Goal: Task Accomplishment & Management: Complete application form

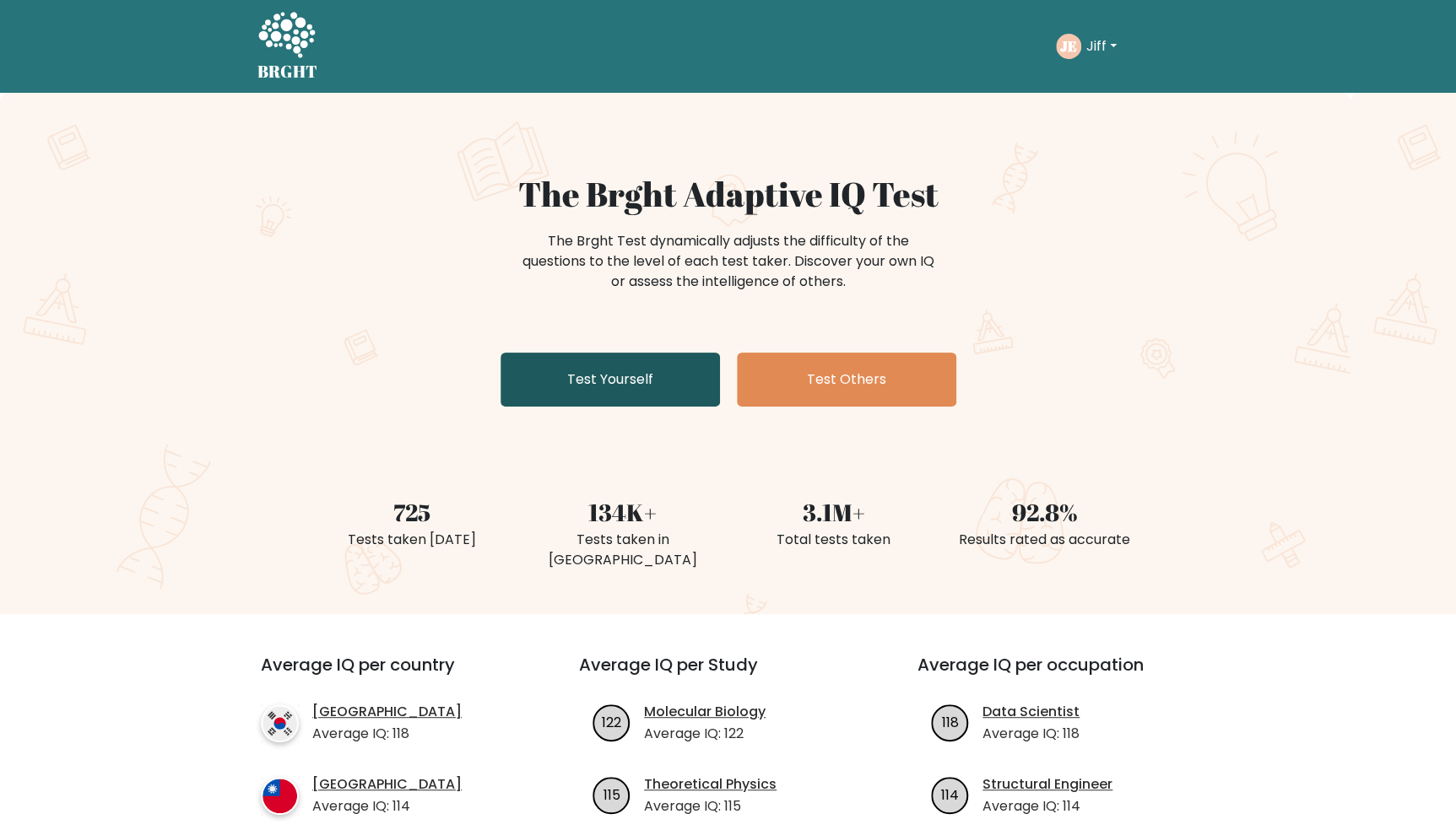
drag, startPoint x: 632, startPoint y: 389, endPoint x: 574, endPoint y: 76, distance: 318.3
click at [632, 387] on link "Test Yourself" at bounding box center [610, 379] width 219 height 54
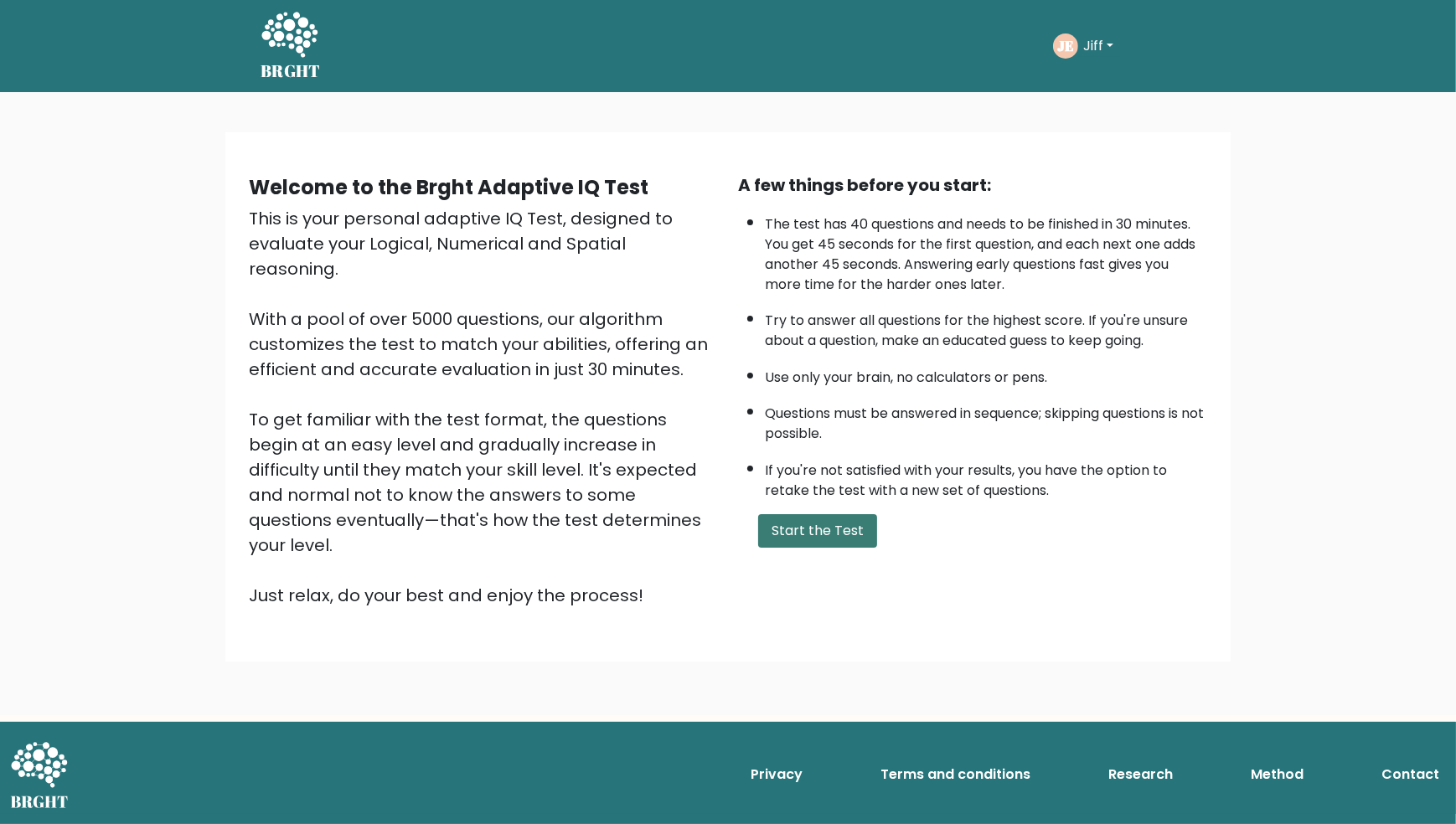
click at [824, 535] on button "Start the Test" at bounding box center [817, 531] width 119 height 33
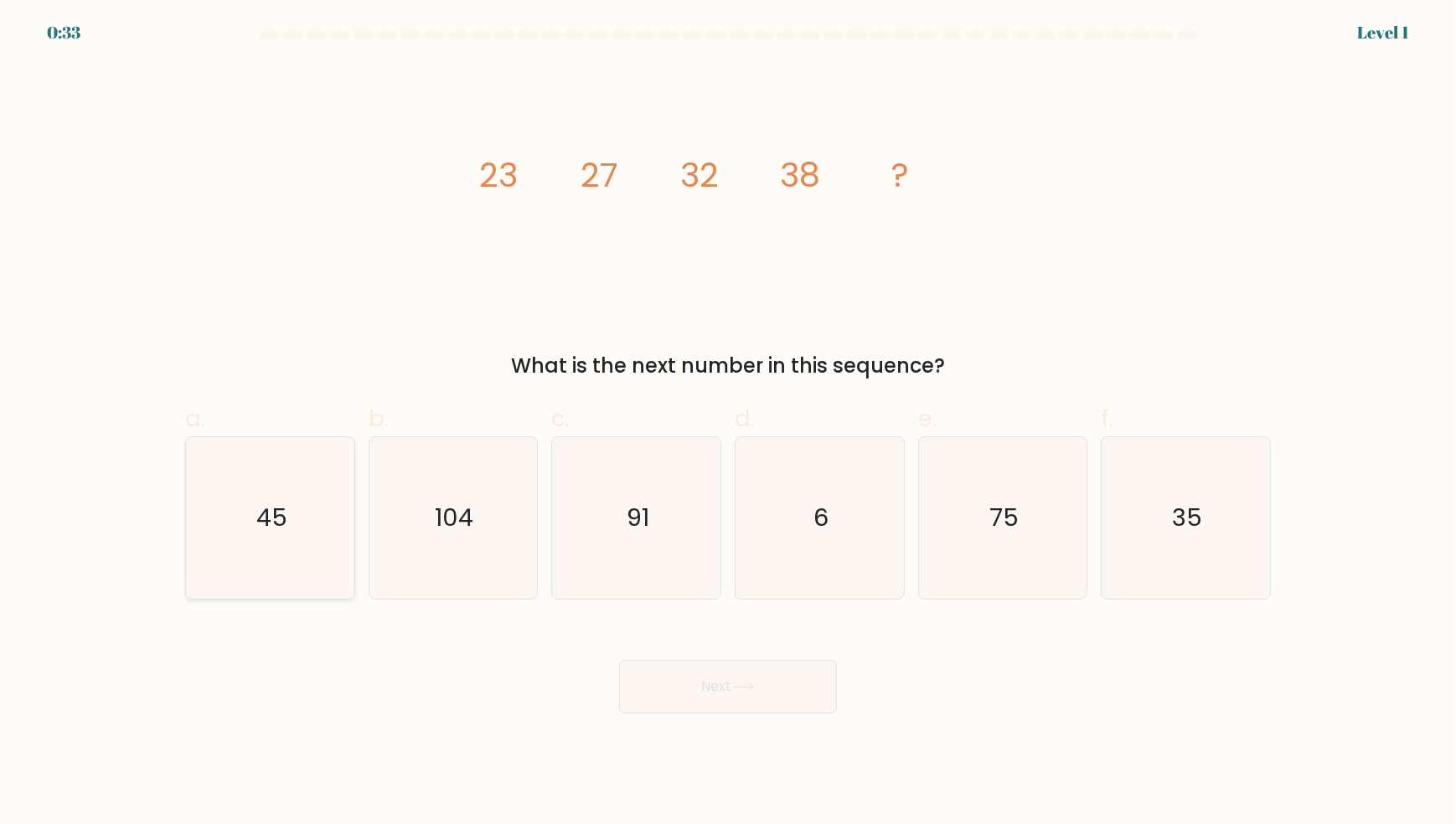
click at [290, 546] on icon "45" at bounding box center [270, 518] width 162 height 162
click at [728, 423] on input "a. 45" at bounding box center [728, 417] width 1 height 11
radio input "true"
click at [713, 685] on button "Next" at bounding box center [728, 687] width 218 height 54
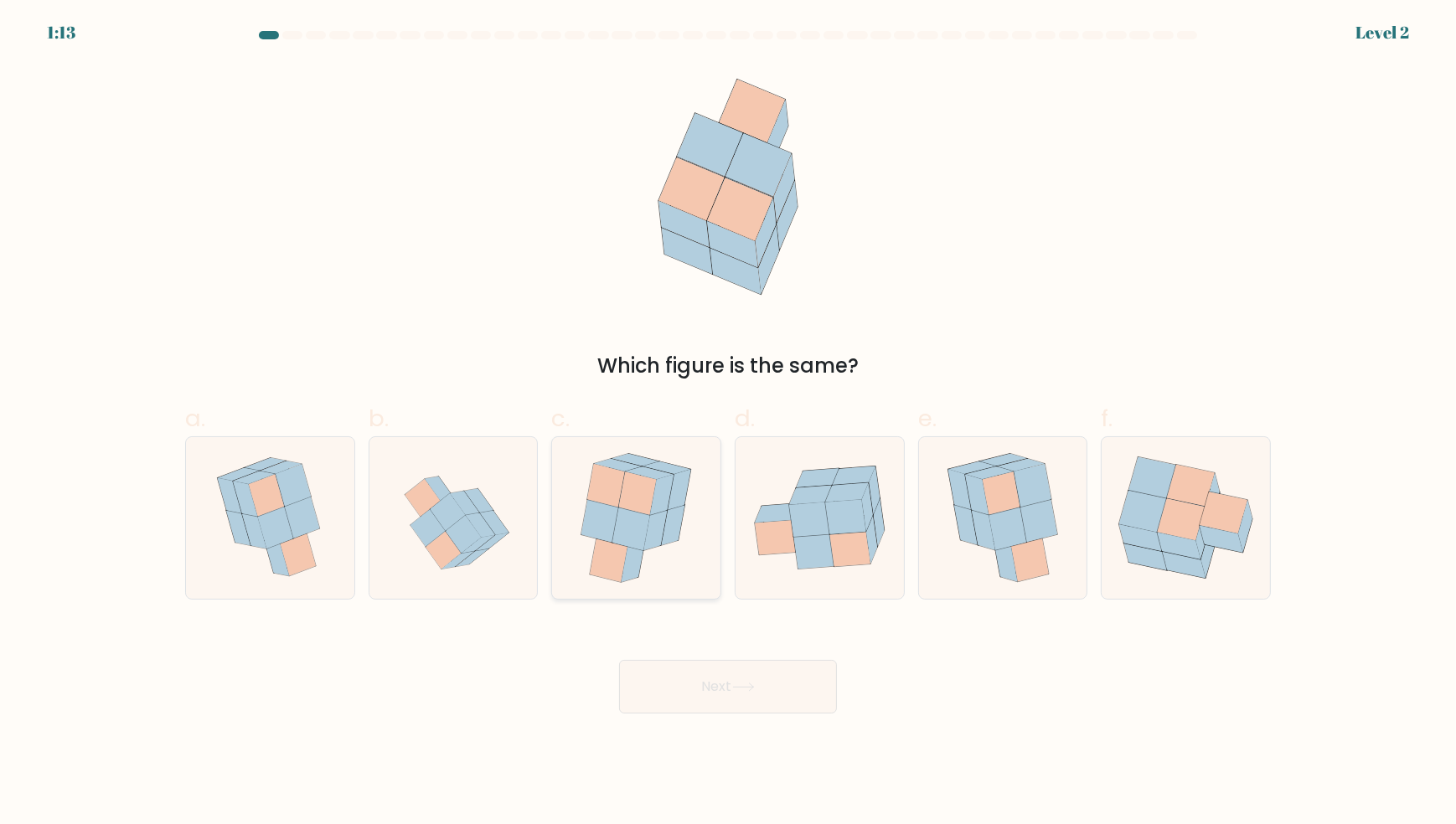
click at [627, 525] on icon at bounding box center [631, 529] width 37 height 43
click at [728, 423] on input "c." at bounding box center [728, 417] width 1 height 11
radio input "true"
click at [706, 695] on button "Next" at bounding box center [728, 687] width 218 height 54
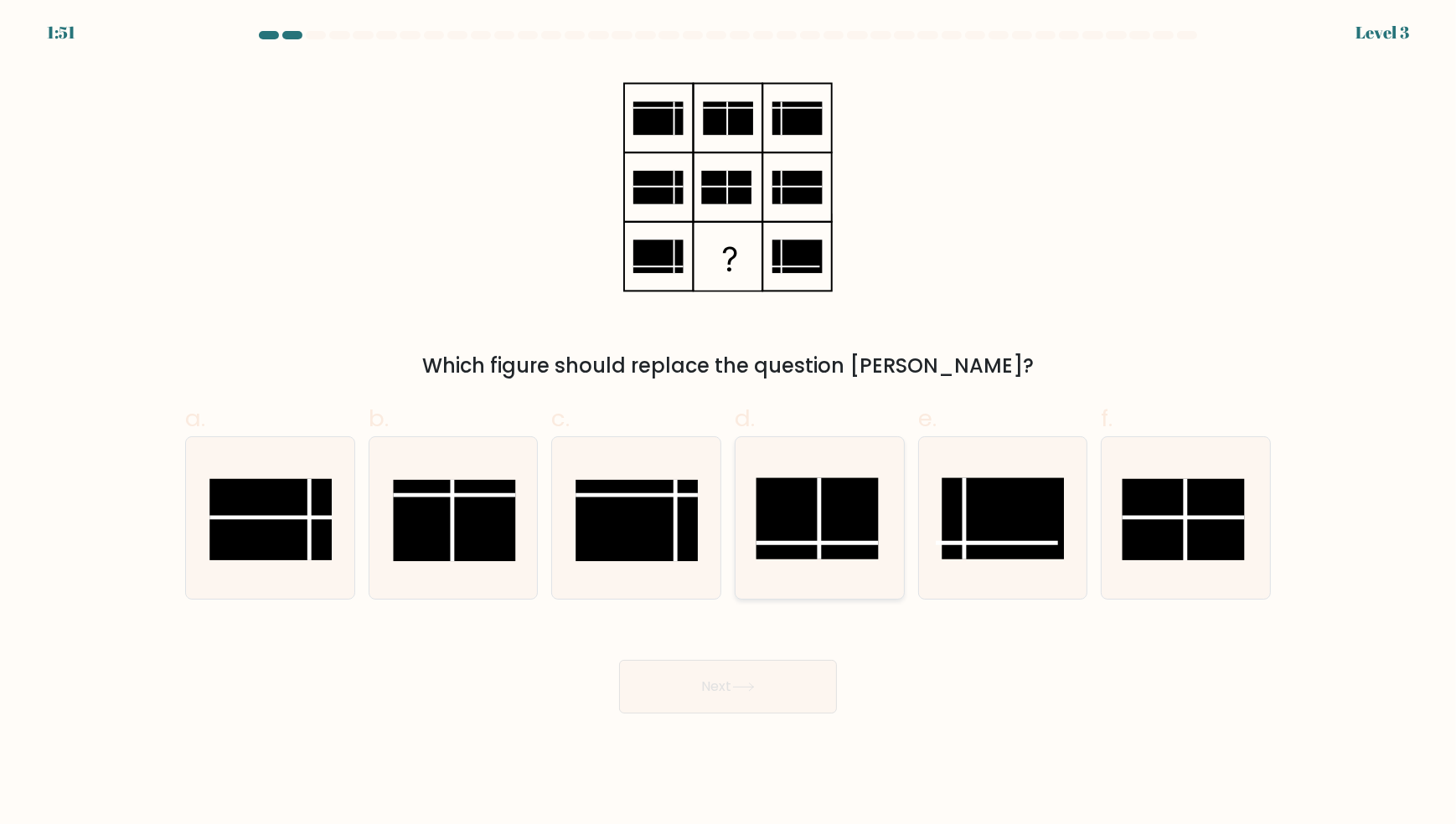
click at [804, 540] on rect at bounding box center [816, 518] width 123 height 81
click at [729, 423] on input "d." at bounding box center [728, 417] width 1 height 11
radio input "true"
click at [755, 673] on button "Next" at bounding box center [728, 687] width 218 height 54
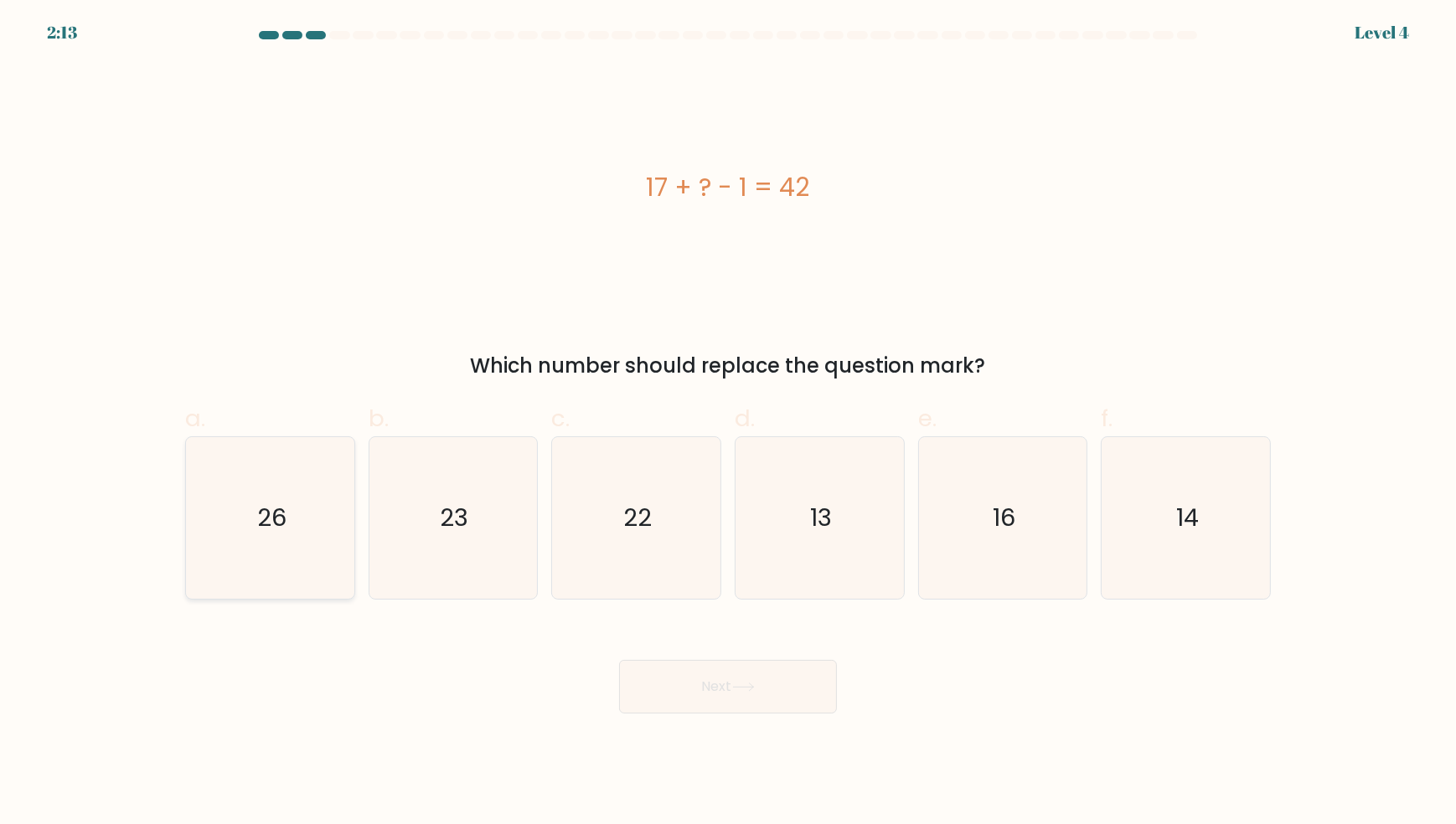
click at [286, 534] on icon "26" at bounding box center [270, 518] width 162 height 162
click at [728, 423] on input "a. 26" at bounding box center [728, 417] width 1 height 11
radio input "true"
click at [706, 673] on button "Next" at bounding box center [728, 687] width 218 height 54
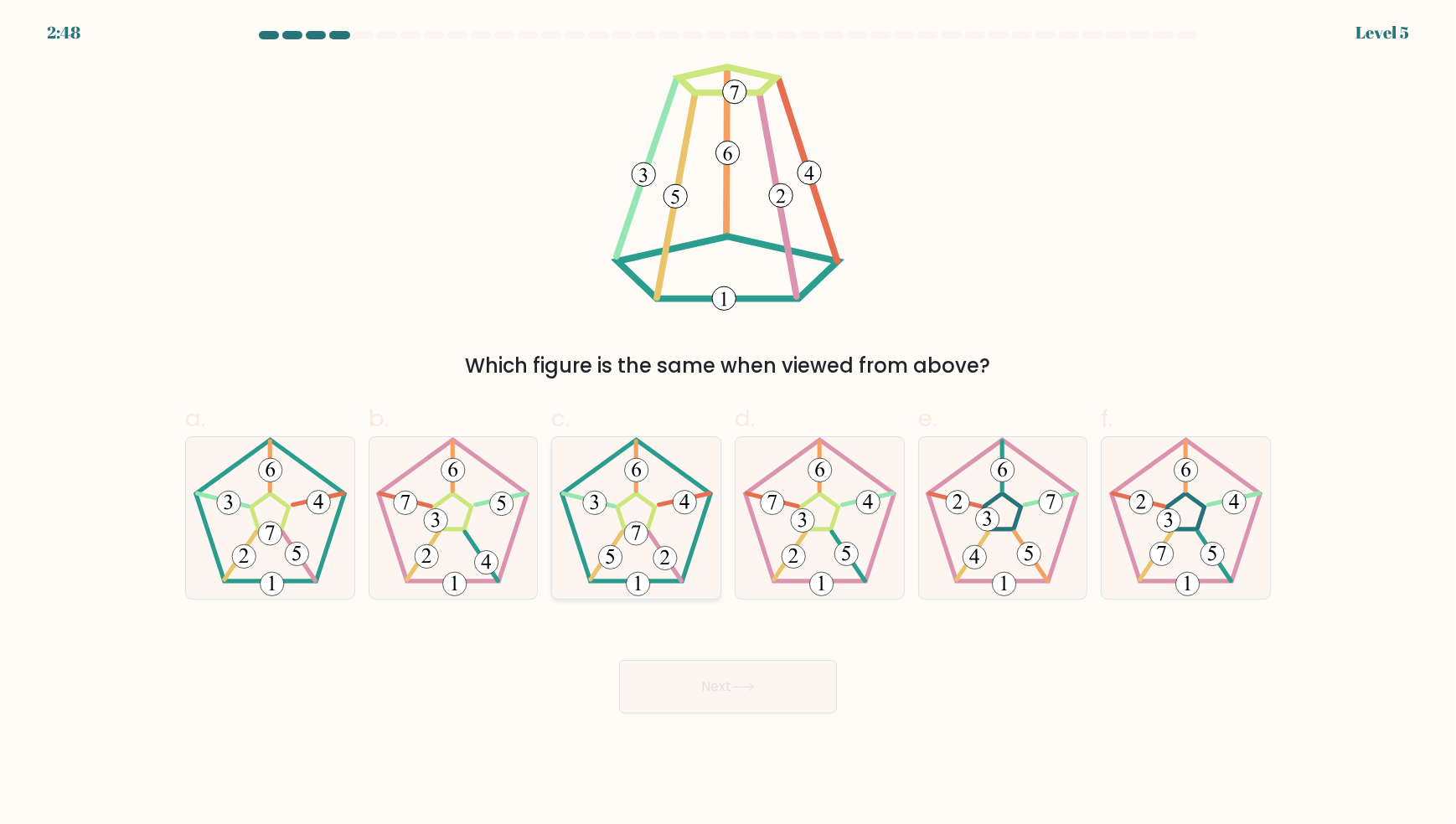
click at [601, 560] on 419 at bounding box center [610, 557] width 24 height 24
click at [728, 423] on input "c." at bounding box center [728, 417] width 1 height 11
radio input "true"
click at [637, 692] on button "Next" at bounding box center [728, 687] width 218 height 54
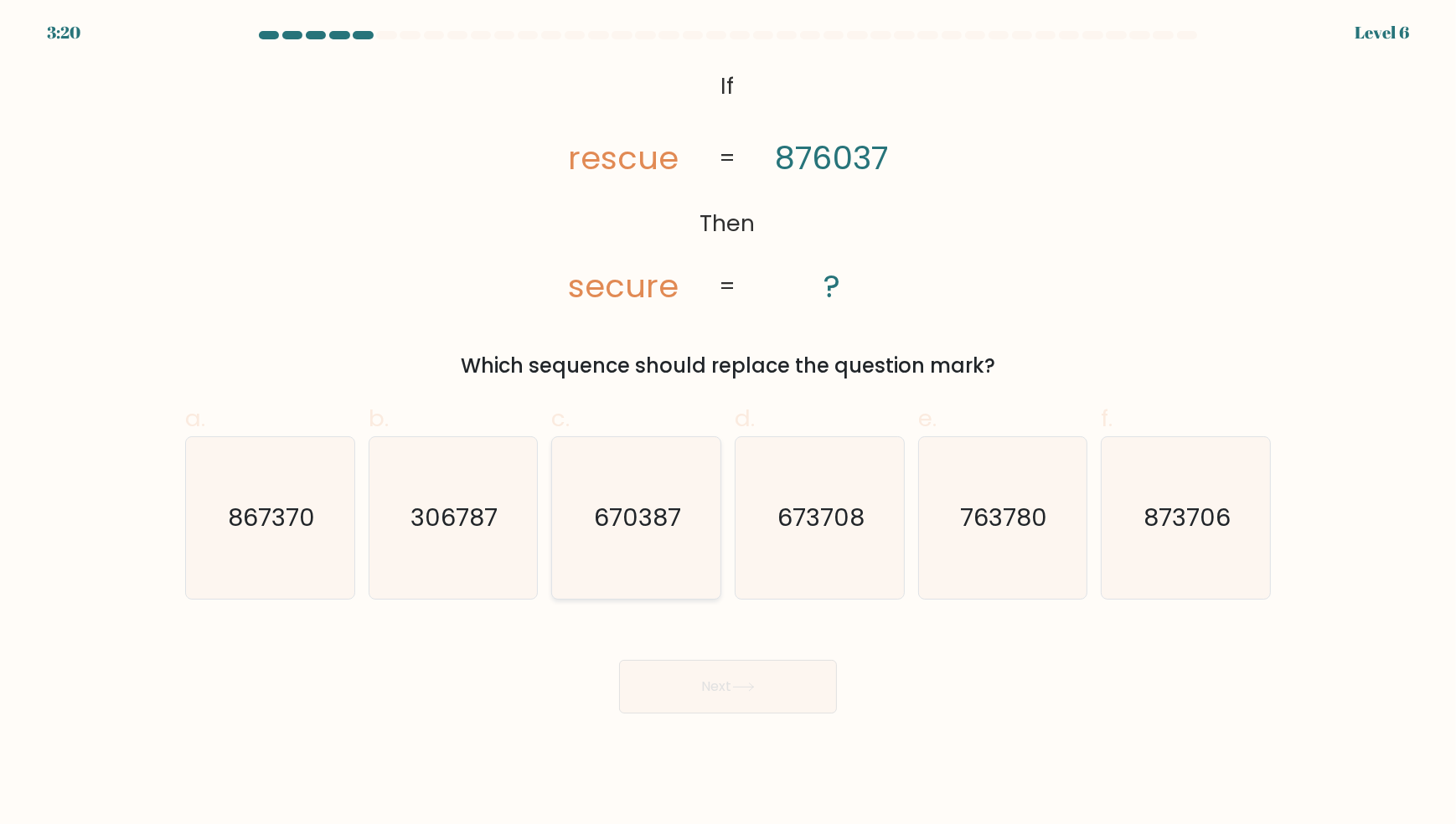
click at [627, 536] on icon "670387" at bounding box center [636, 518] width 162 height 162
click at [728, 423] on input "c. 670387" at bounding box center [728, 417] width 1 height 11
radio input "true"
click at [718, 695] on button "Next" at bounding box center [728, 687] width 218 height 54
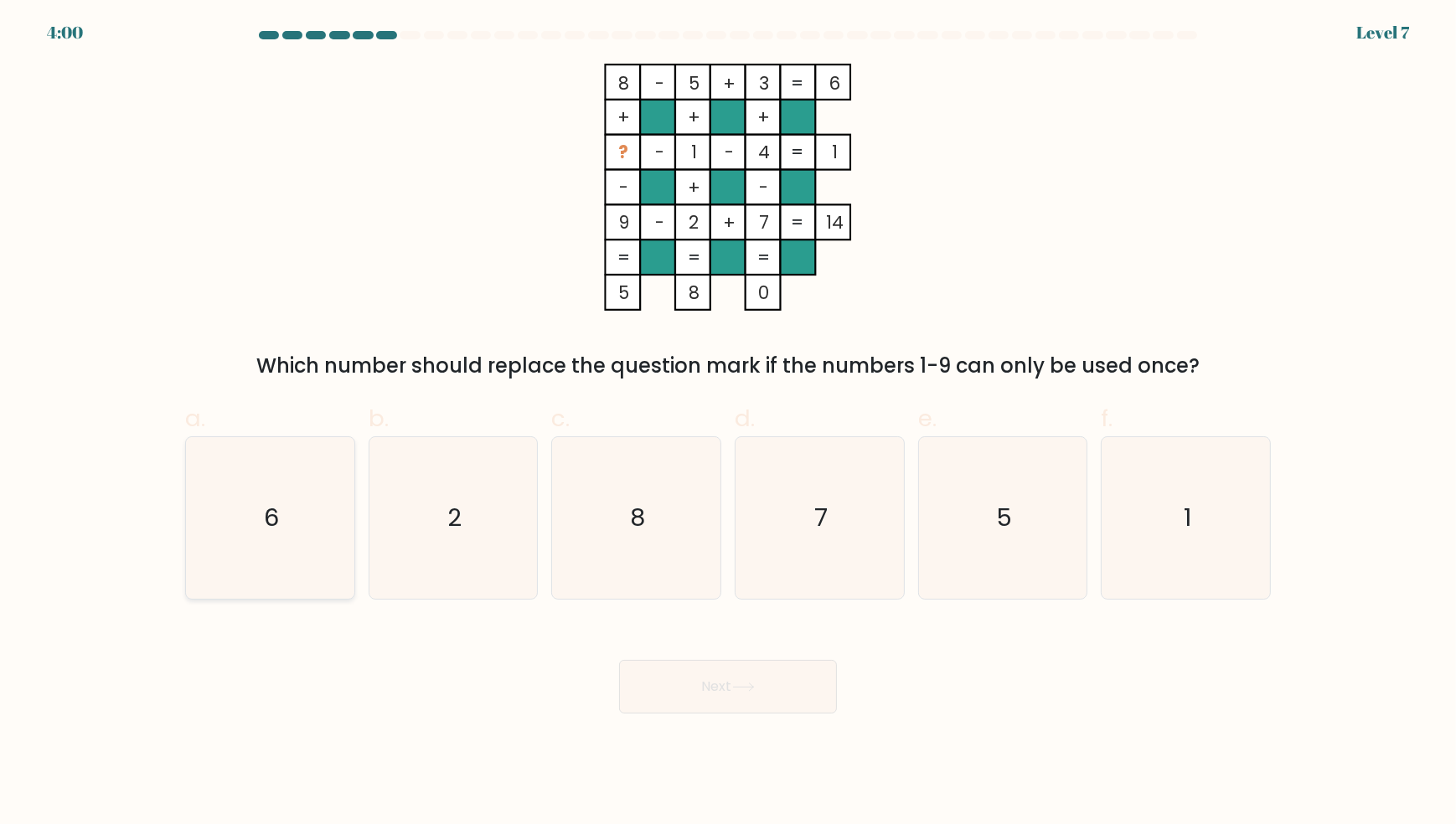
click at [298, 517] on icon "6" at bounding box center [270, 518] width 162 height 162
click at [728, 423] on input "a. 6" at bounding box center [728, 417] width 1 height 11
radio input "true"
click at [711, 690] on button "Next" at bounding box center [728, 687] width 218 height 54
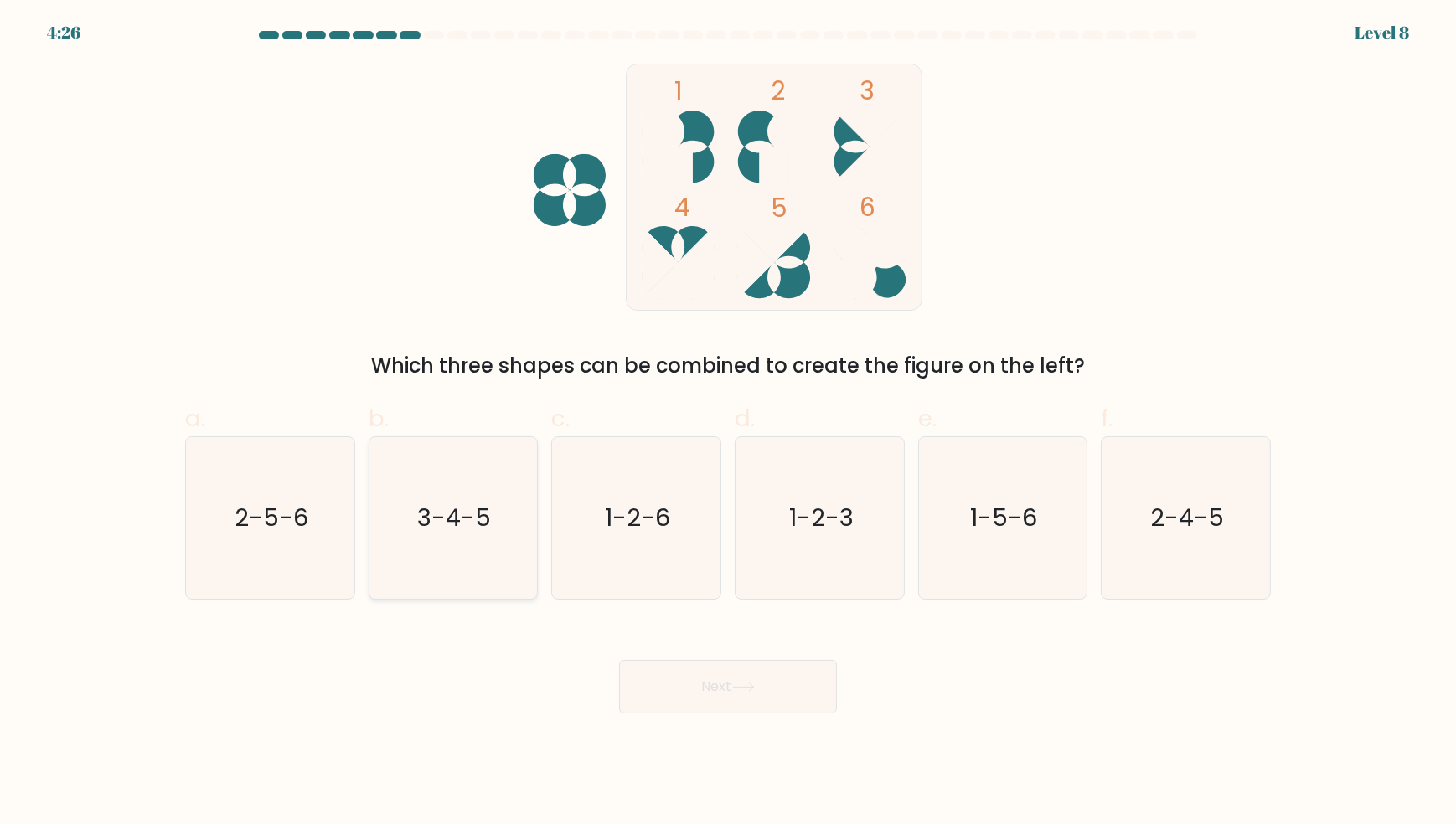
click at [446, 522] on text "3-4-5" at bounding box center [454, 518] width 74 height 33
click at [728, 423] on input "b. 3-4-5" at bounding box center [728, 417] width 1 height 11
radio input "true"
click at [703, 693] on button "Next" at bounding box center [728, 687] width 218 height 54
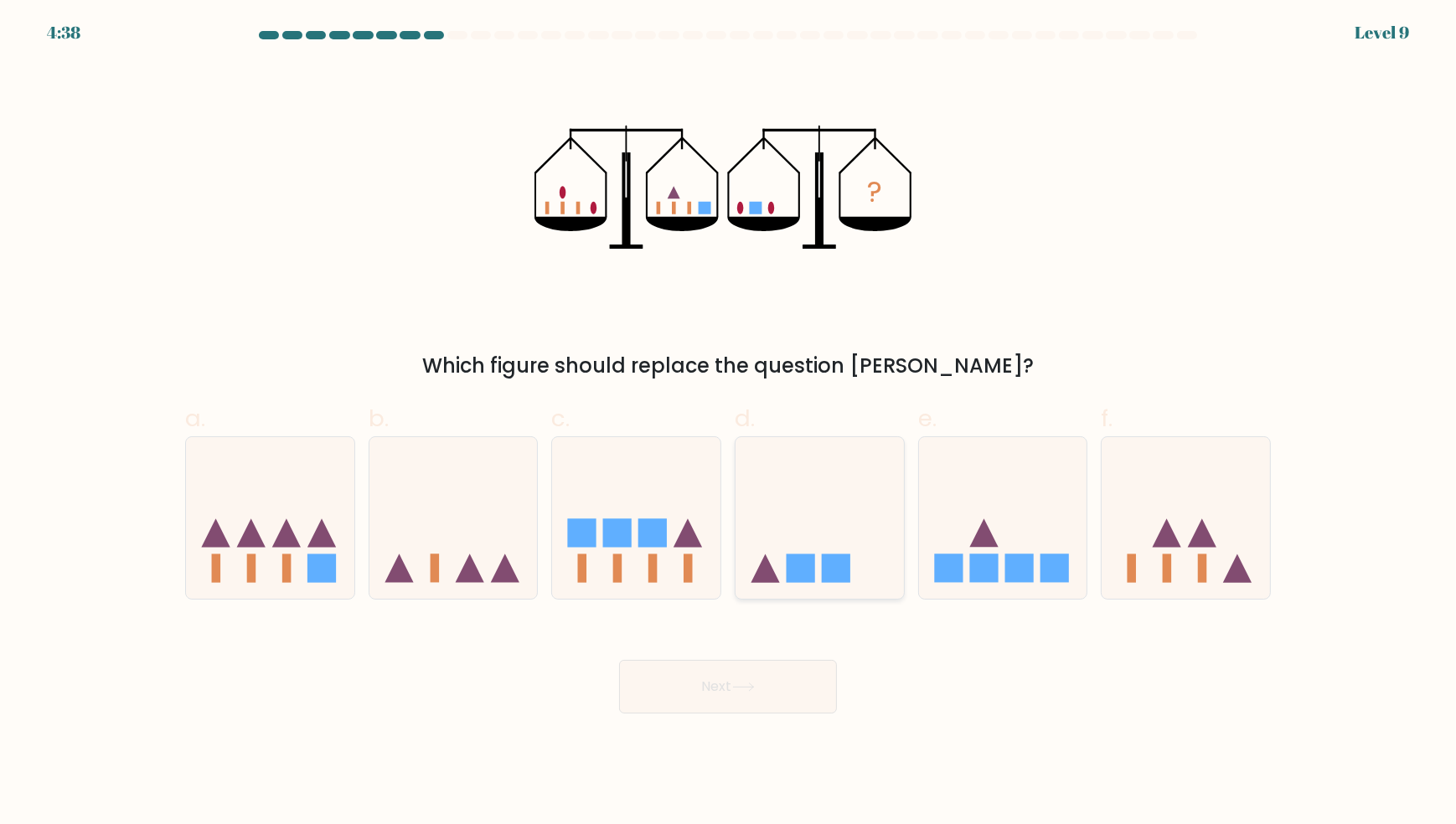
click at [813, 570] on rect at bounding box center [801, 568] width 28 height 28
click at [729, 423] on input "d." at bounding box center [728, 417] width 1 height 11
radio input "true"
click at [766, 687] on button "Next" at bounding box center [728, 687] width 218 height 54
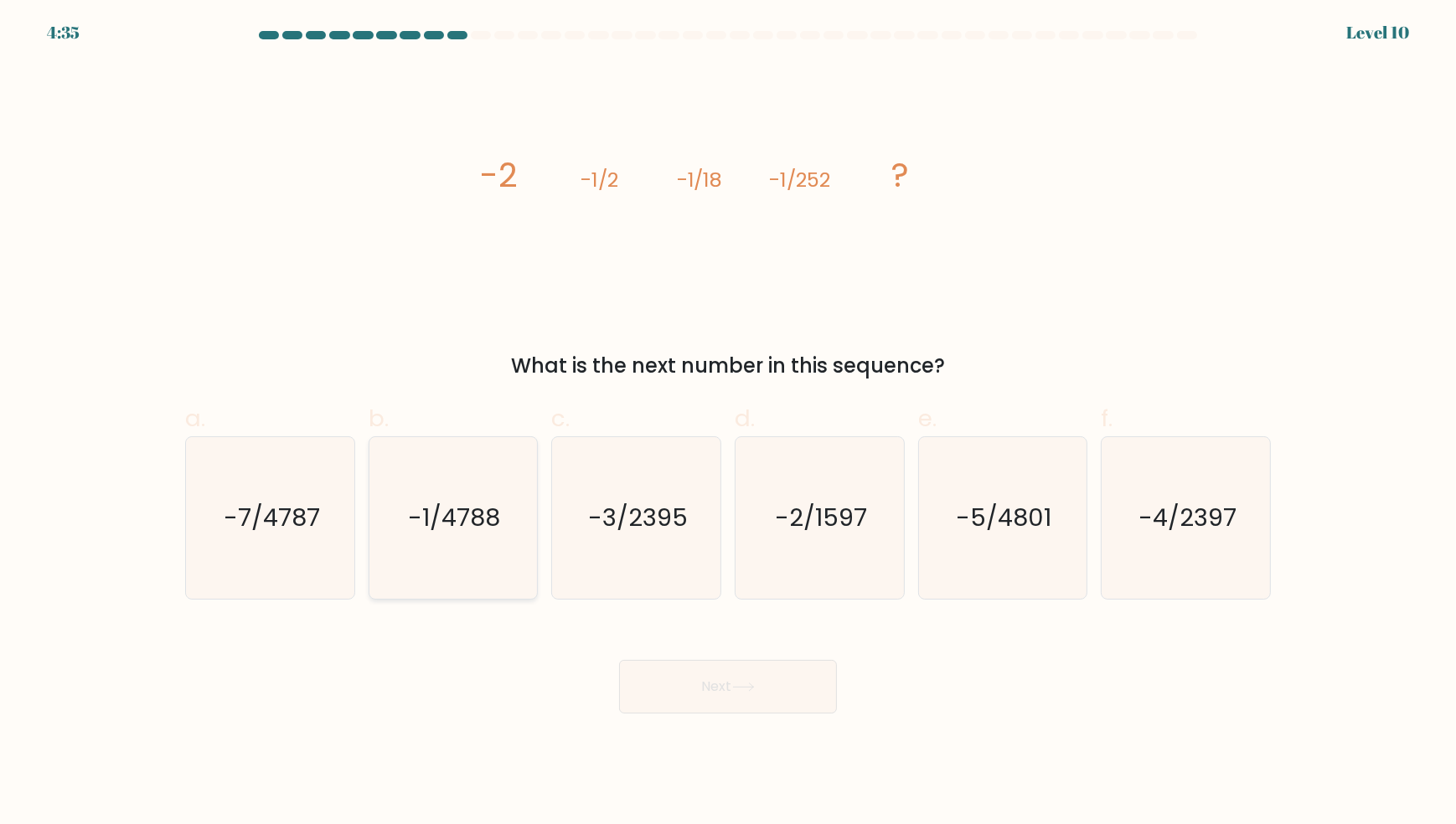
click at [423, 530] on text "-1/4788" at bounding box center [455, 518] width 92 height 33
click at [728, 423] on input "b. -1/4788" at bounding box center [728, 417] width 1 height 11
radio input "true"
click at [679, 679] on button "Next" at bounding box center [728, 687] width 218 height 54
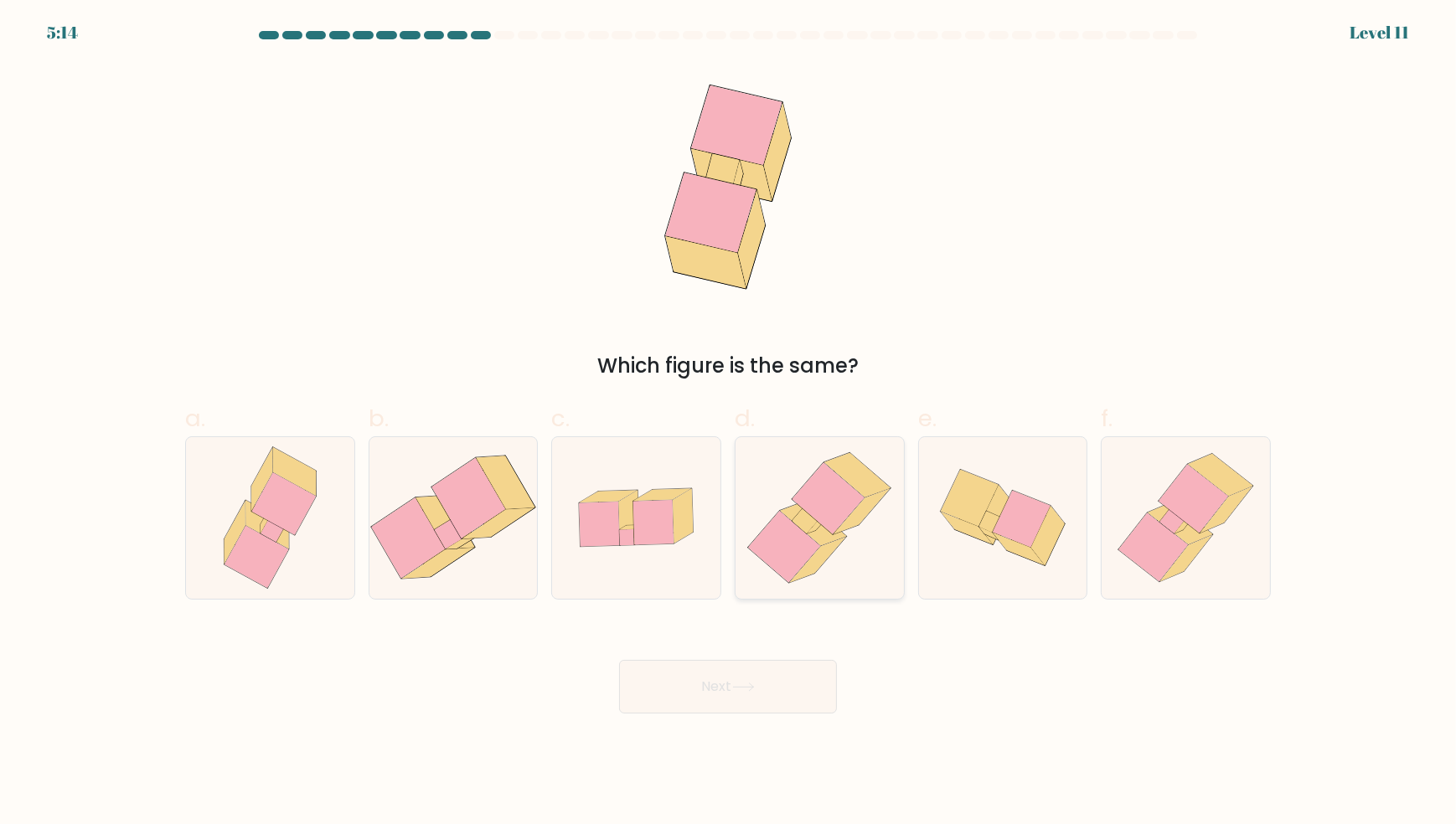
click at [816, 550] on icon at bounding box center [783, 546] width 72 height 72
click at [729, 423] on input "d." at bounding box center [728, 417] width 1 height 11
radio input "true"
click at [775, 696] on button "Next" at bounding box center [728, 687] width 218 height 54
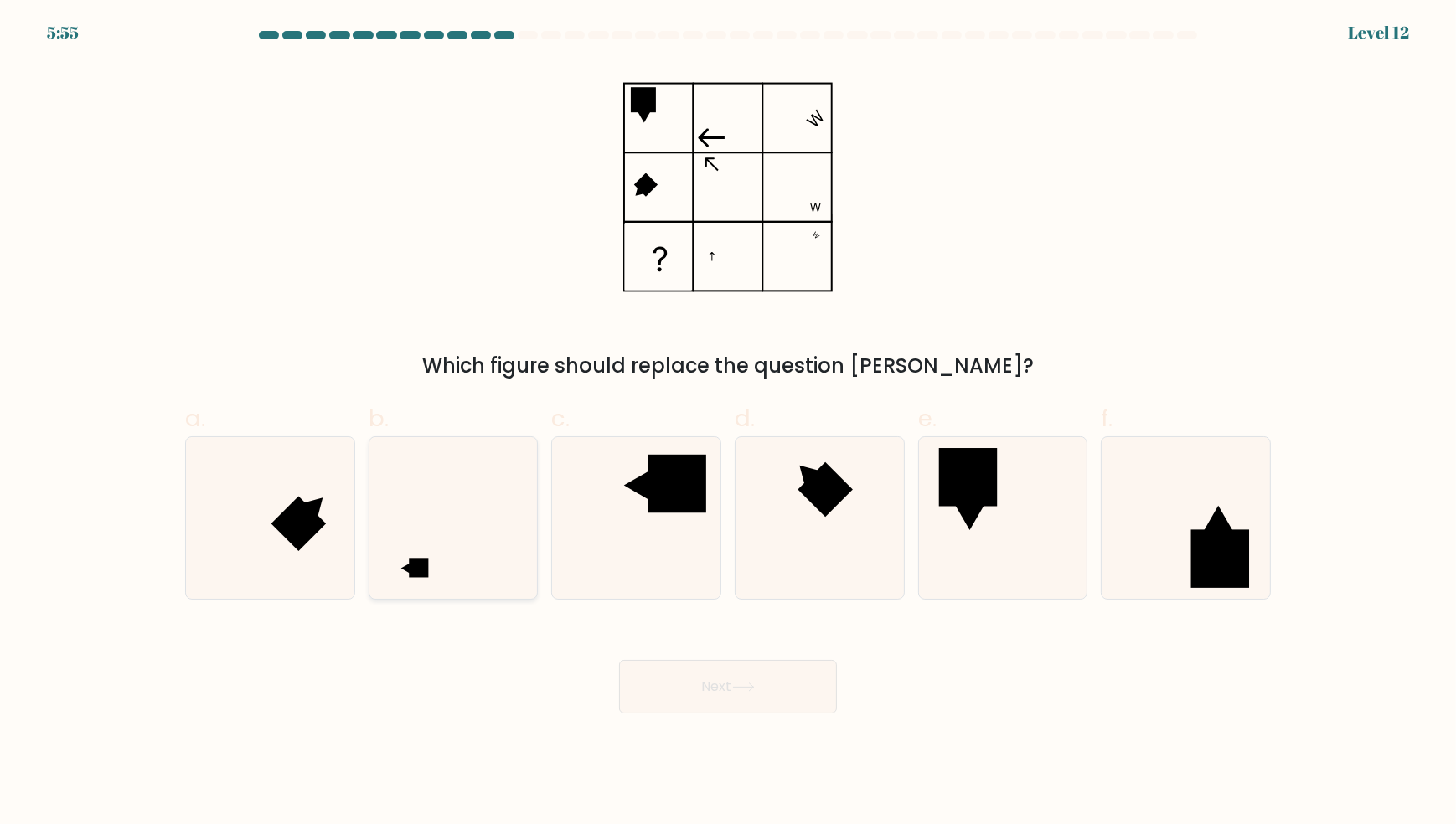
click at [444, 571] on icon at bounding box center [452, 518] width 162 height 162
click at [728, 423] on input "b." at bounding box center [728, 417] width 1 height 11
radio input "true"
click at [691, 678] on button "Next" at bounding box center [728, 687] width 218 height 54
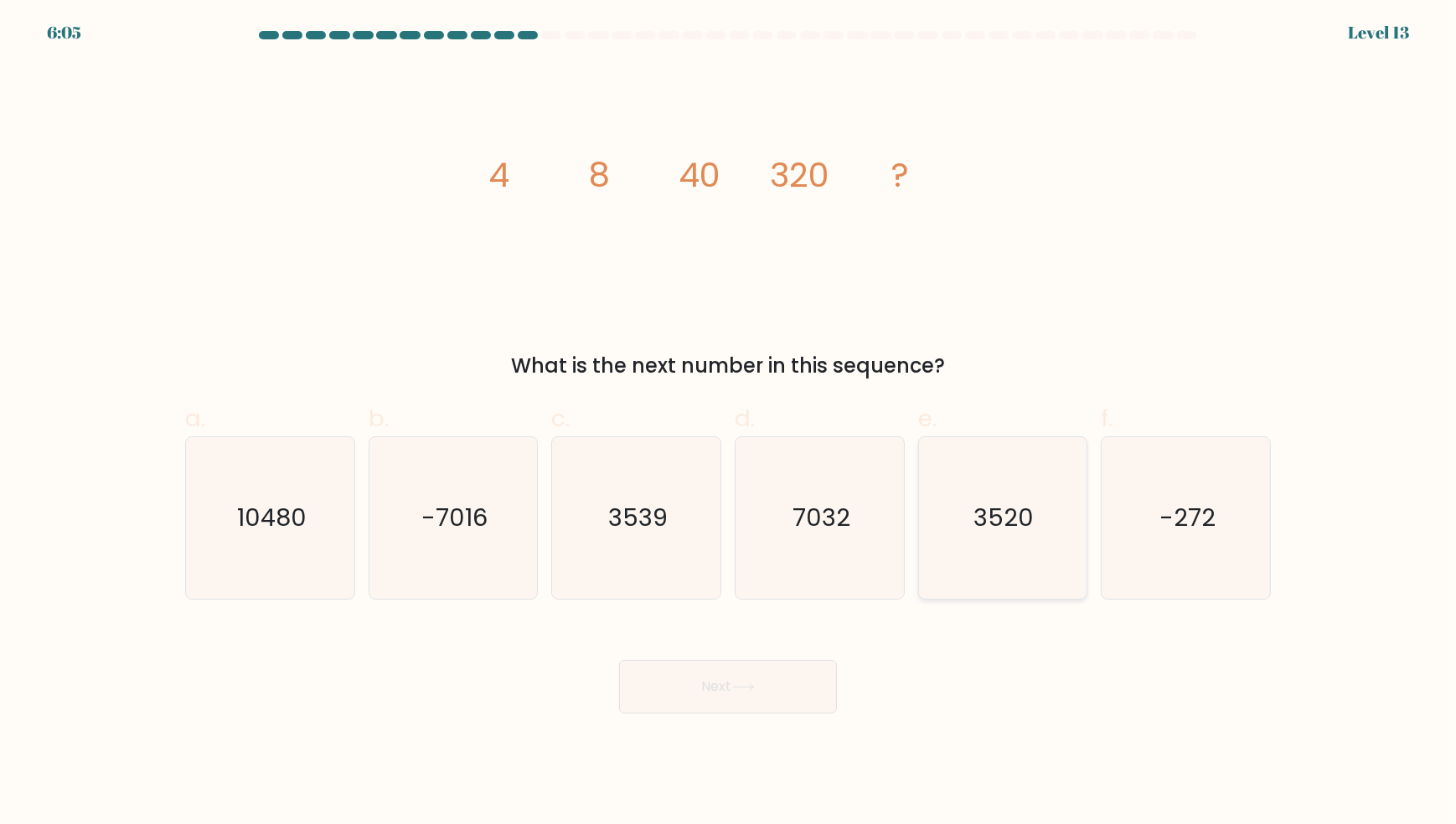
click at [1005, 519] on text "3520" at bounding box center [1004, 518] width 60 height 33
click at [729, 423] on input "e. 3520" at bounding box center [728, 417] width 1 height 11
radio input "true"
click at [759, 702] on button "Next" at bounding box center [728, 687] width 218 height 54
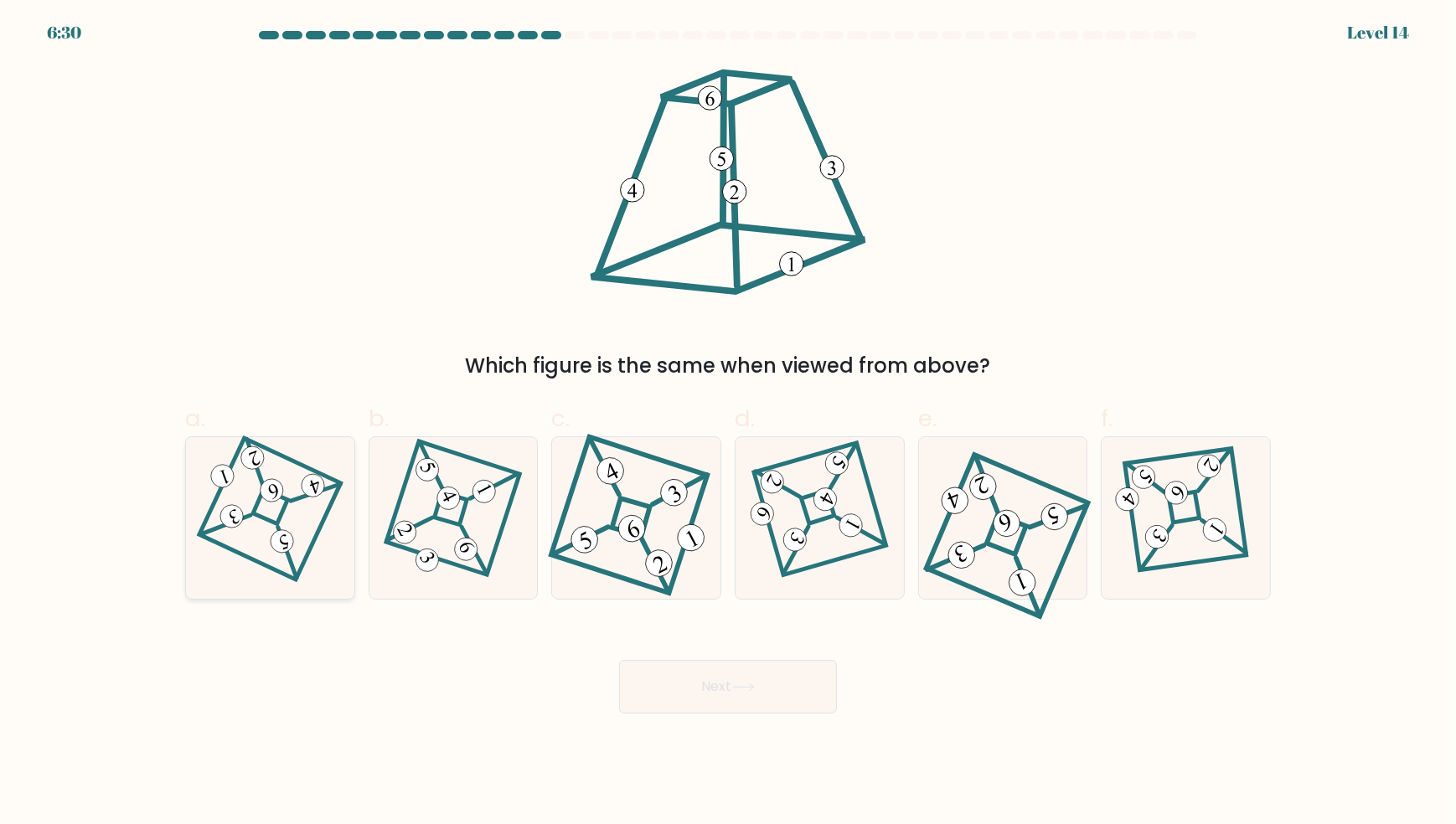
click at [274, 507] on icon at bounding box center [271, 517] width 112 height 129
click at [728, 423] on input "a." at bounding box center [728, 417] width 1 height 11
radio input "true"
click at [691, 663] on button "Next" at bounding box center [728, 687] width 218 height 54
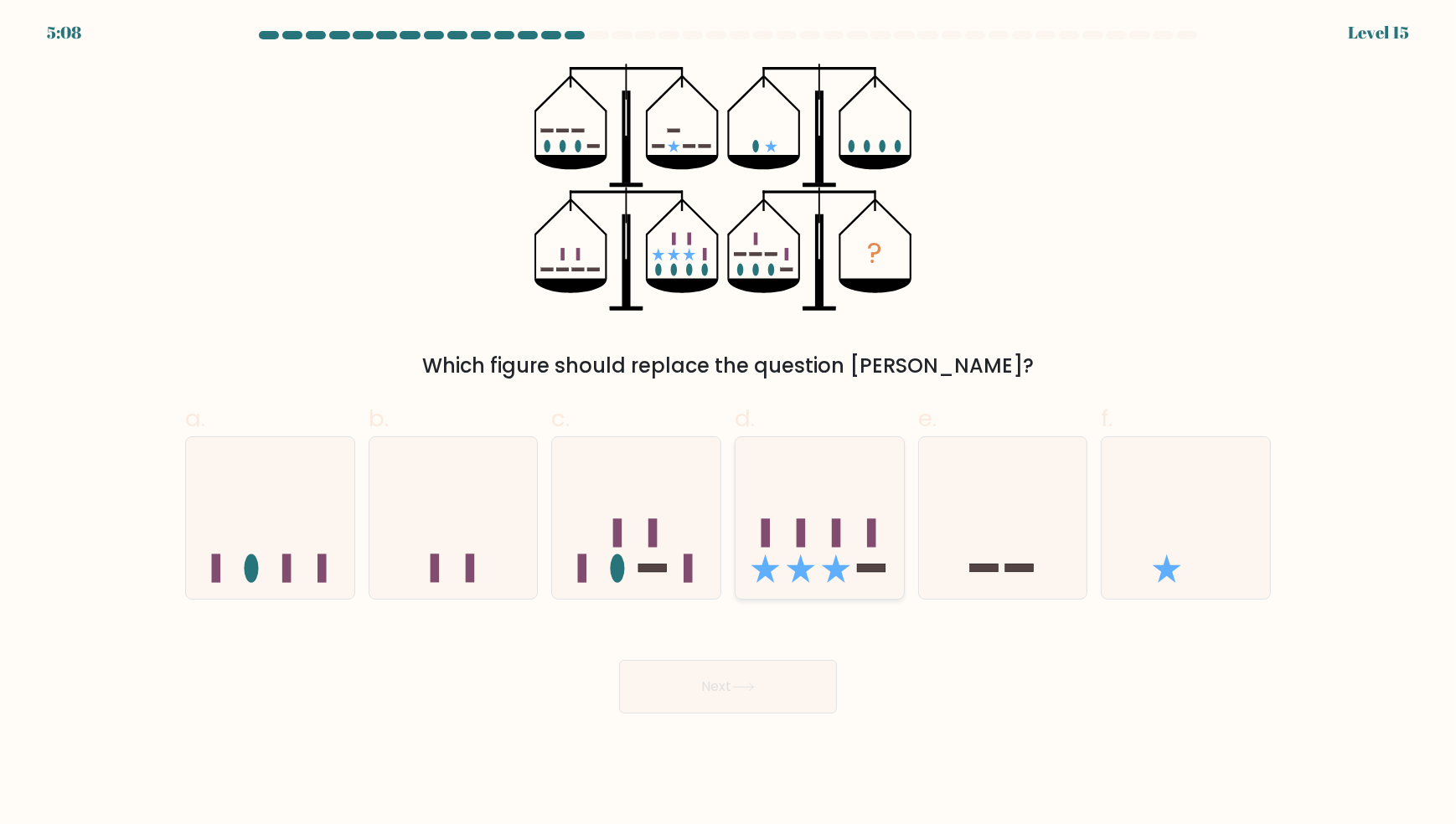
click at [824, 564] on icon at bounding box center [820, 518] width 169 height 139
click at [729, 423] on input "d." at bounding box center [728, 417] width 1 height 11
radio input "true"
click at [642, 561] on icon at bounding box center [637, 518] width 169 height 139
click at [728, 423] on input "c." at bounding box center [728, 417] width 1 height 11
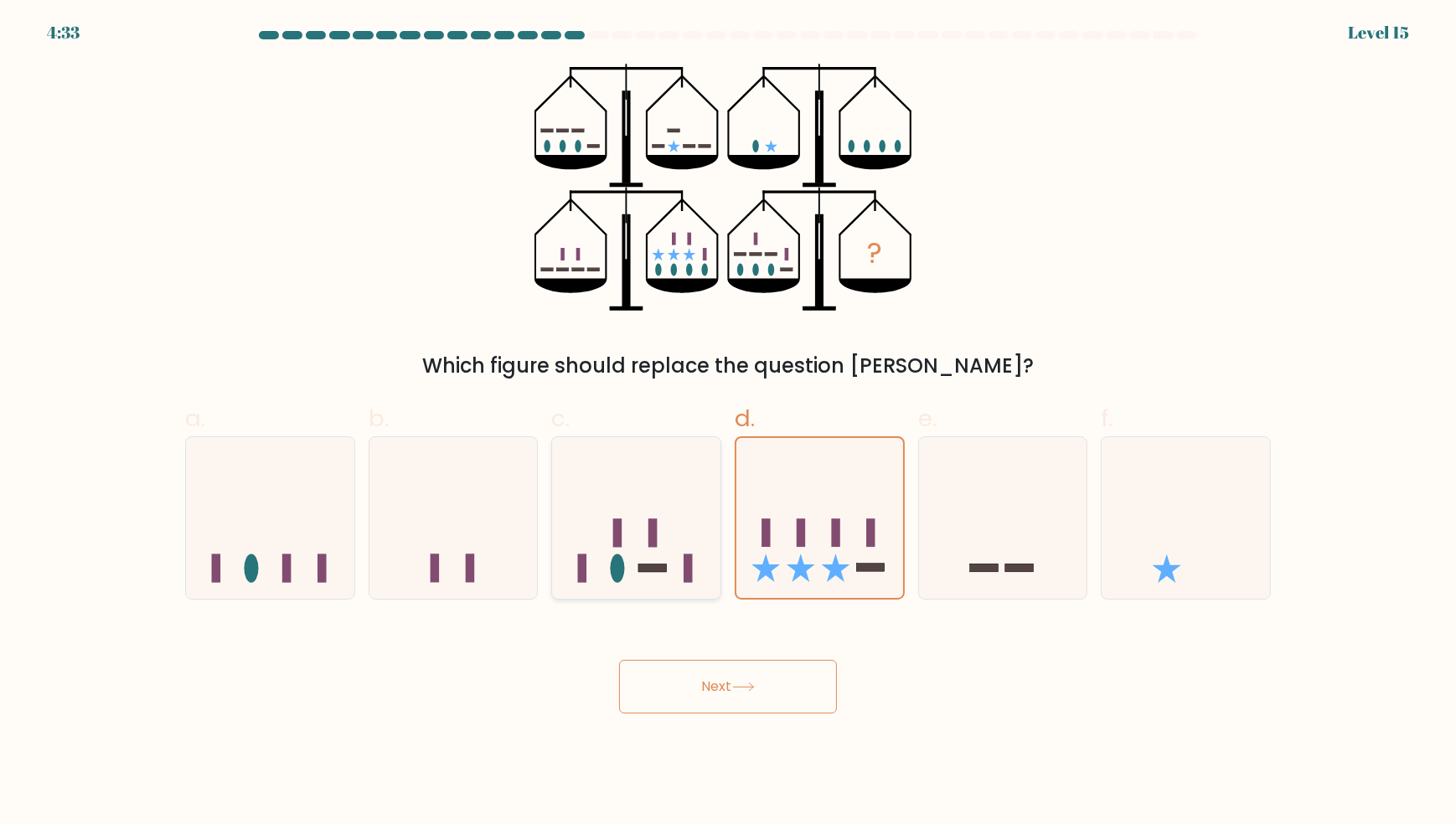
radio input "true"
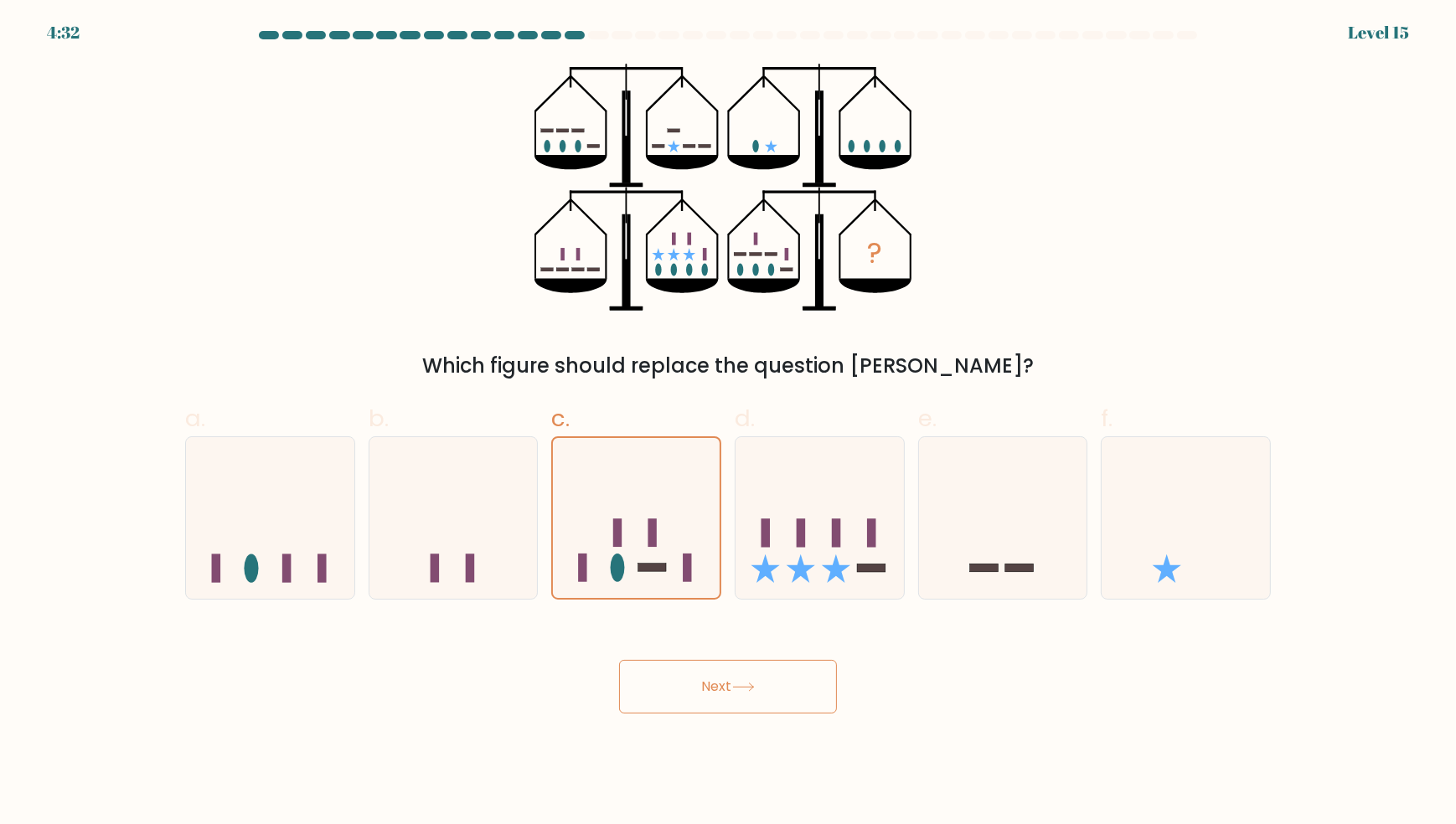
drag, startPoint x: 689, startPoint y: 687, endPoint x: 674, endPoint y: 667, distance: 25.0
click at [689, 688] on button "Next" at bounding box center [728, 687] width 218 height 54
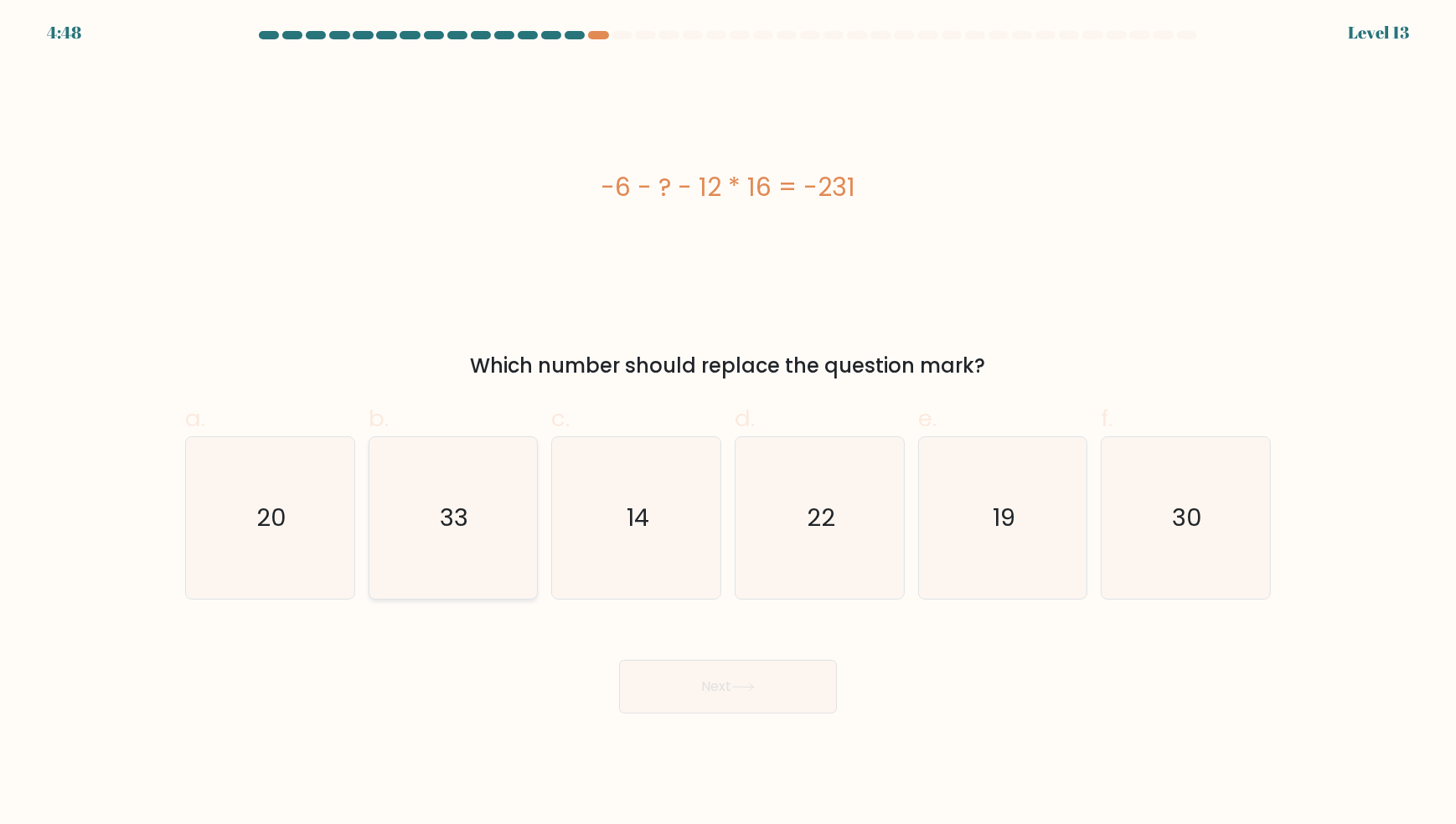
drag, startPoint x: 430, startPoint y: 536, endPoint x: 523, endPoint y: 570, distance: 99.0
click at [432, 540] on icon "33" at bounding box center [452, 518] width 162 height 162
click at [728, 423] on input "b. 33" at bounding box center [728, 417] width 1 height 11
radio input "true"
click at [709, 695] on button "Next" at bounding box center [728, 687] width 218 height 54
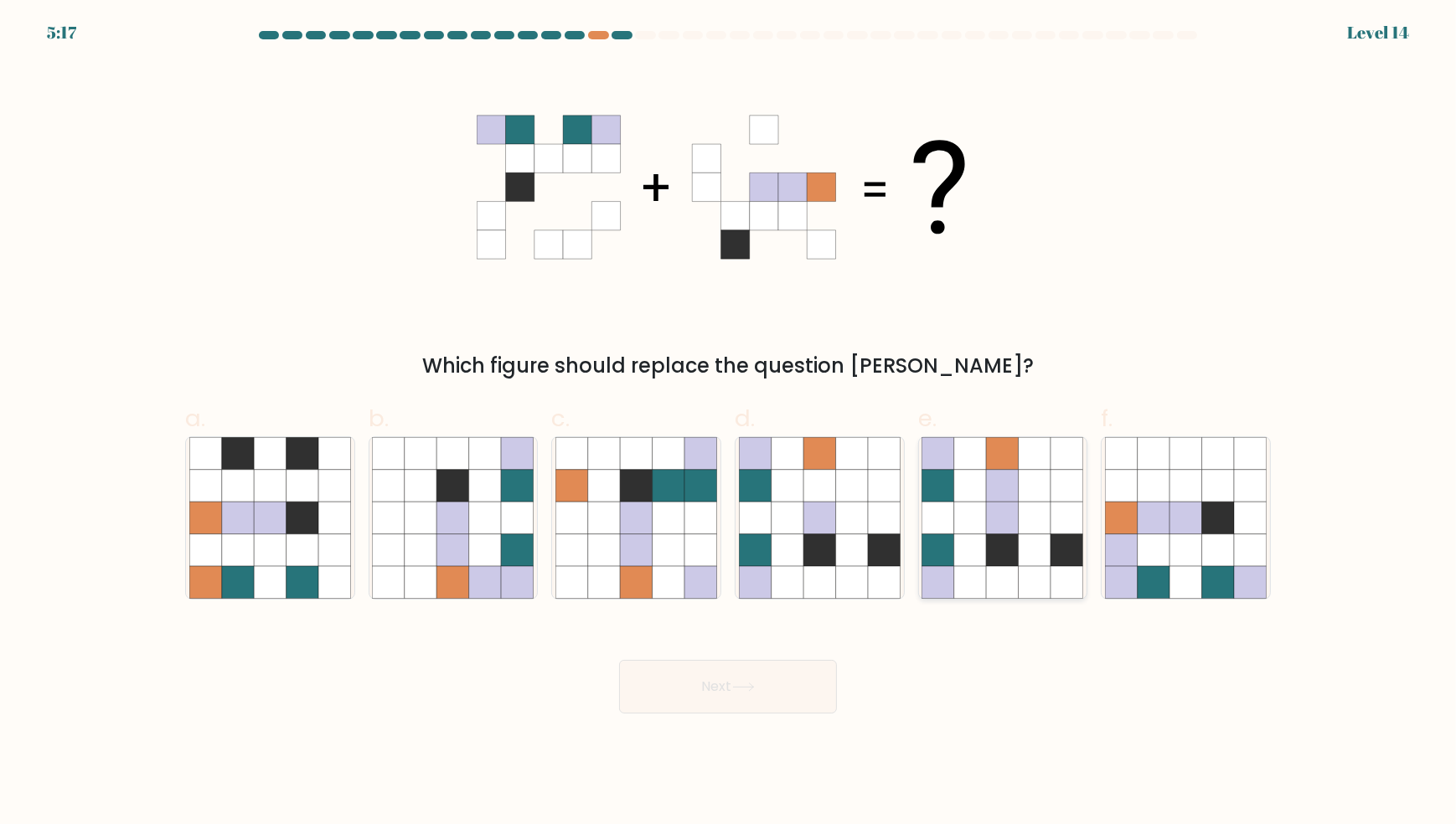
click at [998, 541] on icon at bounding box center [1003, 549] width 31 height 31
click at [729, 423] on input "e." at bounding box center [728, 417] width 1 height 11
radio input "true"
click at [743, 697] on button "Next" at bounding box center [728, 687] width 218 height 54
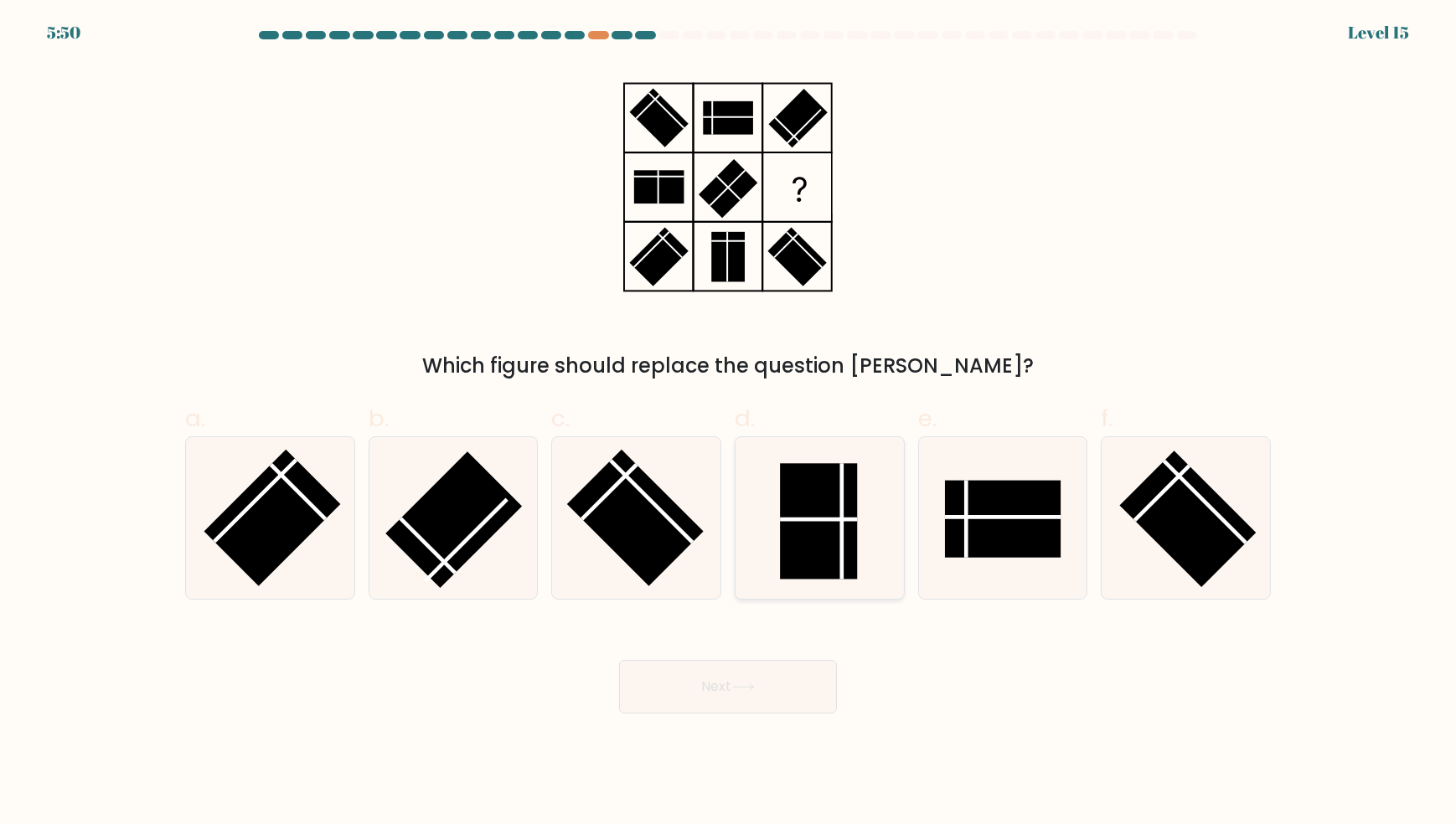
click at [842, 529] on line at bounding box center [842, 521] width 0 height 116
click at [729, 423] on input "d." at bounding box center [728, 417] width 1 height 11
radio input "true"
click at [698, 690] on button "Next" at bounding box center [728, 687] width 218 height 54
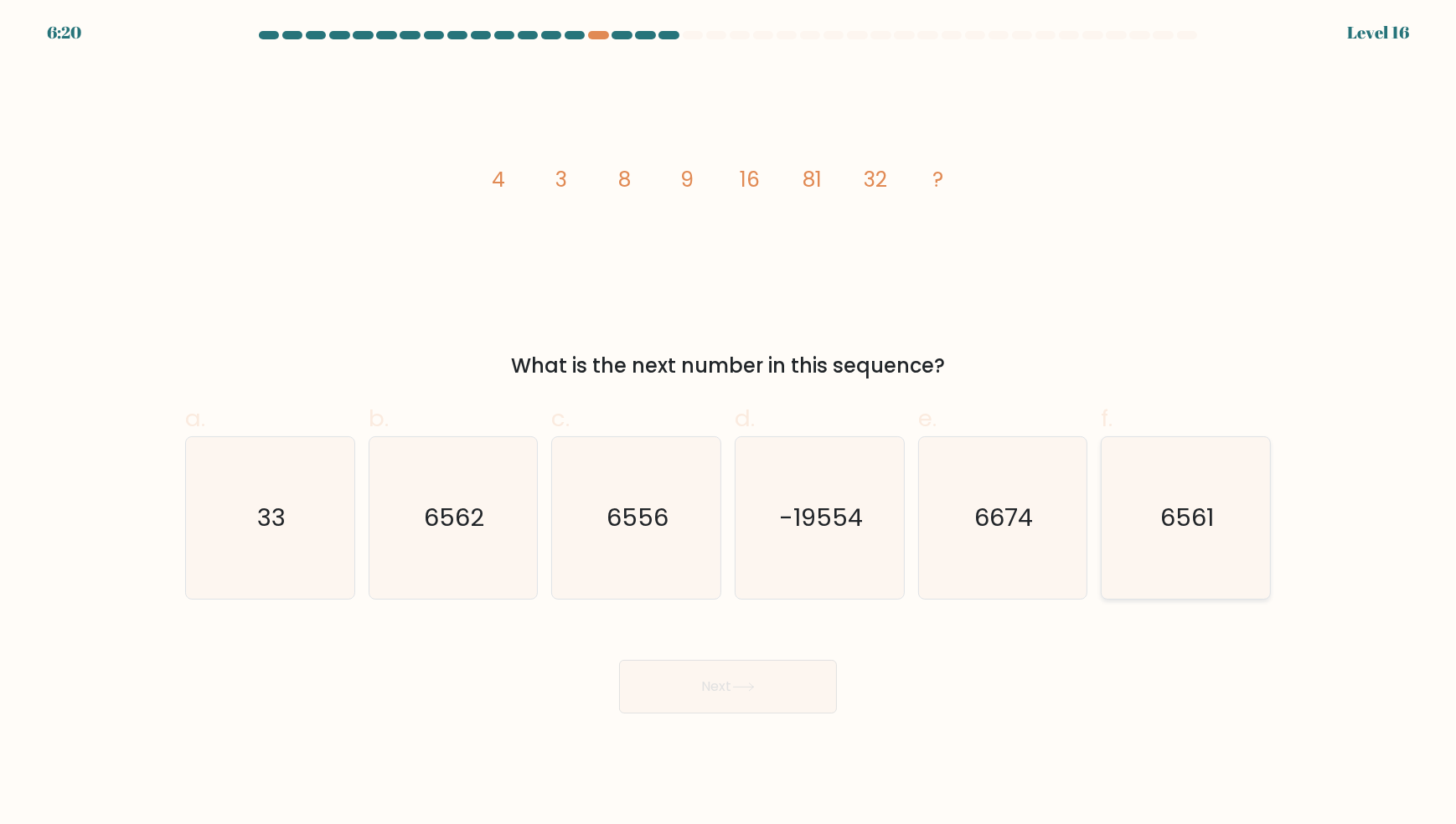
click at [1233, 495] on icon "6561" at bounding box center [1185, 518] width 162 height 162
click at [729, 423] on input "f. 6561" at bounding box center [728, 417] width 1 height 11
radio input "true"
click at [744, 666] on button "Next" at bounding box center [728, 687] width 218 height 54
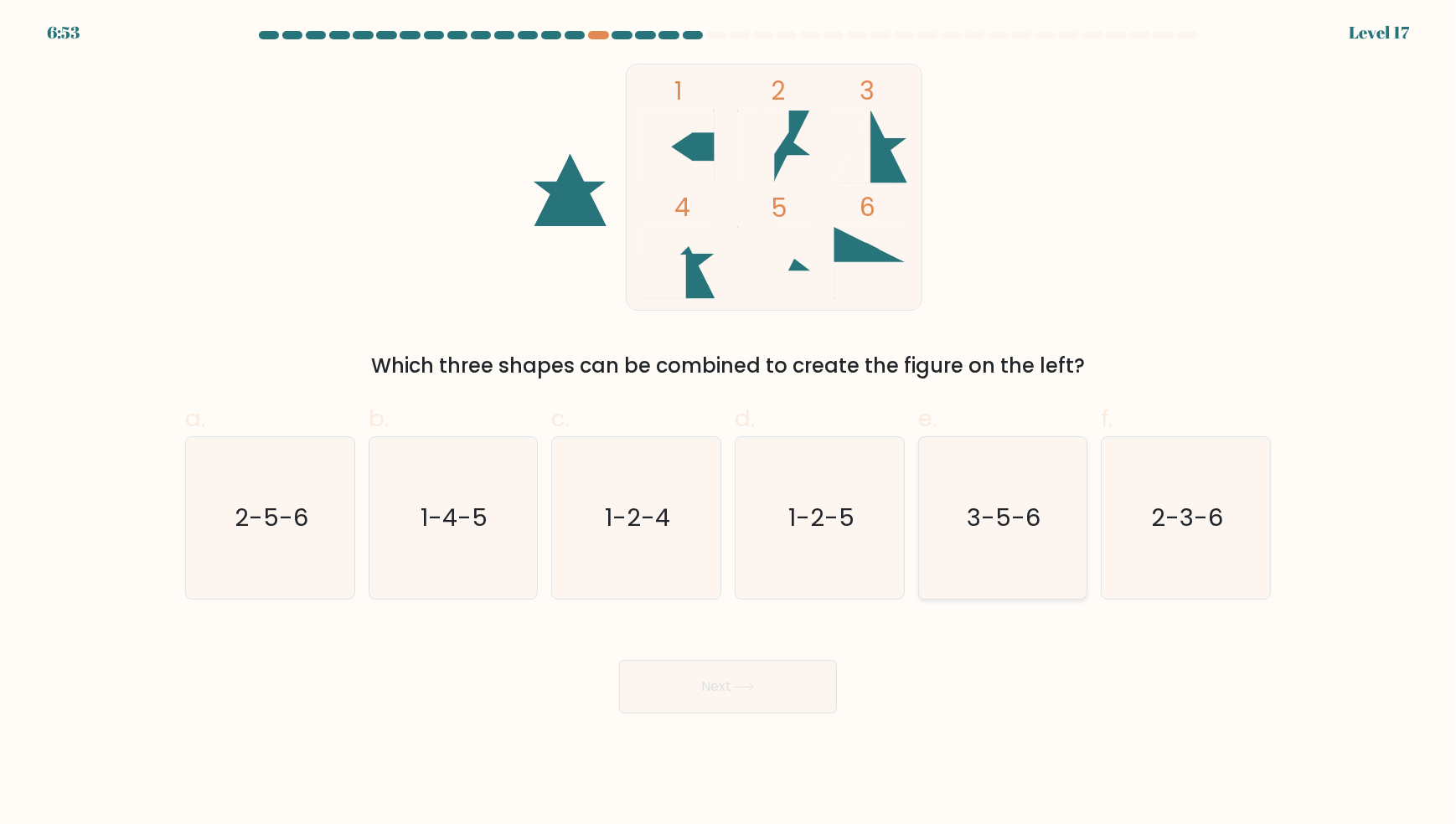
click at [1035, 530] on text "3-5-6" at bounding box center [1004, 518] width 74 height 33
click at [729, 423] on input "e. 3-5-6" at bounding box center [728, 417] width 1 height 11
radio input "true"
click at [725, 703] on button "Next" at bounding box center [728, 687] width 218 height 54
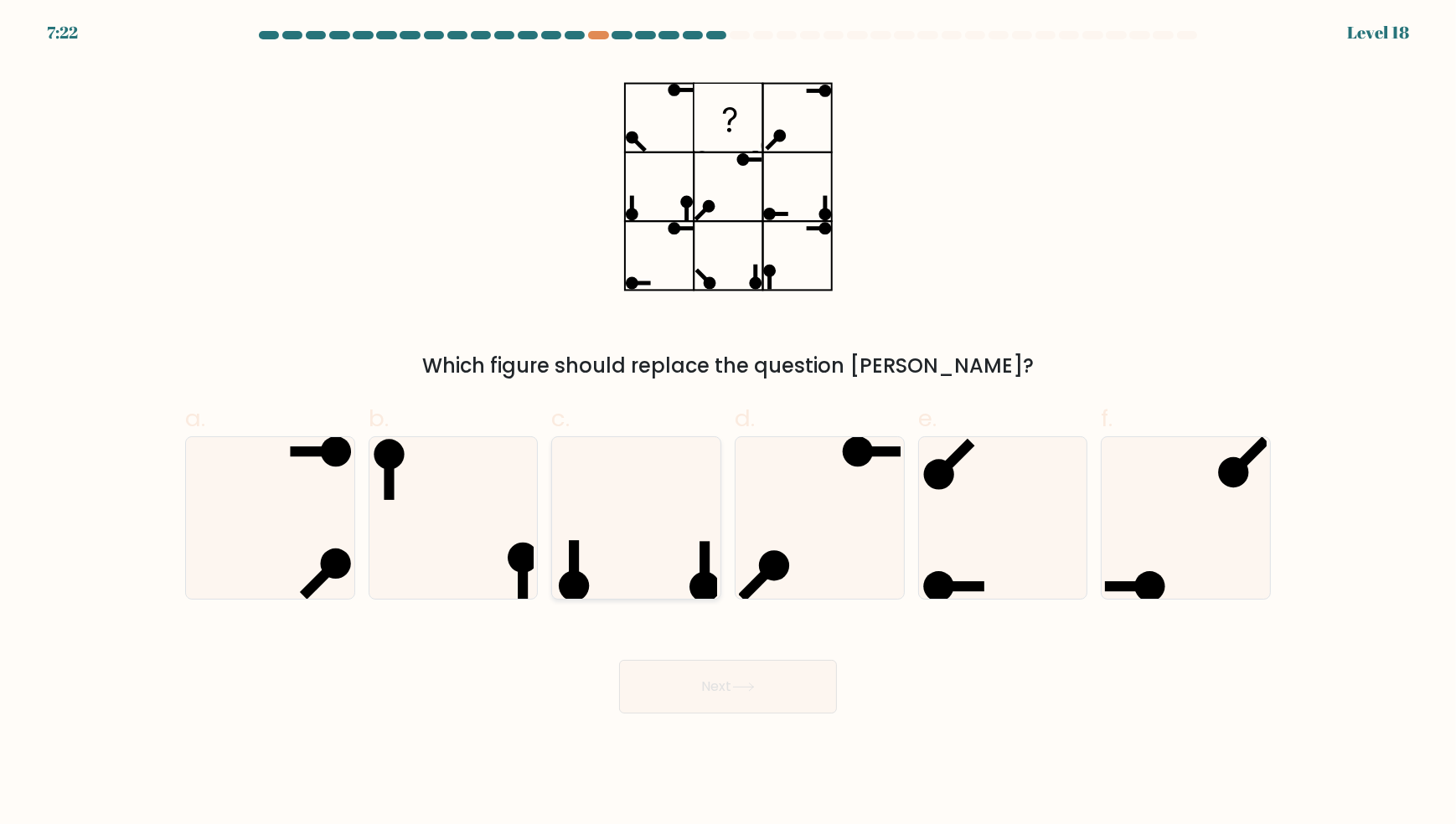
click at [657, 587] on icon at bounding box center [636, 518] width 162 height 162
click at [728, 423] on input "c." at bounding box center [728, 417] width 1 height 11
radio input "true"
click at [703, 703] on button "Next" at bounding box center [728, 687] width 218 height 54
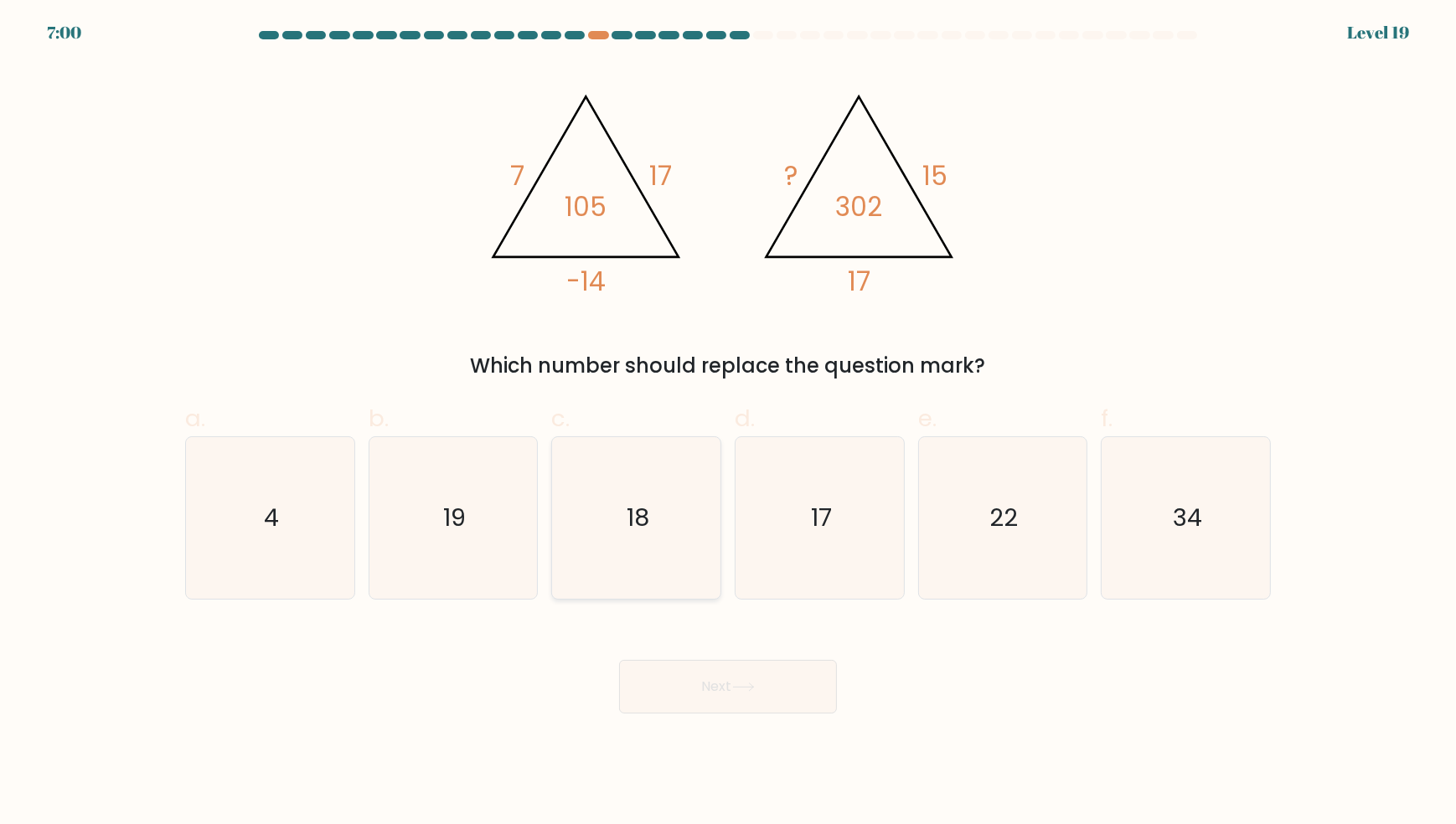
drag, startPoint x: 476, startPoint y: 502, endPoint x: 603, endPoint y: 597, distance: 158.6
click at [476, 502] on icon "19" at bounding box center [452, 518] width 162 height 162
click at [728, 423] on input "b. 19" at bounding box center [728, 417] width 1 height 11
radio input "true"
click at [708, 674] on button "Next" at bounding box center [728, 687] width 218 height 54
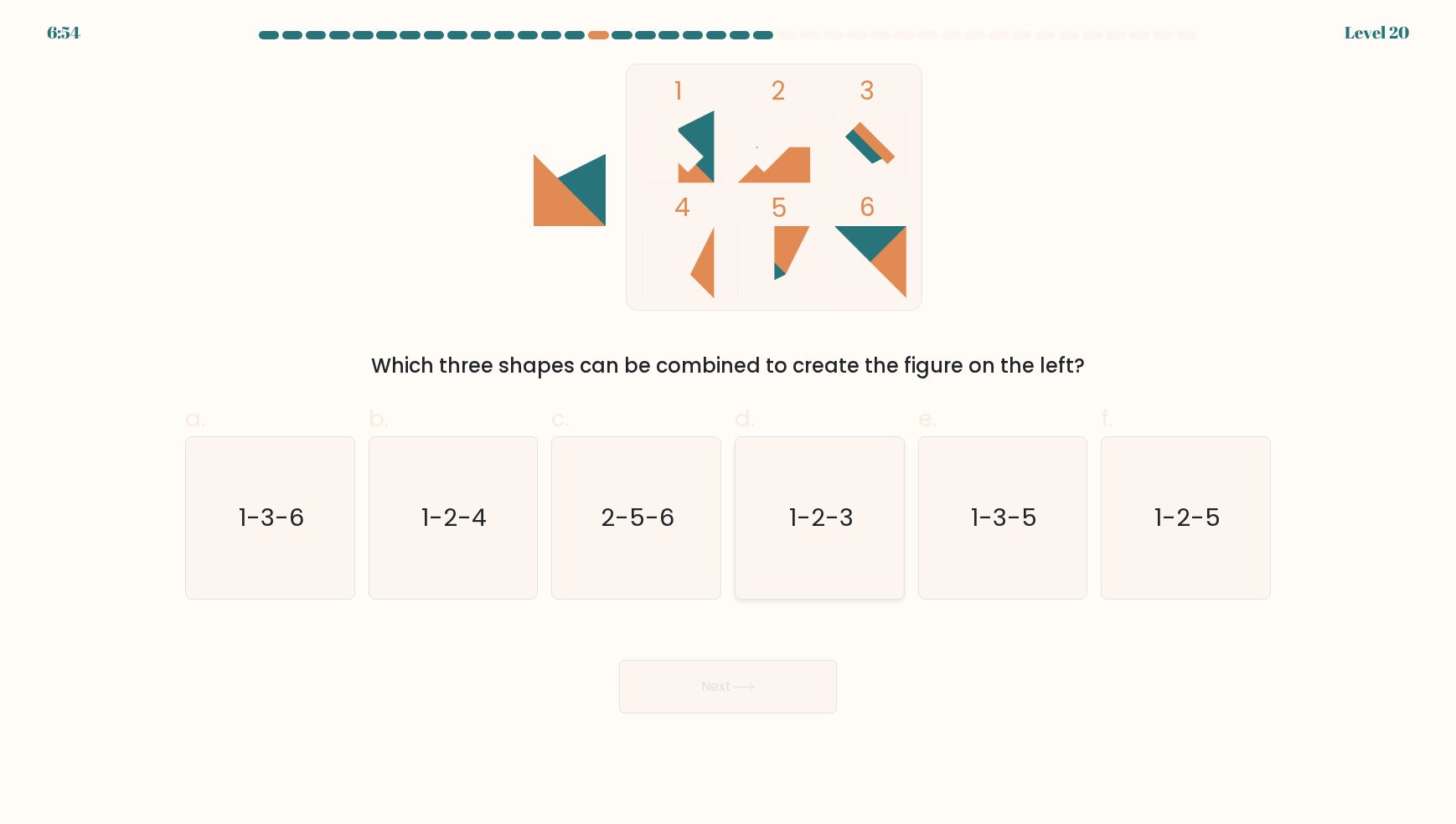
click at [813, 512] on text "1-2-3" at bounding box center [821, 518] width 65 height 33
click at [729, 423] on input "d. 1-2-3" at bounding box center [728, 417] width 1 height 11
radio input "true"
click at [672, 685] on button "Next" at bounding box center [728, 687] width 218 height 54
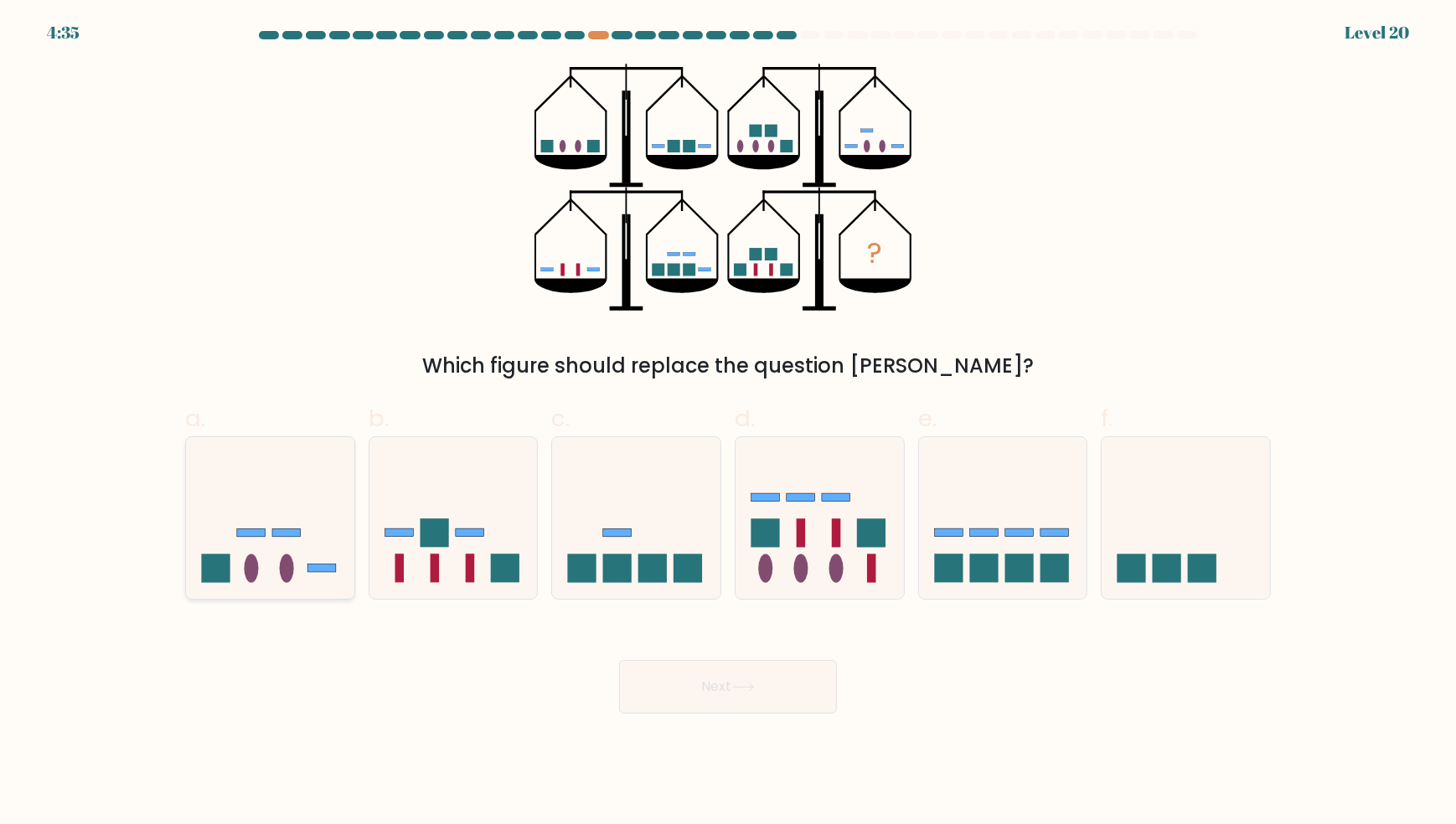
click at [295, 551] on icon at bounding box center [271, 518] width 169 height 139
click at [728, 423] on input "a." at bounding box center [728, 417] width 1 height 11
radio input "true"
click at [704, 693] on button "Next" at bounding box center [728, 687] width 218 height 54
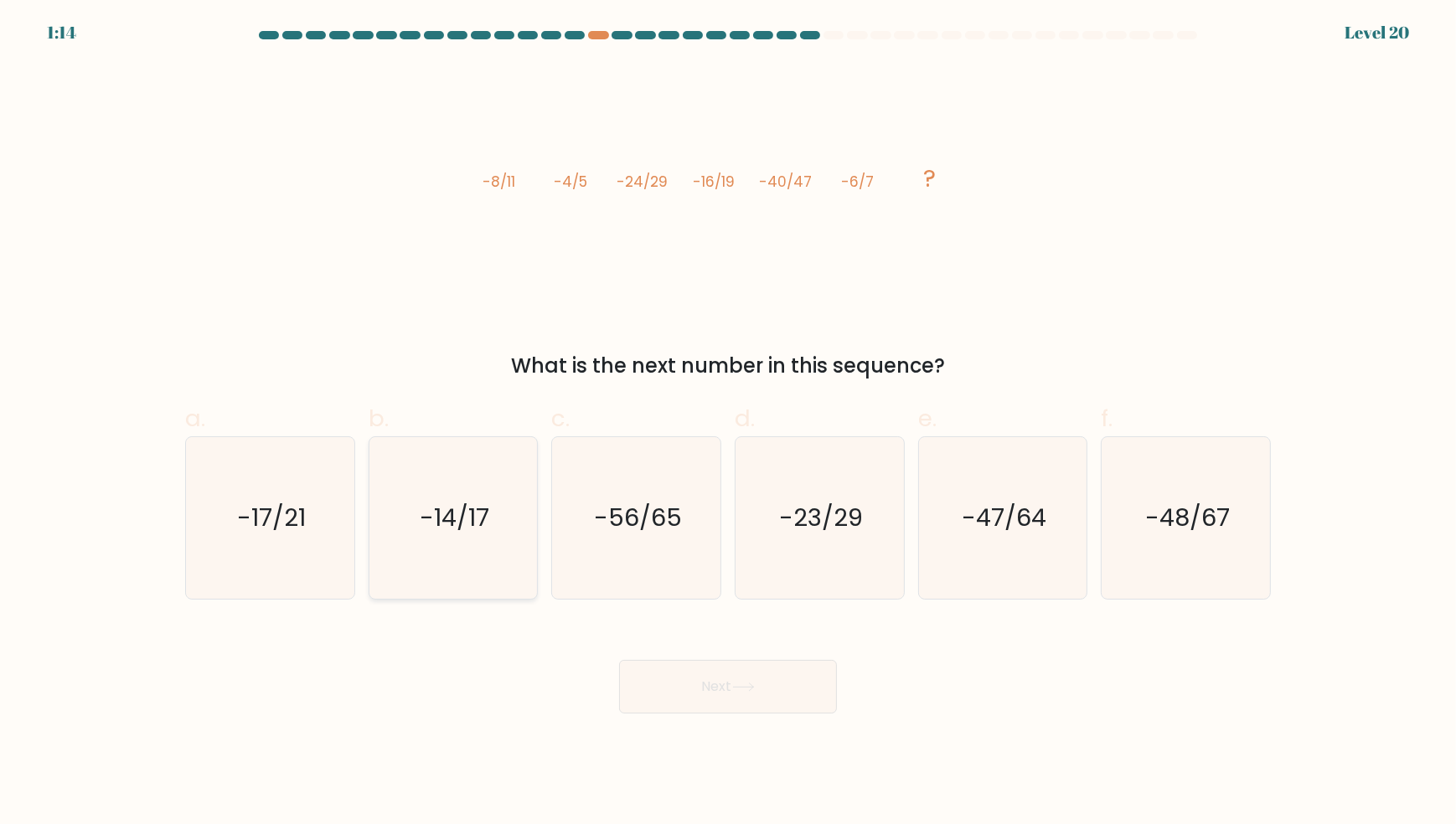
click at [435, 526] on text "-14/17" at bounding box center [454, 518] width 70 height 33
click at [728, 423] on input "b. -14/17" at bounding box center [728, 417] width 1 height 11
radio input "true"
click at [665, 683] on button "Next" at bounding box center [728, 687] width 218 height 54
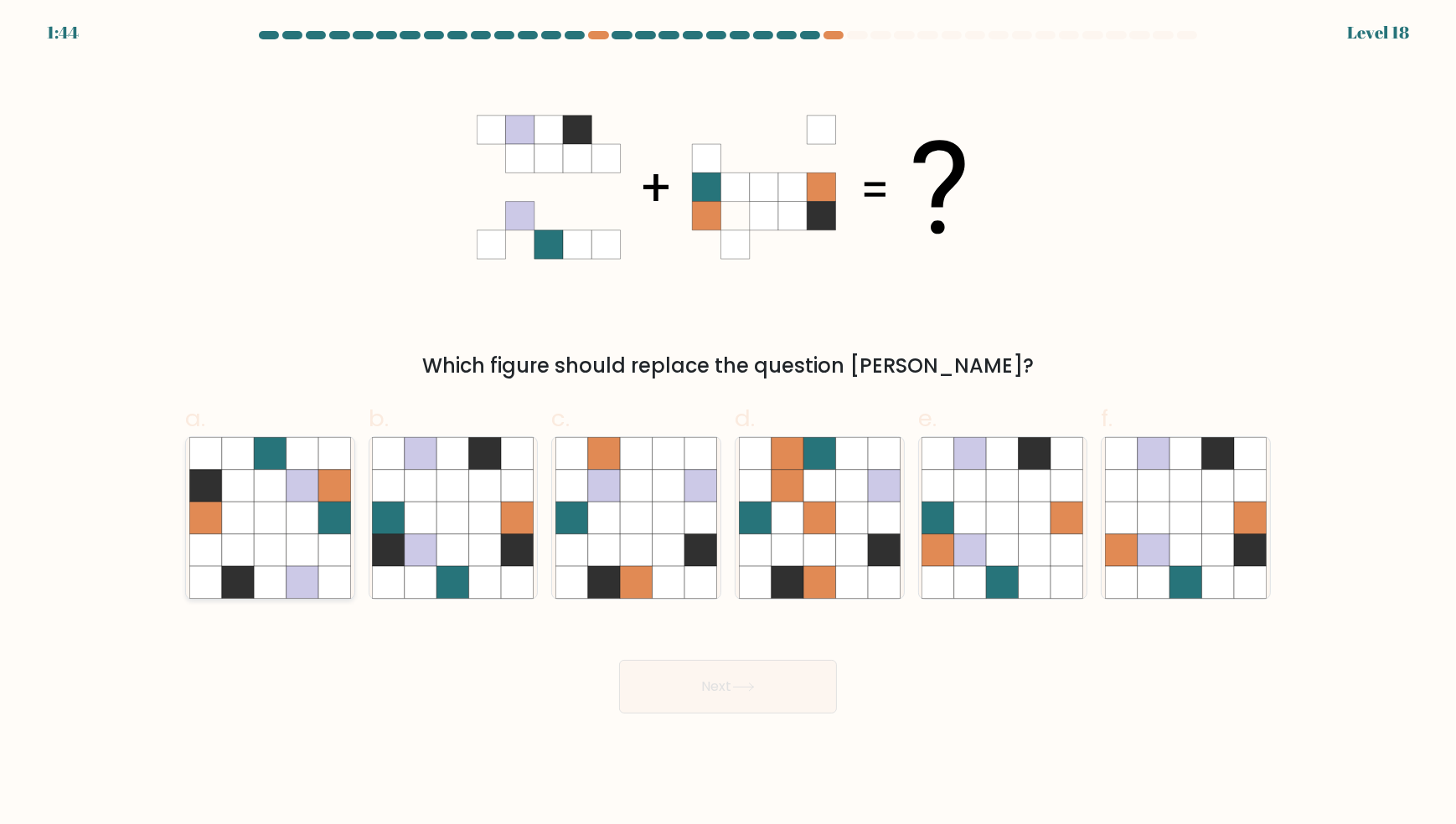
click at [302, 504] on icon at bounding box center [302, 517] width 31 height 31
click at [728, 423] on input "a." at bounding box center [728, 417] width 1 height 11
radio input "true"
click at [745, 695] on button "Next" at bounding box center [728, 687] width 218 height 54
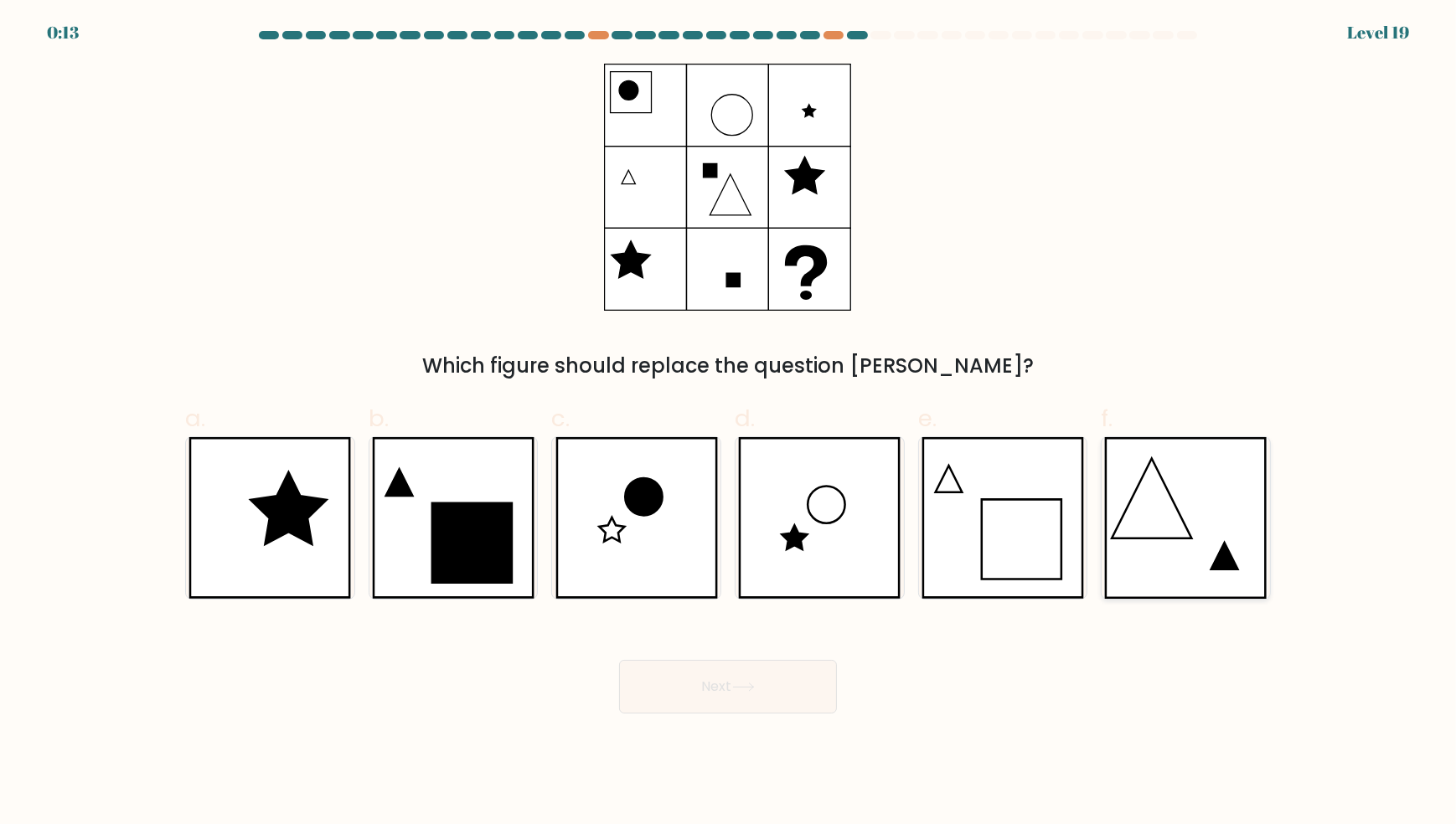
click at [1143, 521] on icon at bounding box center [1185, 518] width 163 height 162
click at [729, 423] on input "f." at bounding box center [728, 417] width 1 height 11
radio input "true"
click at [778, 690] on button "Next" at bounding box center [728, 687] width 218 height 54
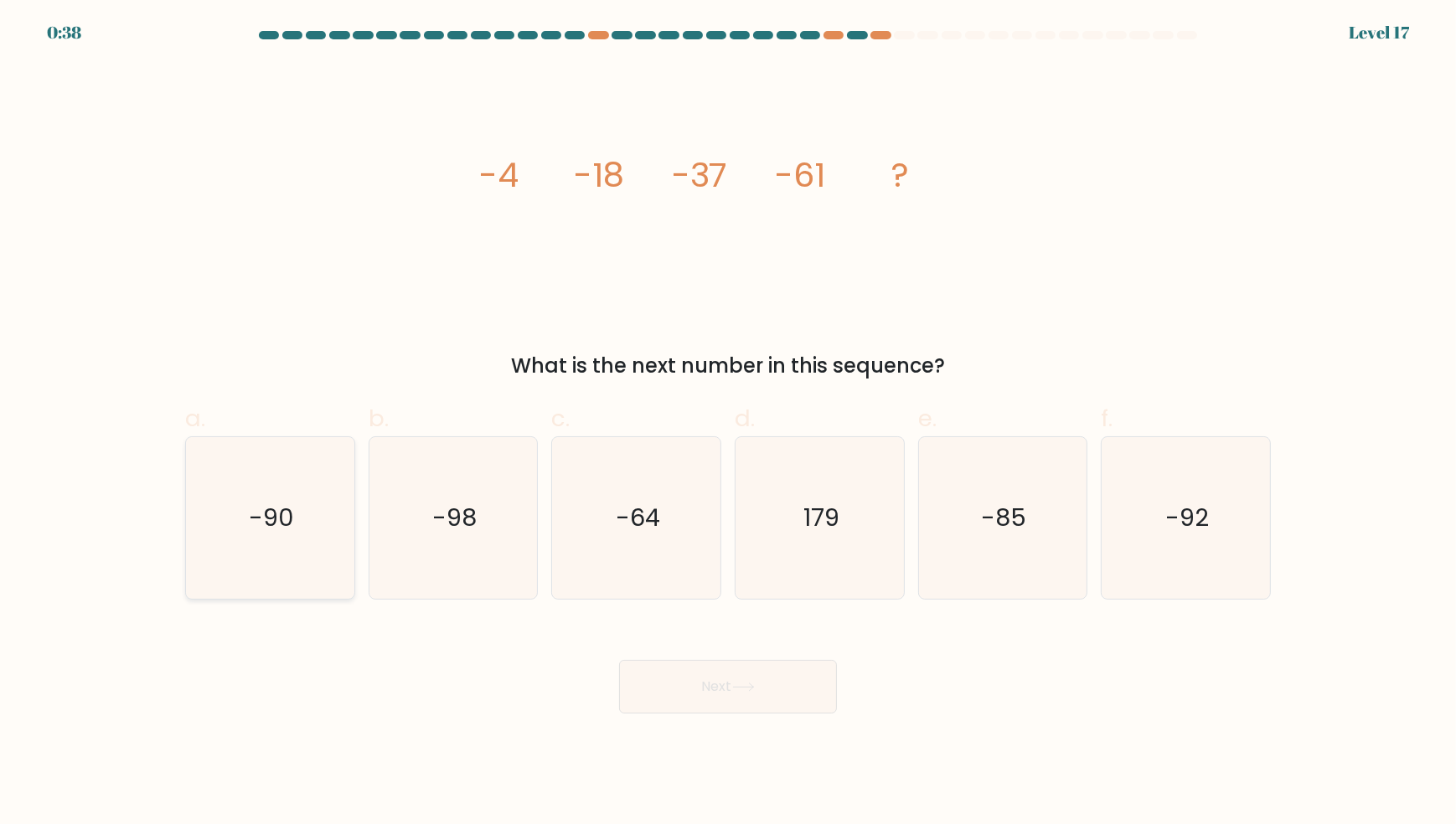
click at [218, 490] on icon "-90" at bounding box center [270, 518] width 162 height 162
click at [728, 423] on input "a. -90" at bounding box center [728, 417] width 1 height 11
radio input "true"
click at [670, 700] on button "Next" at bounding box center [728, 687] width 218 height 54
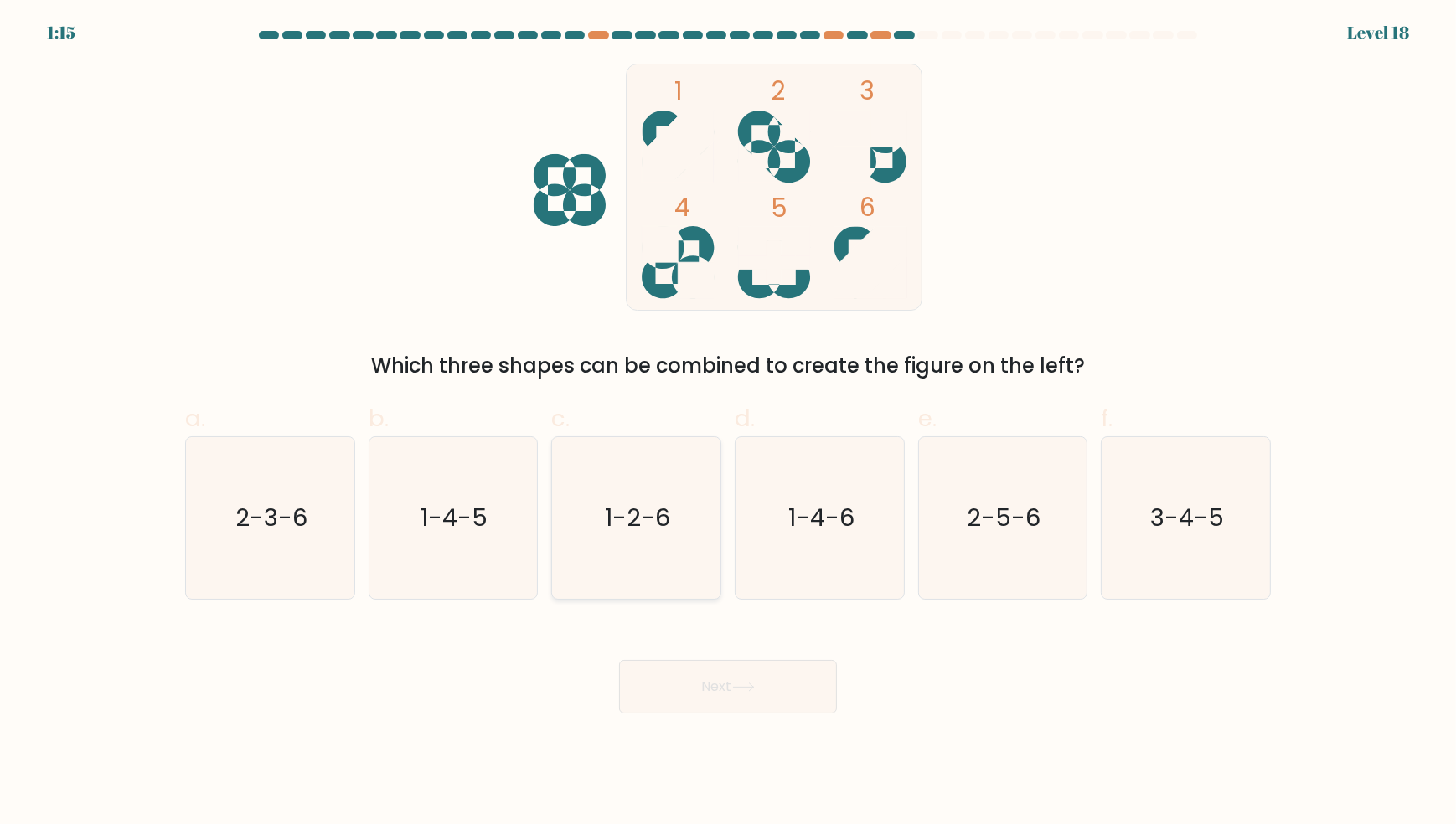
click at [636, 550] on icon "1-2-6" at bounding box center [636, 518] width 162 height 162
click at [728, 423] on input "c. 1-2-6" at bounding box center [728, 417] width 1 height 11
radio input "true"
click at [721, 688] on button "Next" at bounding box center [728, 687] width 218 height 54
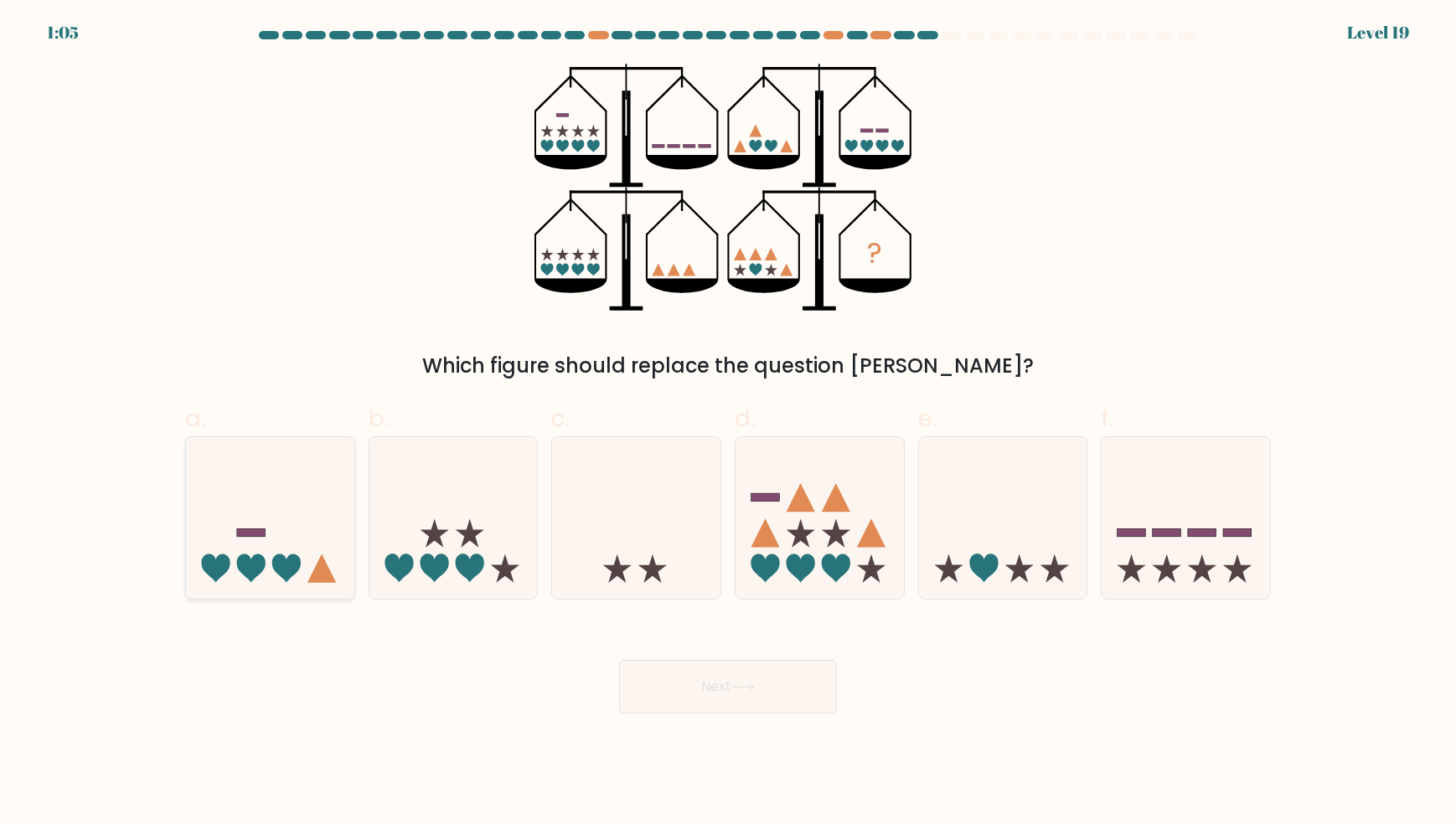
click at [283, 536] on icon at bounding box center [271, 518] width 169 height 139
click at [728, 423] on input "a." at bounding box center [728, 417] width 1 height 11
radio input "true"
click at [679, 678] on button "Next" at bounding box center [728, 687] width 218 height 54
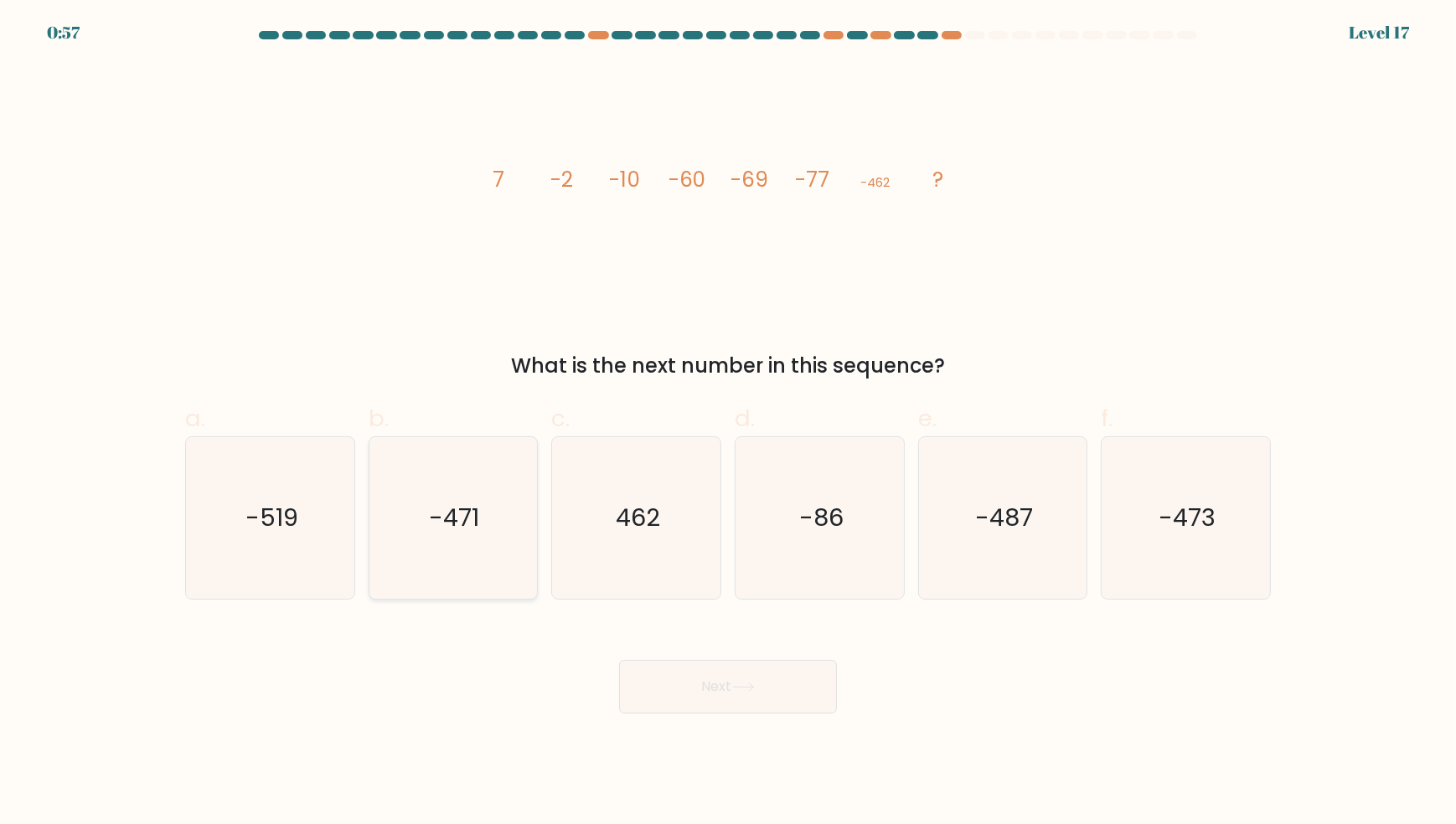
click at [475, 505] on text "-471" at bounding box center [454, 518] width 50 height 33
click at [728, 423] on input "b. -471" at bounding box center [728, 417] width 1 height 11
radio input "true"
click at [696, 691] on button "Next" at bounding box center [728, 687] width 218 height 54
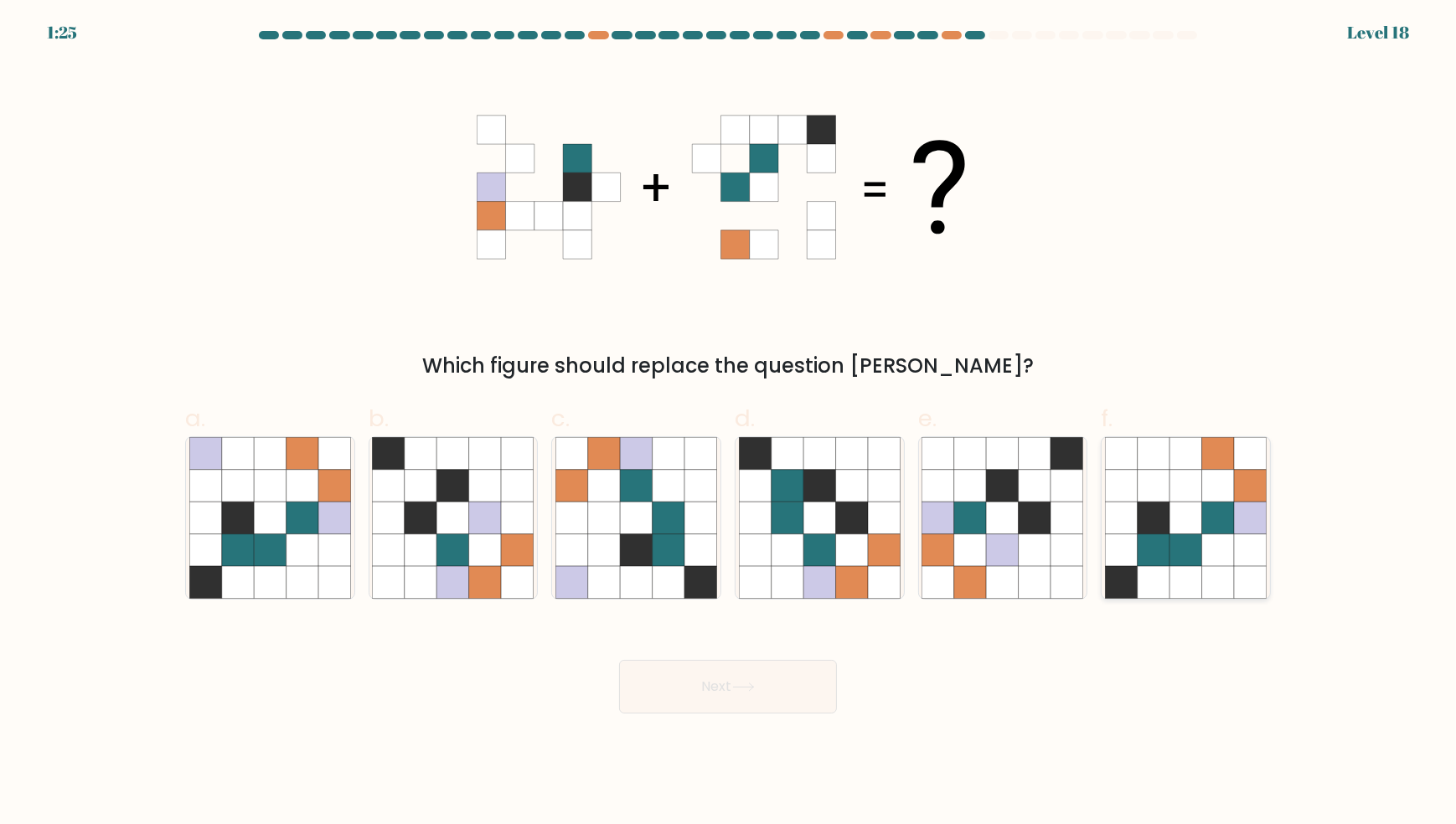
click at [1237, 537] on icon at bounding box center [1250, 549] width 31 height 31
click at [729, 423] on input "f." at bounding box center [728, 417] width 1 height 11
radio input "true"
click at [667, 673] on button "Next" at bounding box center [728, 687] width 218 height 54
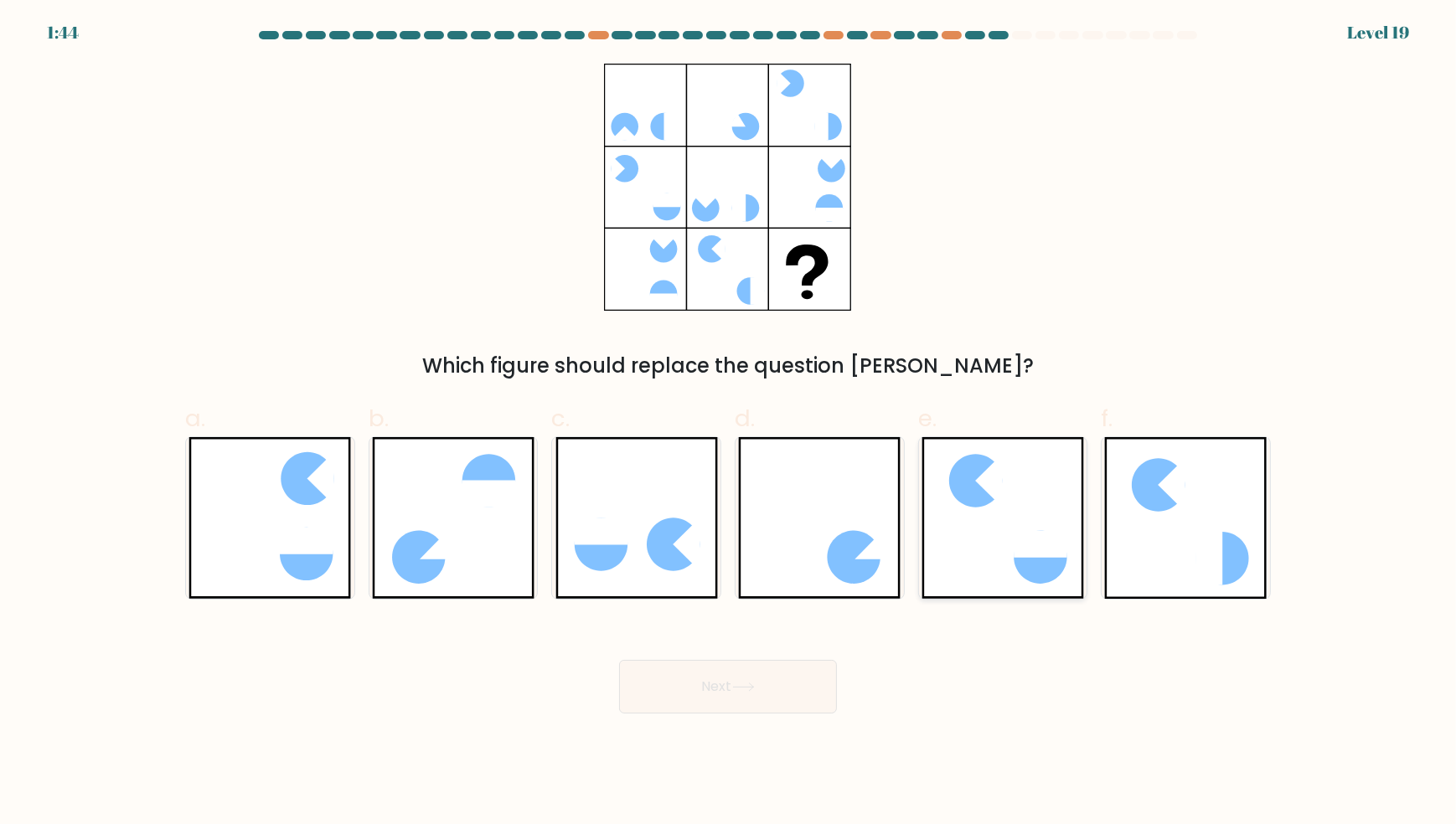
click at [1057, 570] on icon at bounding box center [1040, 556] width 53 height 53
click at [729, 423] on input "e." at bounding box center [728, 417] width 1 height 11
radio input "true"
click at [848, 570] on icon at bounding box center [855, 556] width 53 height 53
click at [729, 423] on input "d." at bounding box center [728, 417] width 1 height 11
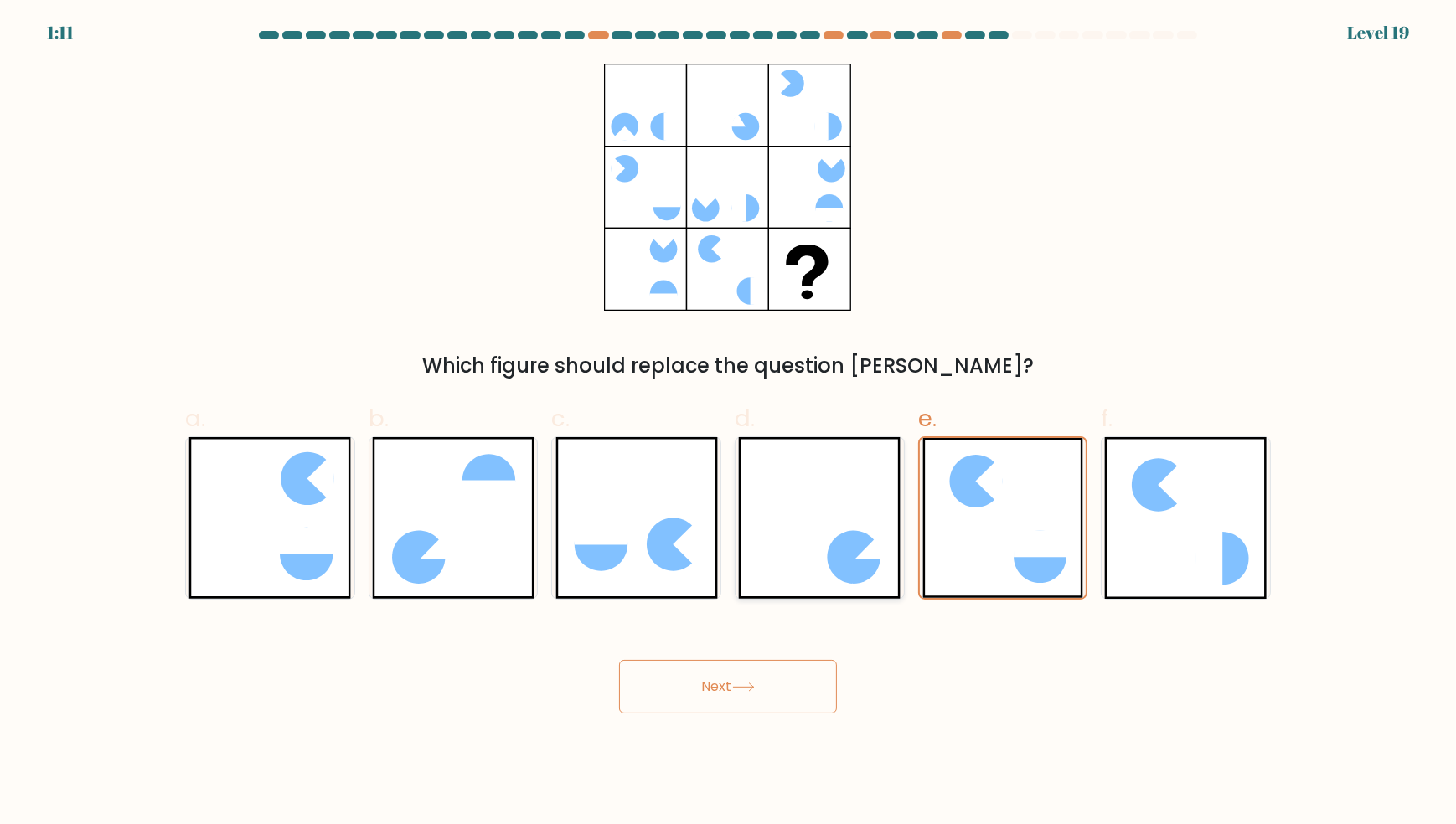
radio input "true"
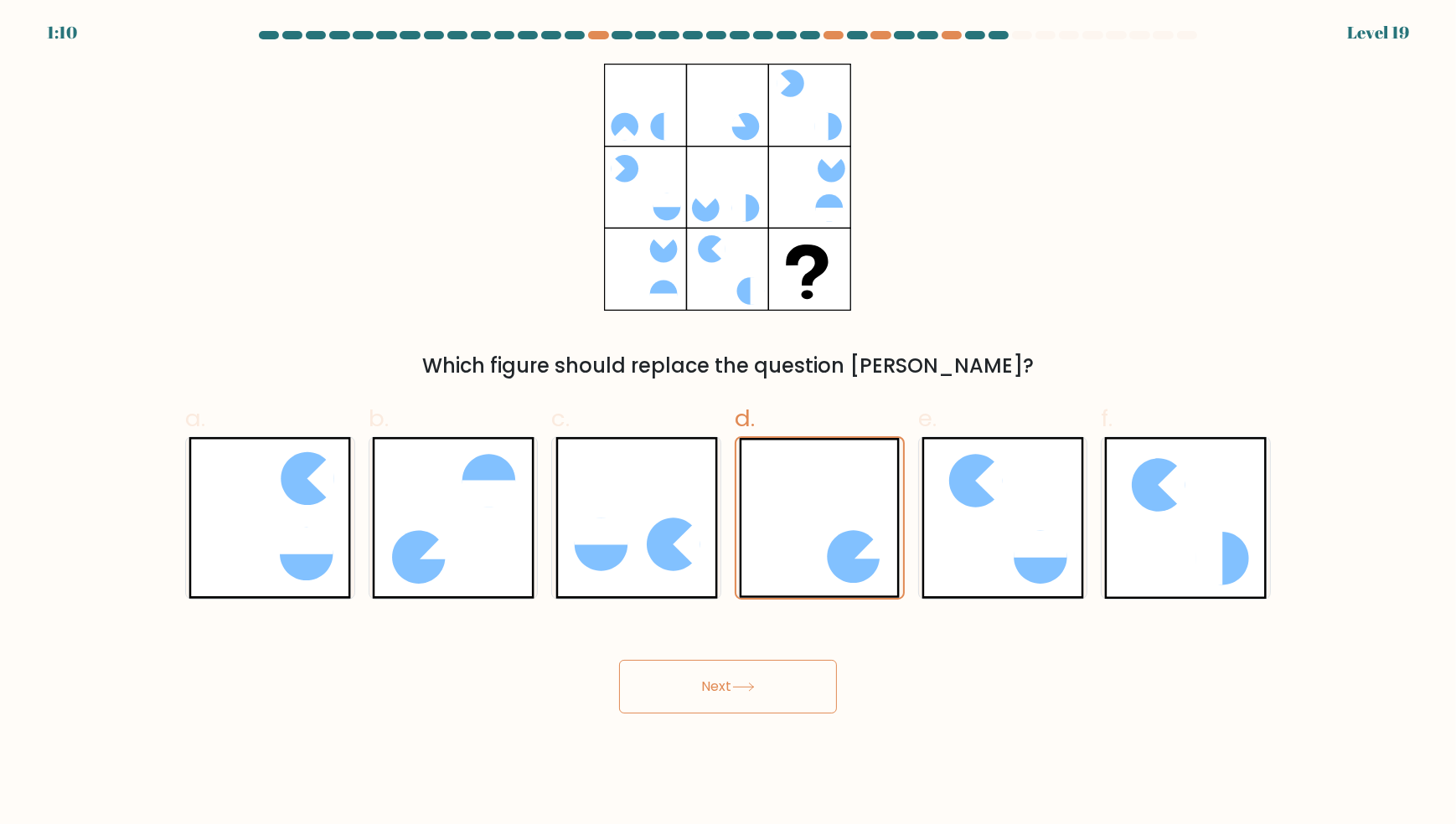
click at [782, 705] on button "Next" at bounding box center [728, 687] width 218 height 54
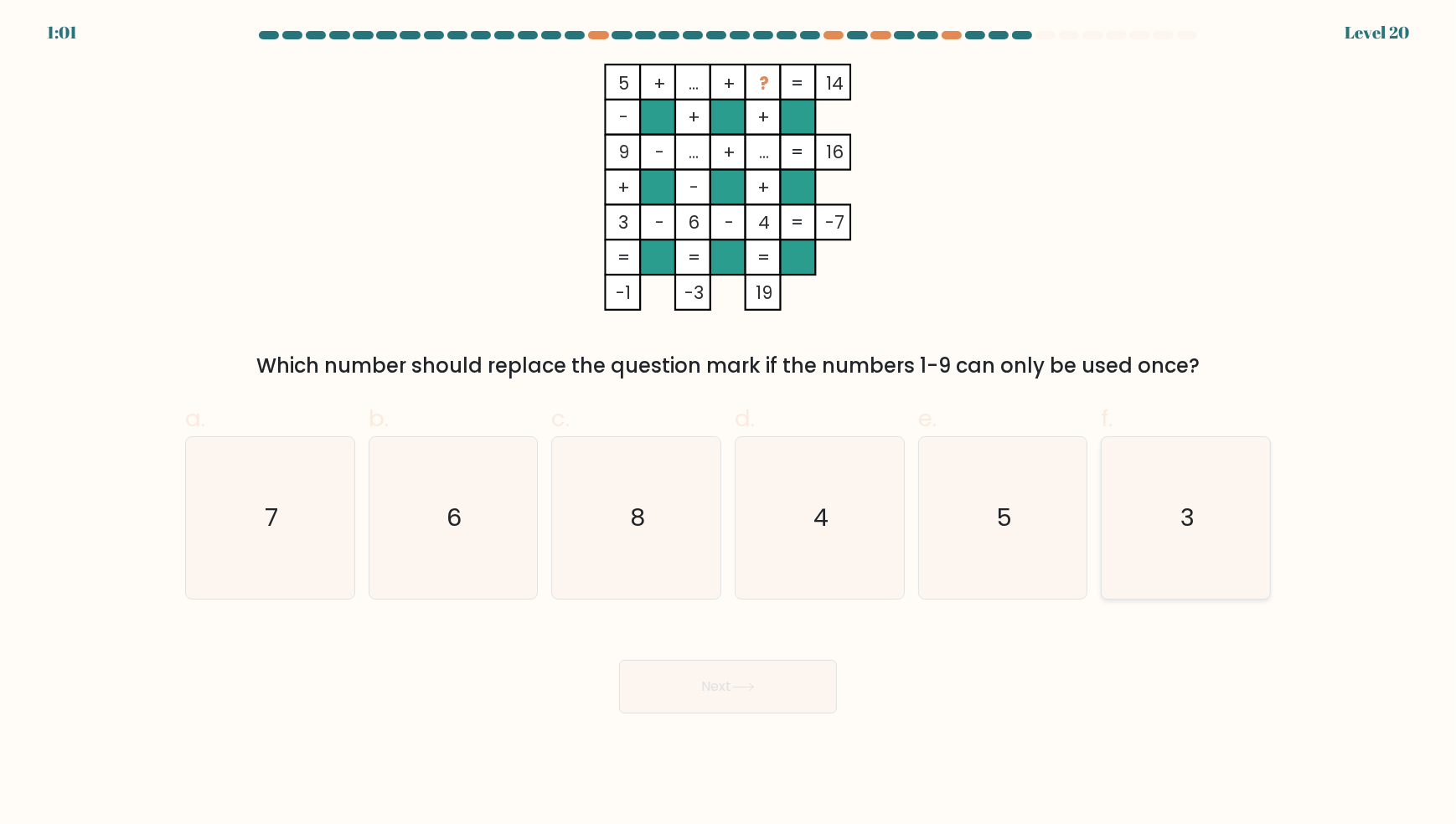
drag, startPoint x: 1243, startPoint y: 536, endPoint x: 1197, endPoint y: 542, distance: 46.4
click at [1240, 536] on icon "3" at bounding box center [1185, 518] width 162 height 162
click at [729, 423] on input "f. 3" at bounding box center [728, 417] width 1 height 11
radio input "true"
click at [783, 694] on button "Next" at bounding box center [728, 687] width 218 height 54
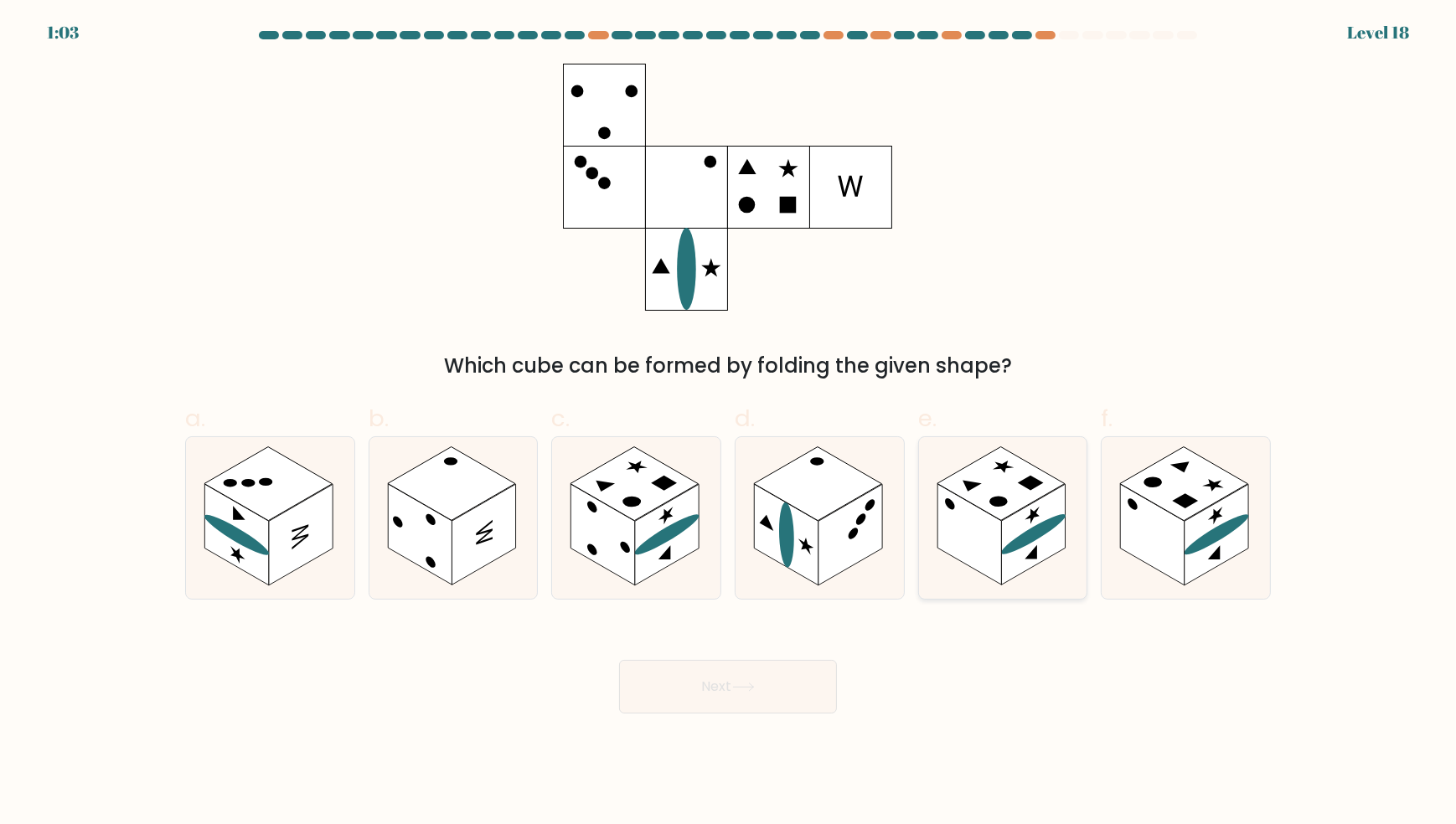
drag, startPoint x: 1027, startPoint y: 553, endPoint x: 994, endPoint y: 575, distance: 39.7
click at [1025, 549] on rect at bounding box center [1032, 534] width 64 height 101
click at [729, 423] on input "e." at bounding box center [728, 417] width 1 height 11
radio input "true"
click at [763, 687] on button "Next" at bounding box center [728, 687] width 218 height 54
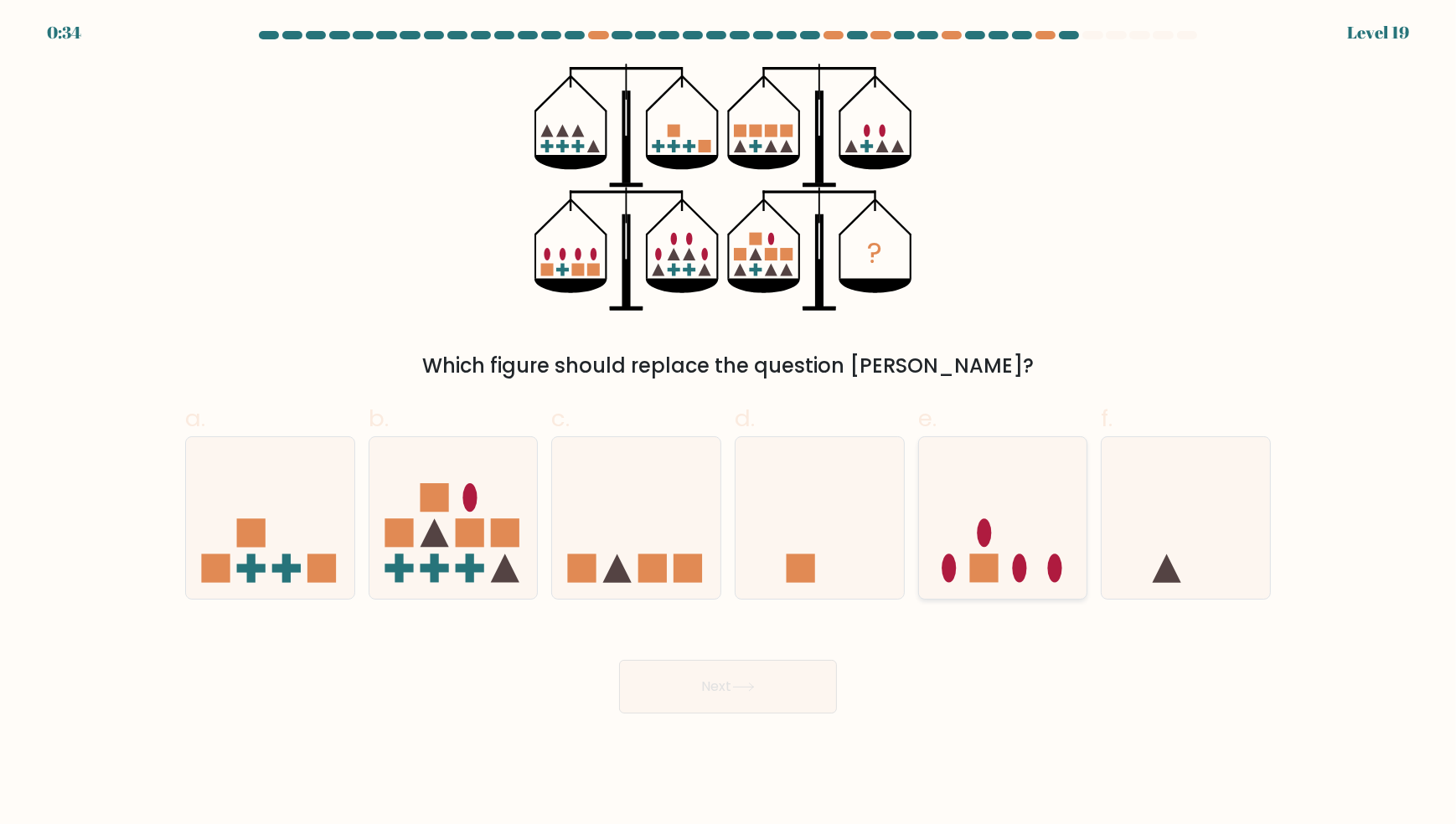
click at [989, 570] on rect at bounding box center [983, 568] width 28 height 28
click at [729, 423] on input "e." at bounding box center [728, 417] width 1 height 11
radio input "true"
click at [748, 685] on icon at bounding box center [743, 687] width 23 height 9
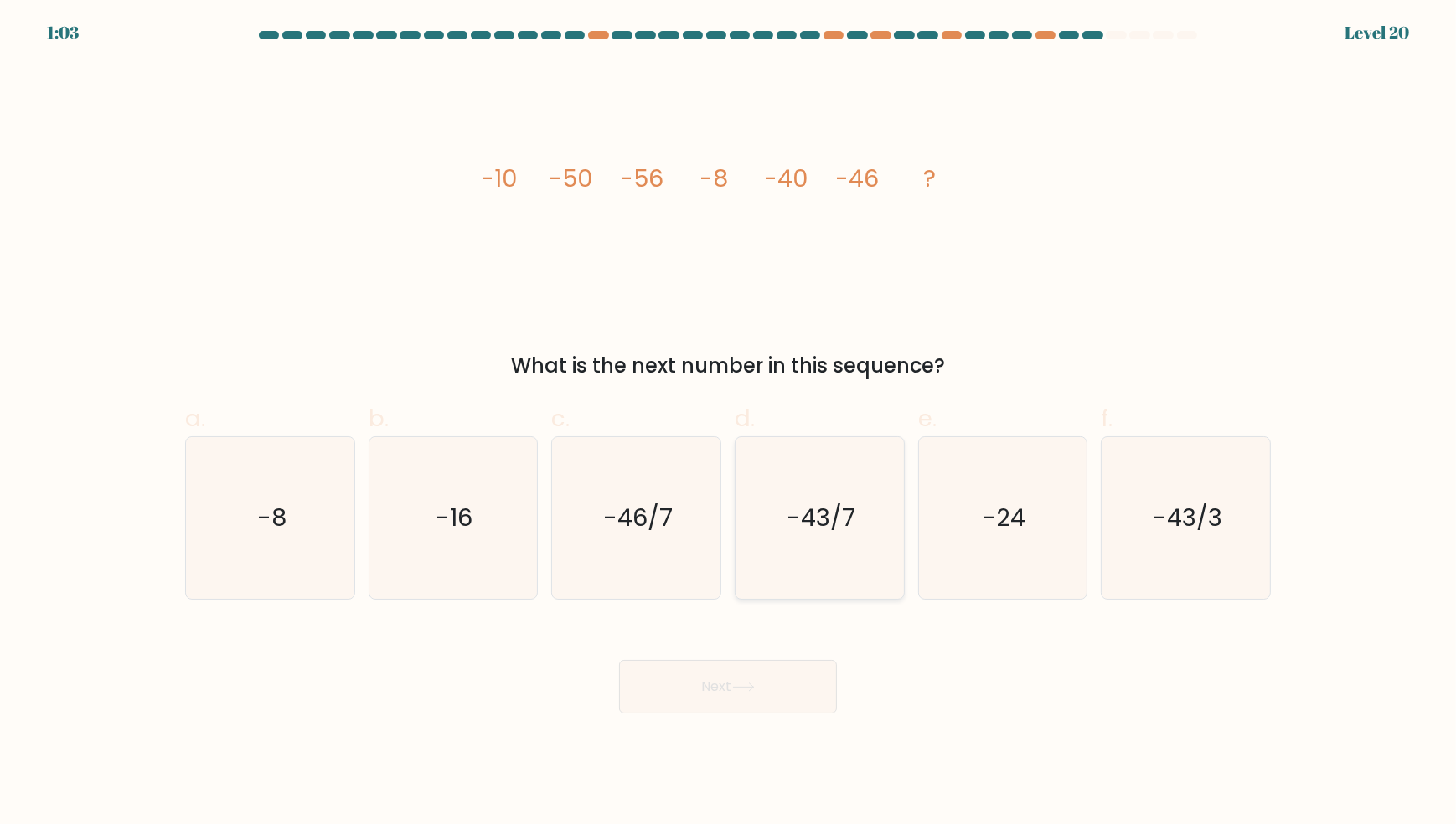
drag, startPoint x: 782, startPoint y: 502, endPoint x: 765, endPoint y: 532, distance: 34.5
click at [782, 503] on icon "-43/7" at bounding box center [819, 518] width 162 height 162
click at [729, 423] on input "d. -43/7" at bounding box center [728, 417] width 1 height 11
radio input "true"
drag, startPoint x: 708, startPoint y: 690, endPoint x: 606, endPoint y: 504, distance: 212.1
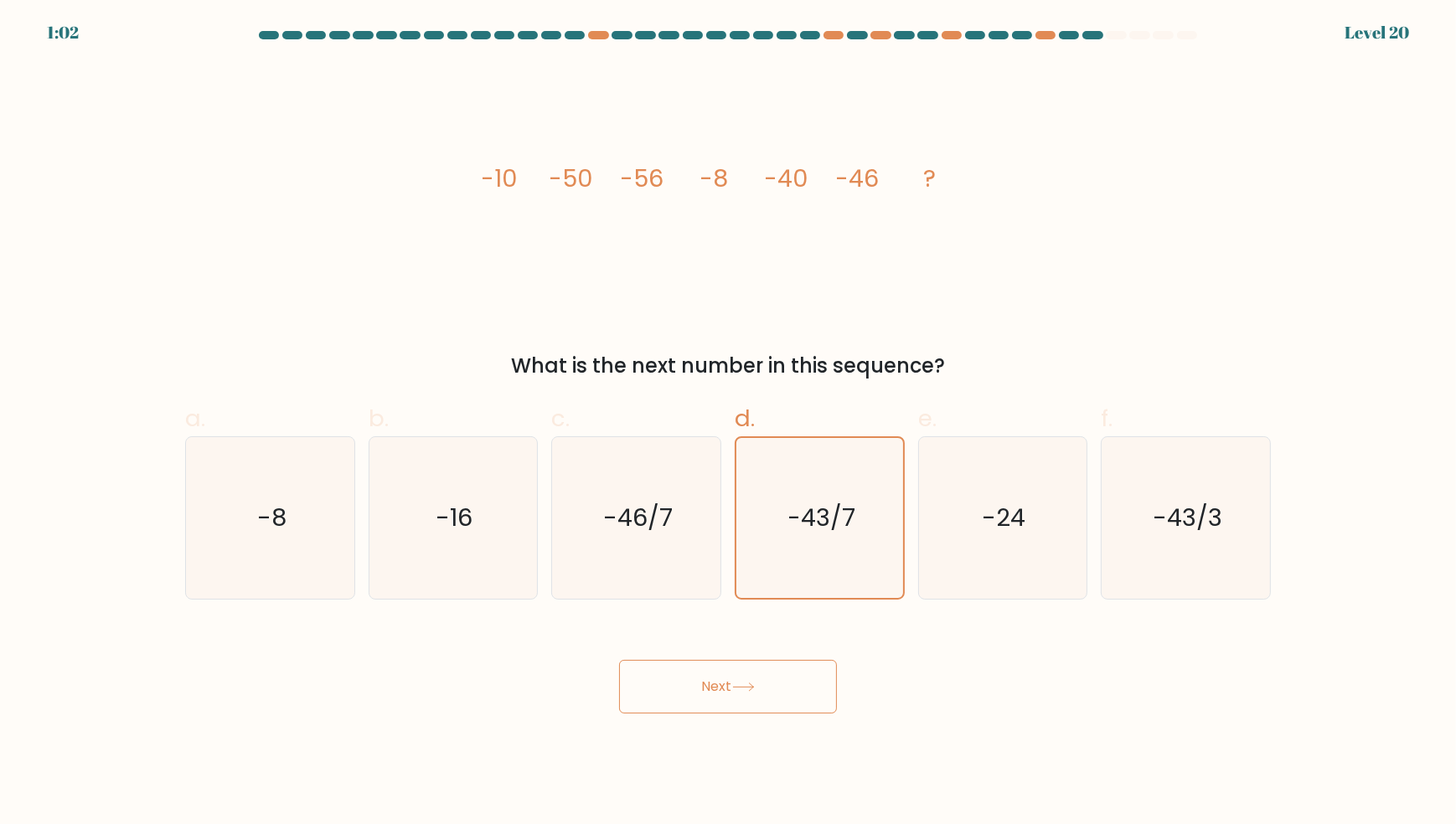
click at [708, 688] on button "Next" at bounding box center [728, 687] width 218 height 54
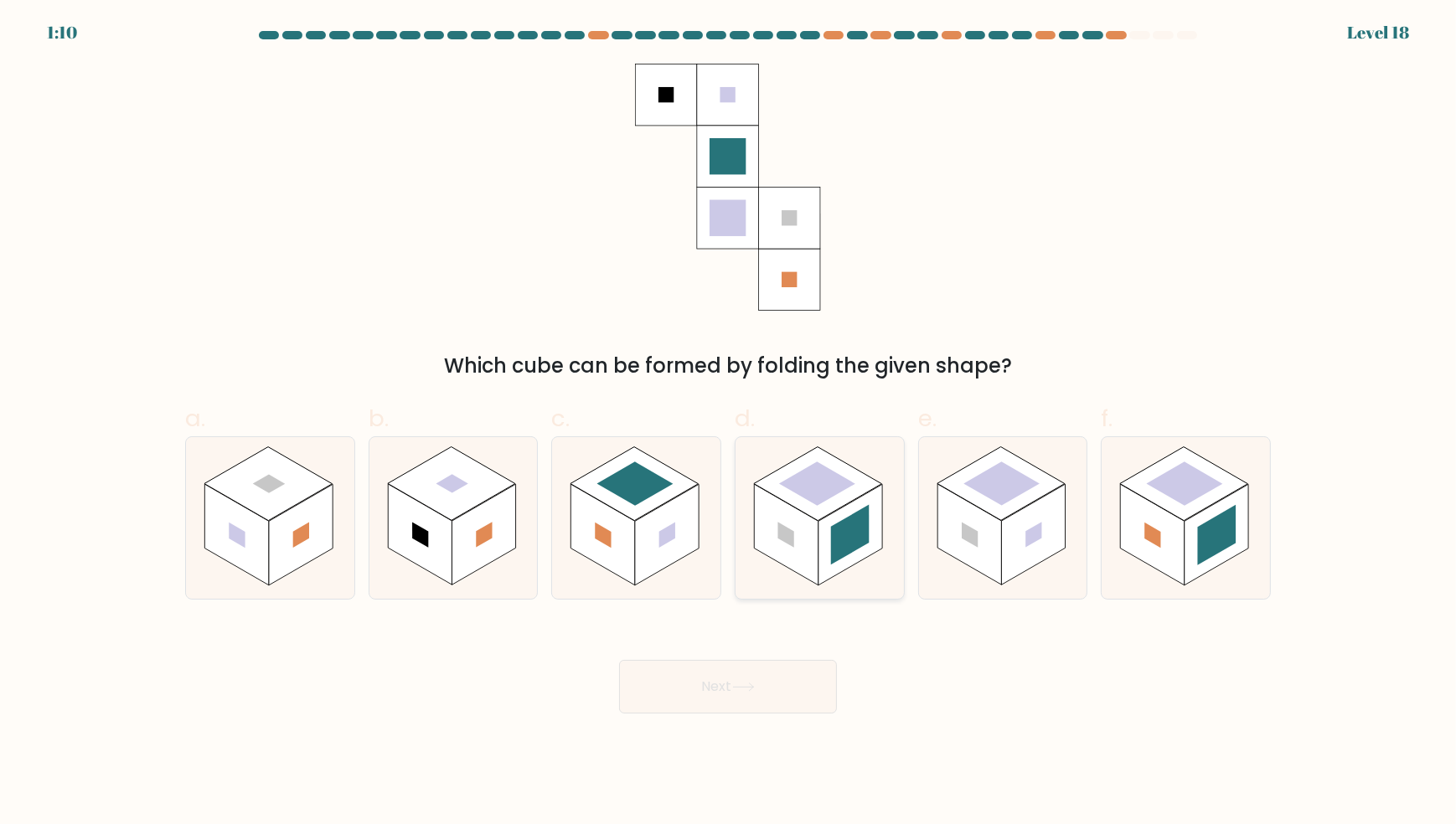
click at [827, 546] on rect at bounding box center [850, 534] width 64 height 101
click at [729, 423] on input "d." at bounding box center [728, 417] width 1 height 11
radio input "true"
click at [763, 697] on button "Next" at bounding box center [728, 687] width 218 height 54
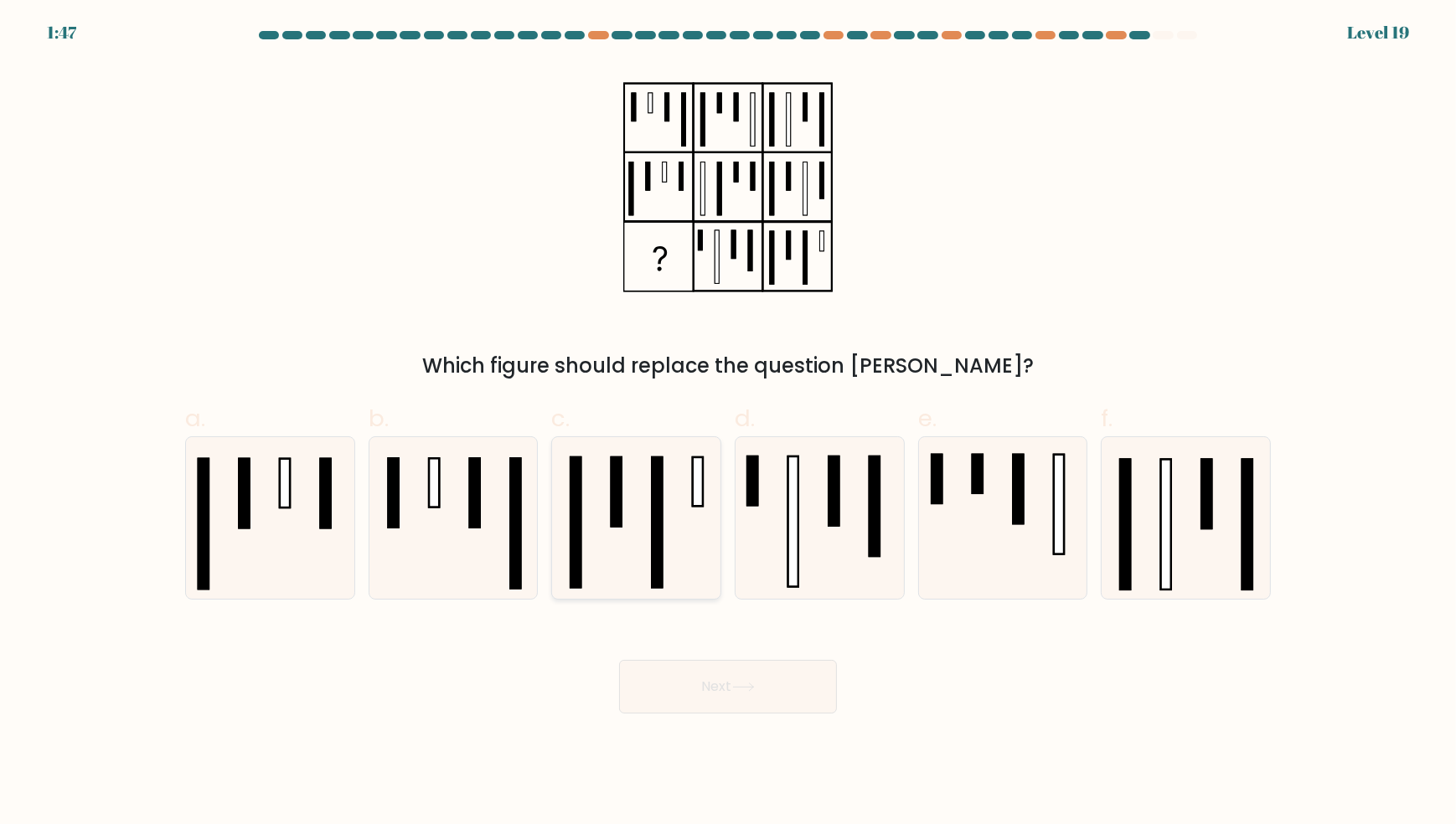
click at [679, 525] on icon at bounding box center [636, 518] width 162 height 162
click at [728, 423] on input "c." at bounding box center [728, 417] width 1 height 11
radio input "true"
click at [1026, 514] on icon at bounding box center [1002, 518] width 162 height 162
click at [729, 423] on input "e." at bounding box center [728, 417] width 1 height 11
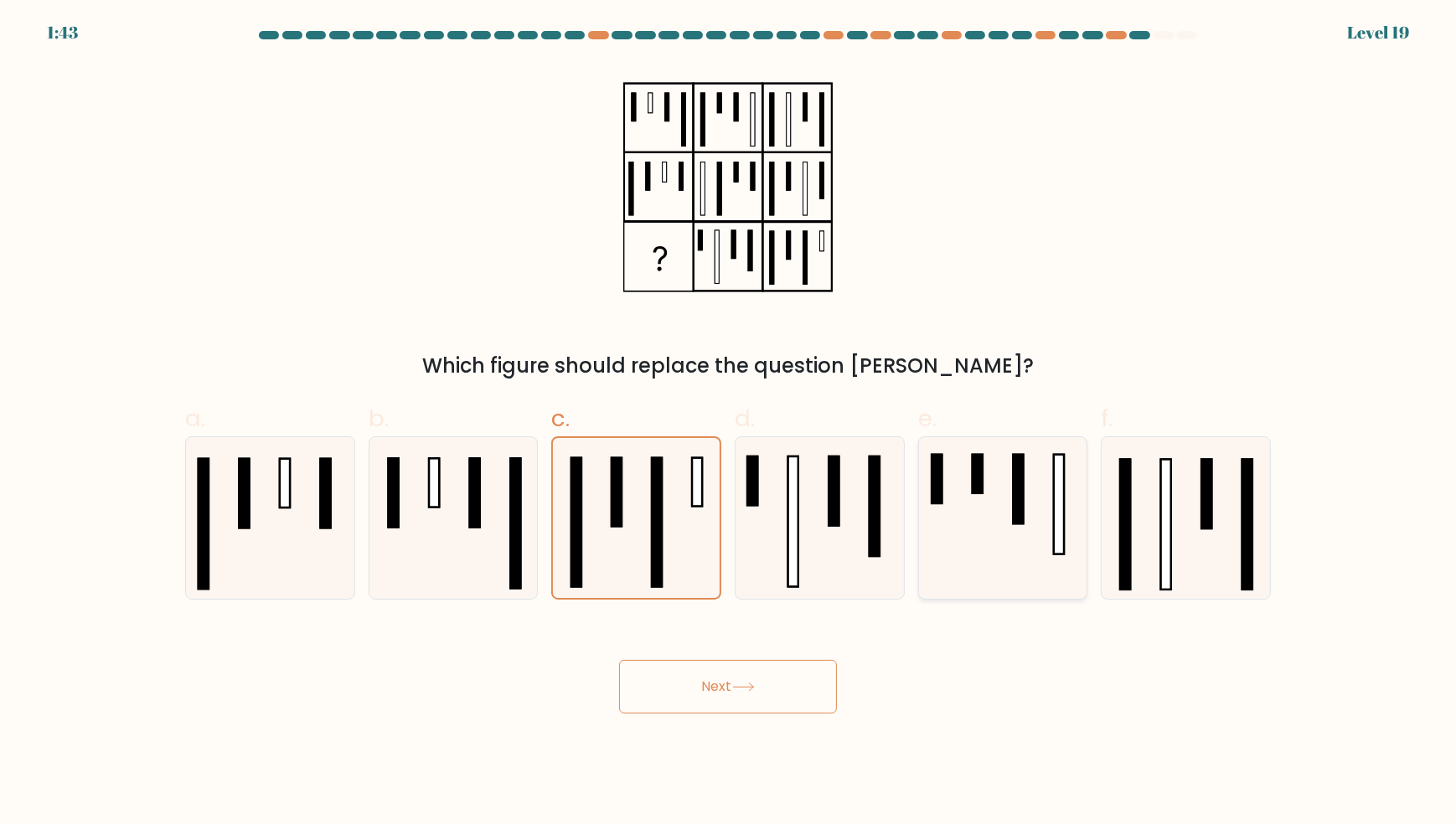
radio input "true"
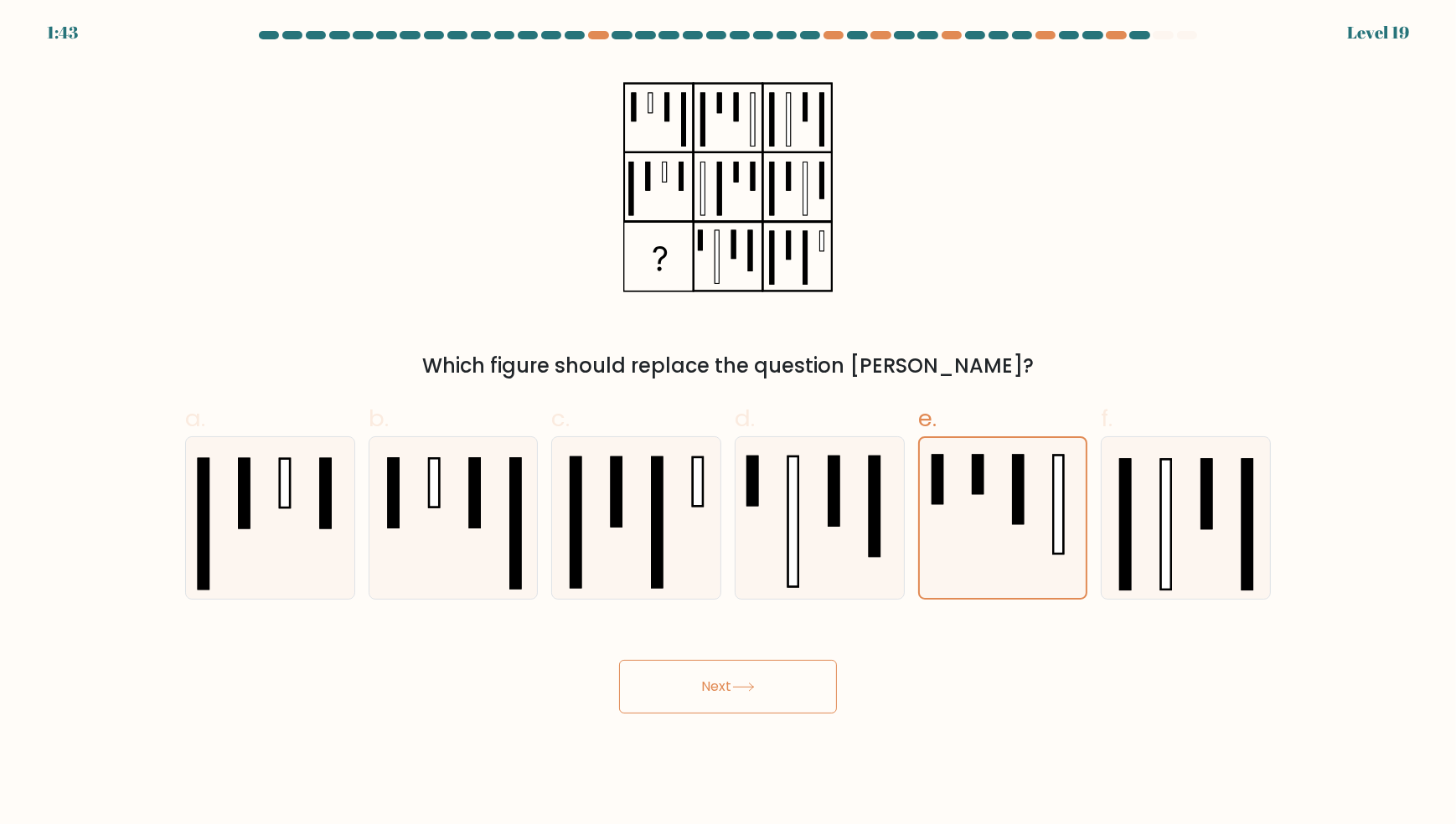
click at [793, 676] on button "Next" at bounding box center [728, 687] width 218 height 54
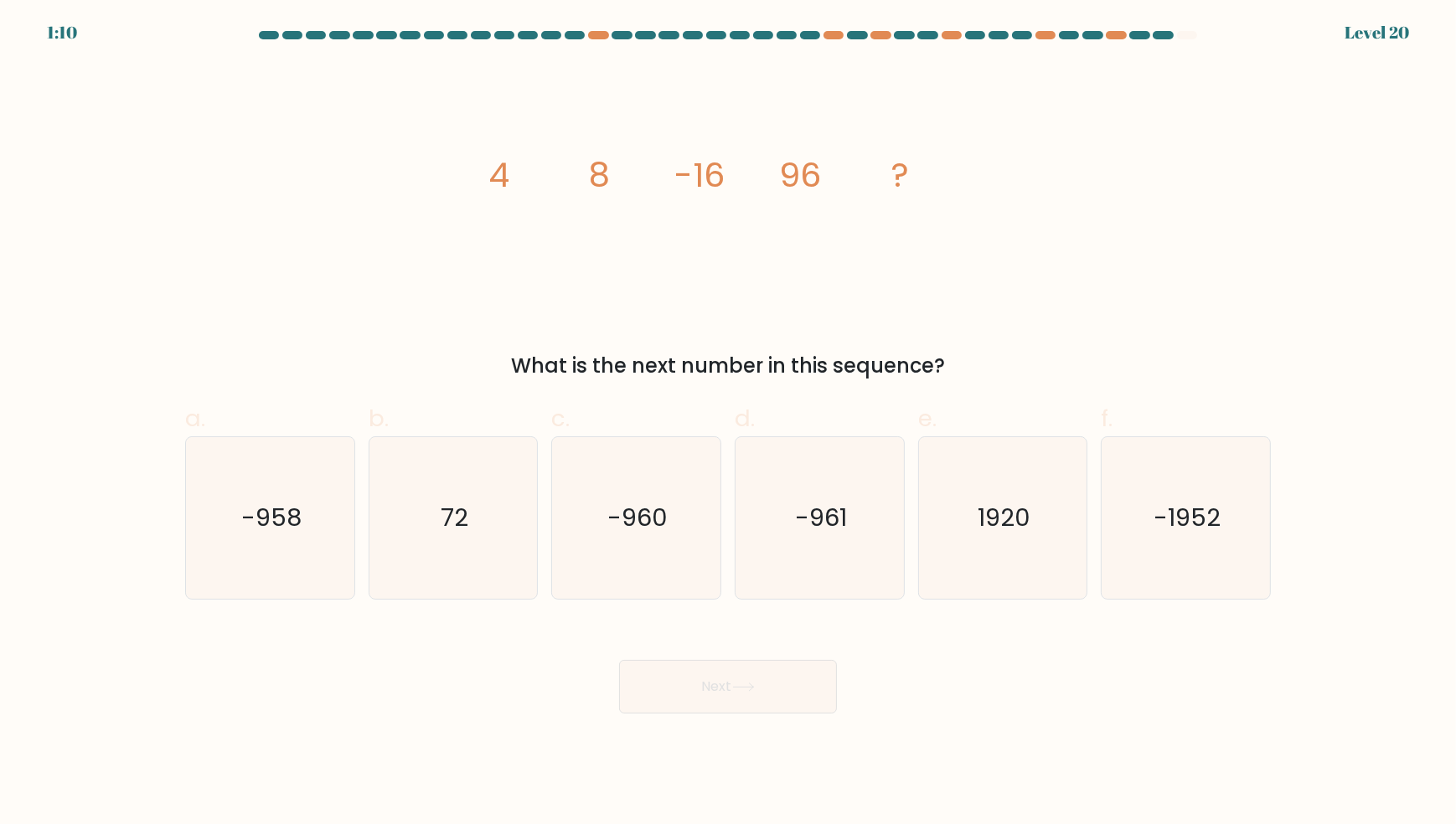
drag, startPoint x: 1037, startPoint y: 695, endPoint x: 1042, endPoint y: 658, distance: 37.3
click at [1038, 685] on div "Next" at bounding box center [727, 667] width 1106 height 94
drag, startPoint x: 675, startPoint y: 530, endPoint x: 676, endPoint y: 541, distance: 11.0
click at [673, 530] on icon "-960" at bounding box center [636, 518] width 162 height 162
click at [728, 423] on input "c. -960" at bounding box center [728, 417] width 1 height 11
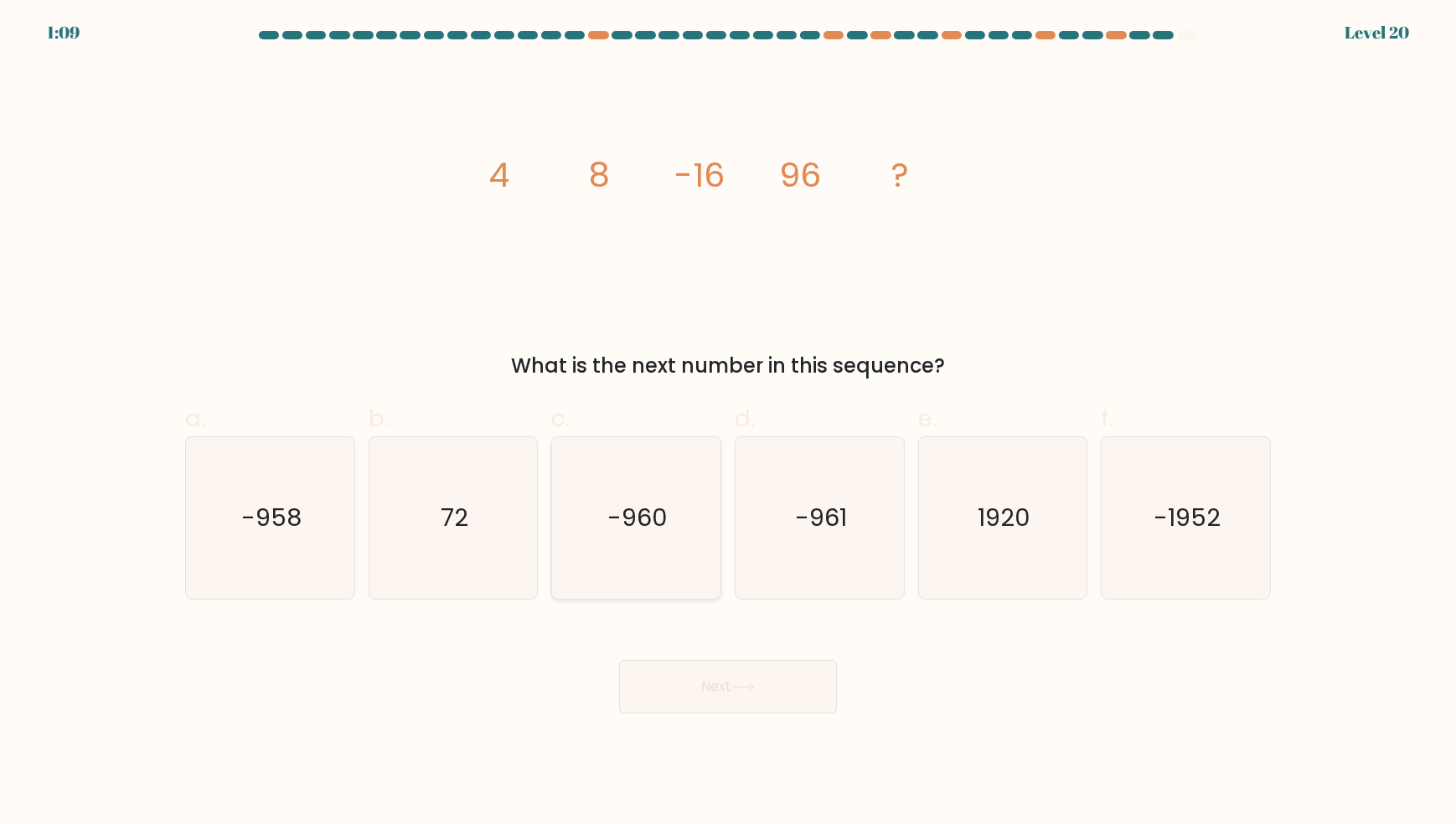
radio input "true"
click at [751, 692] on button "Next" at bounding box center [728, 687] width 218 height 54
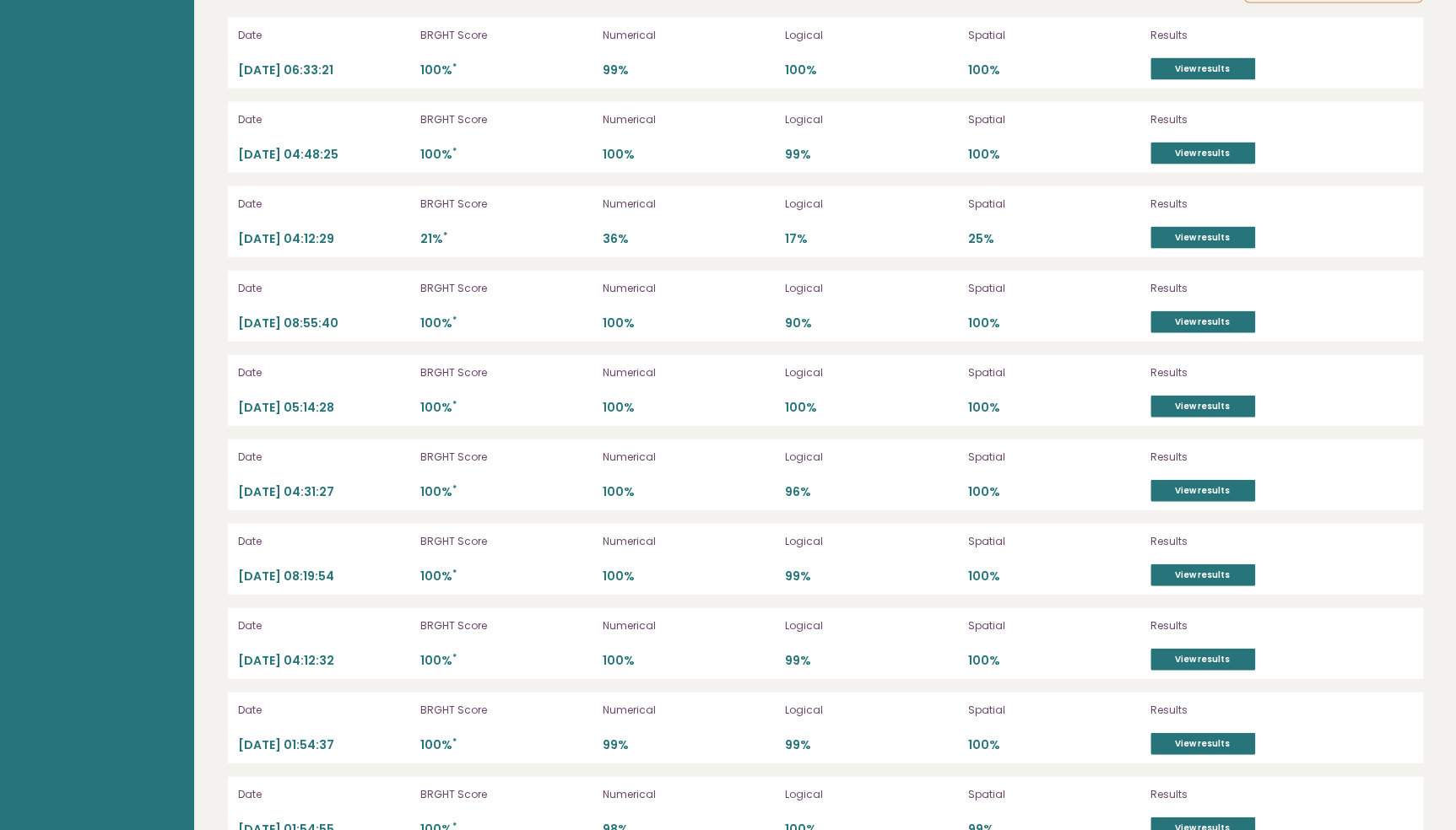
scroll to position [4755, 0]
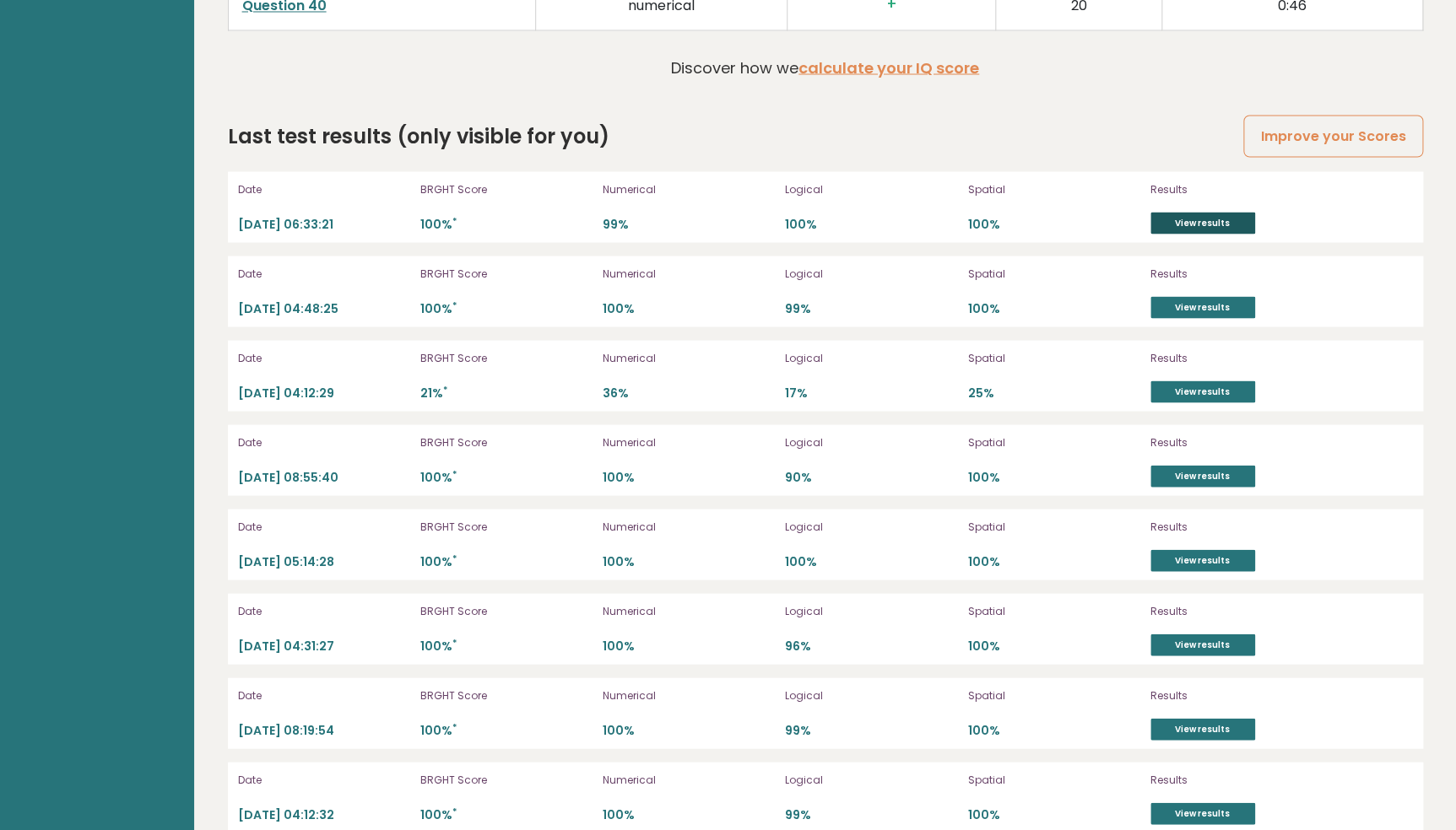
click at [1185, 216] on link "View results" at bounding box center [1203, 222] width 105 height 22
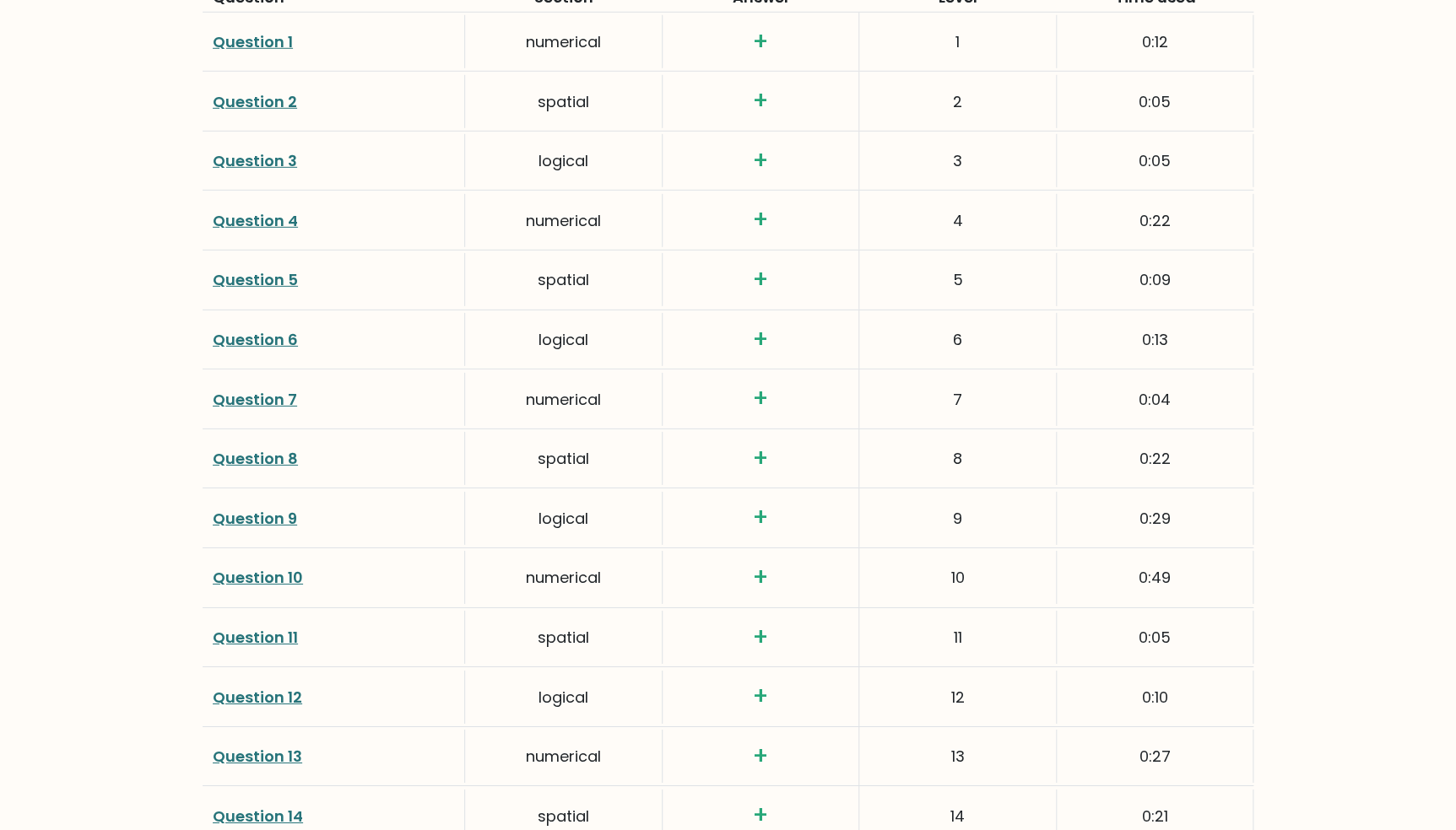
scroll to position [2568, 0]
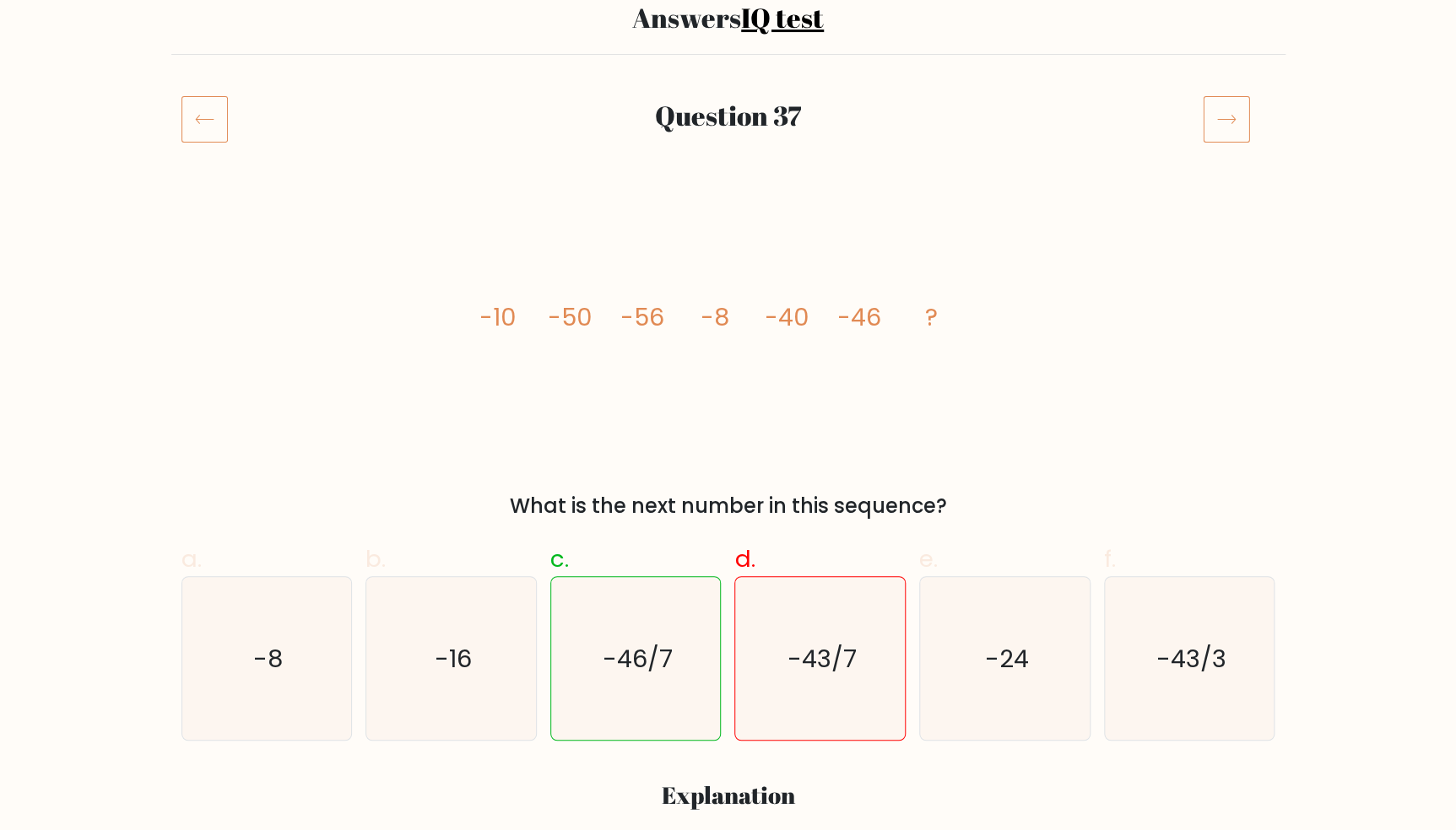
scroll to position [153, 0]
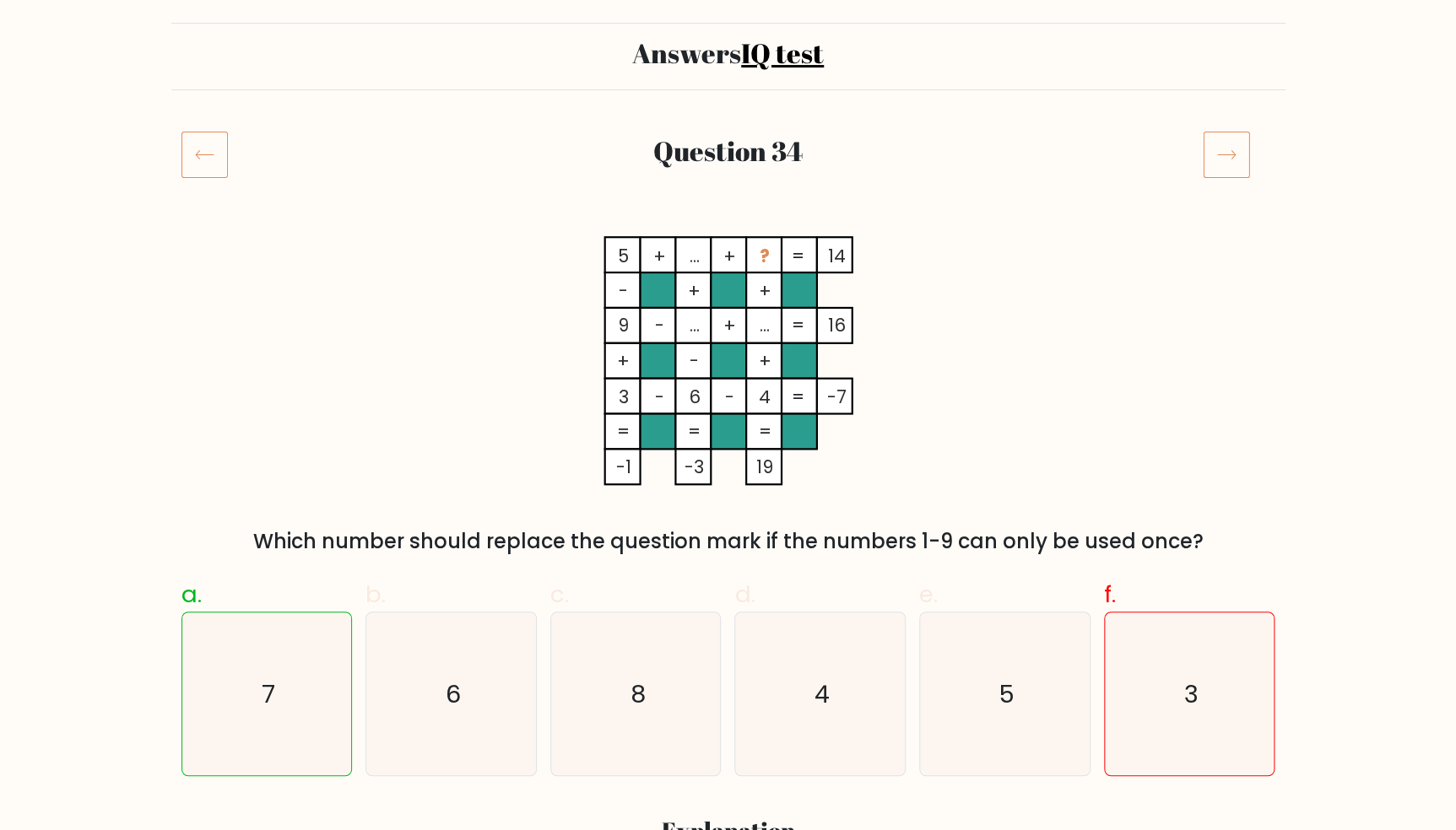
scroll to position [153, 0]
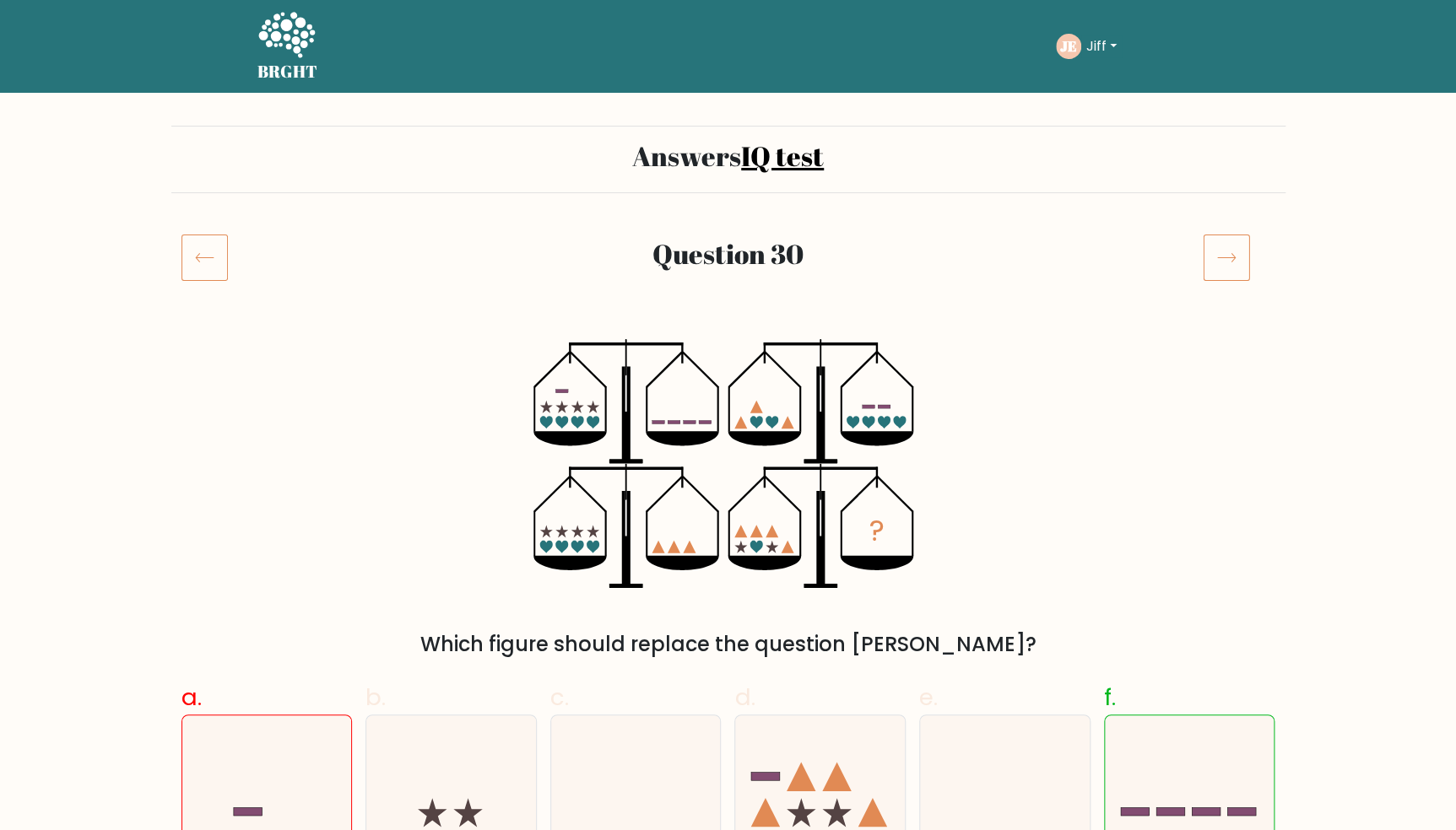
scroll to position [153, 0]
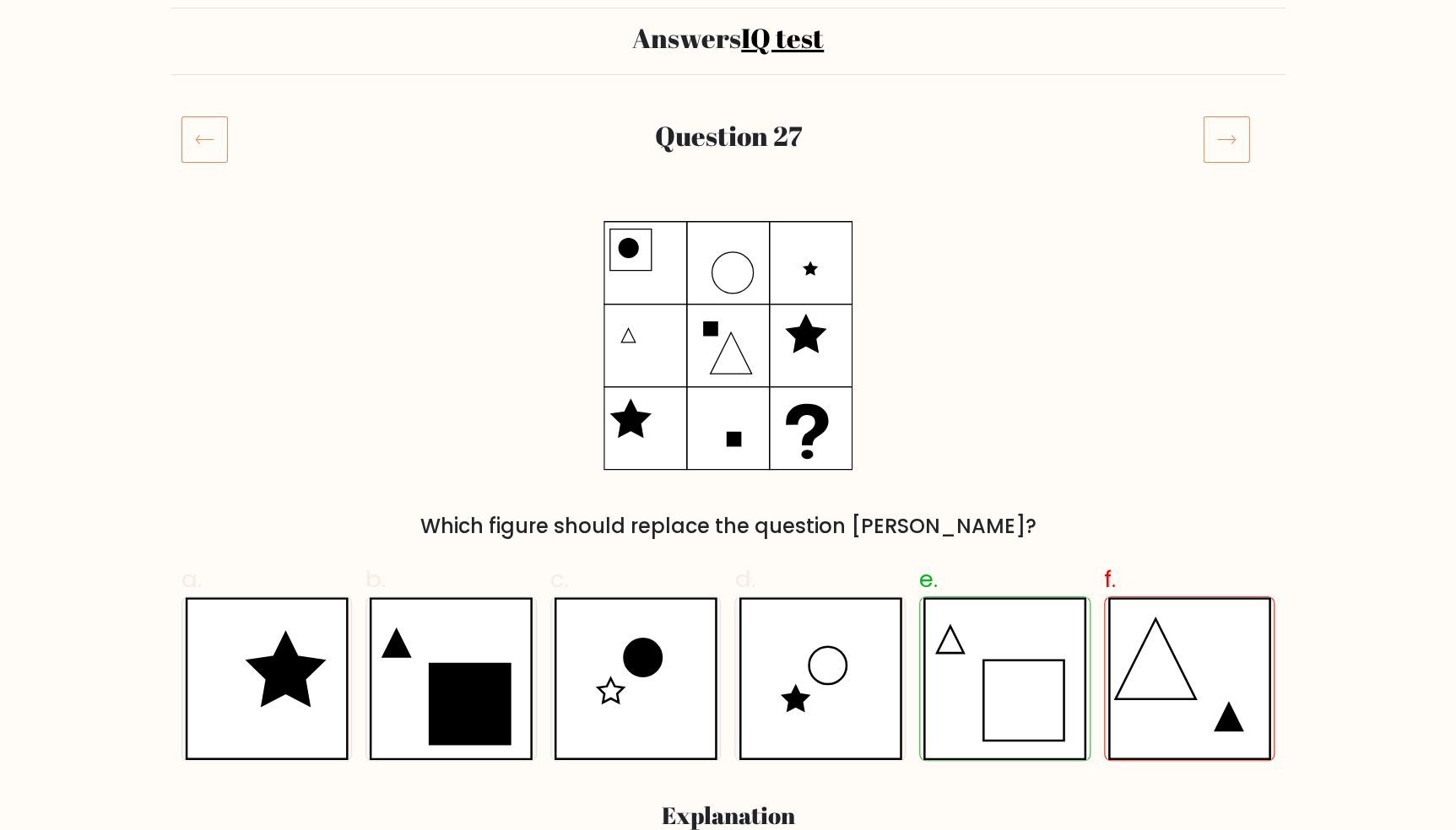
scroll to position [153, 0]
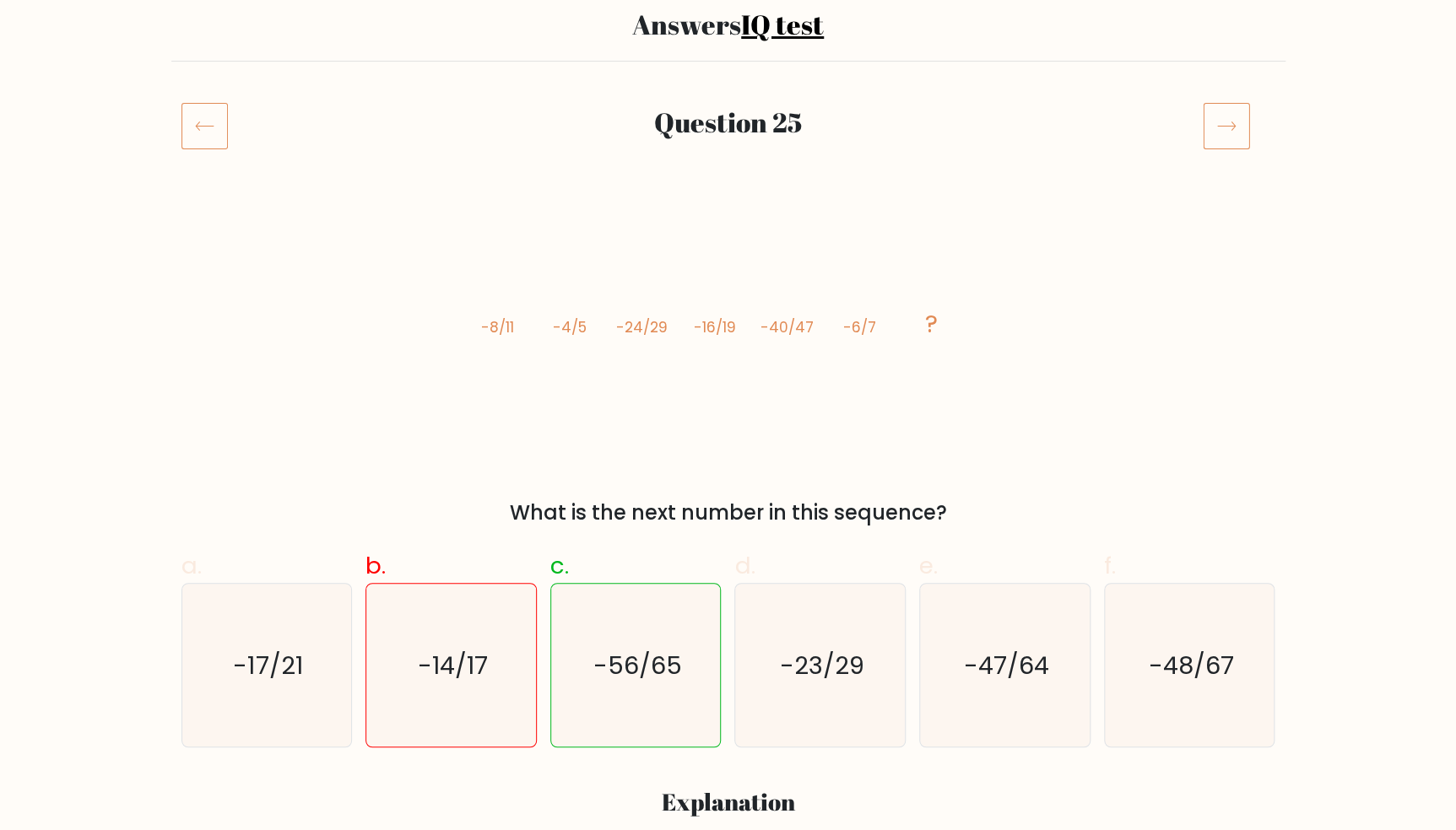
scroll to position [153, 0]
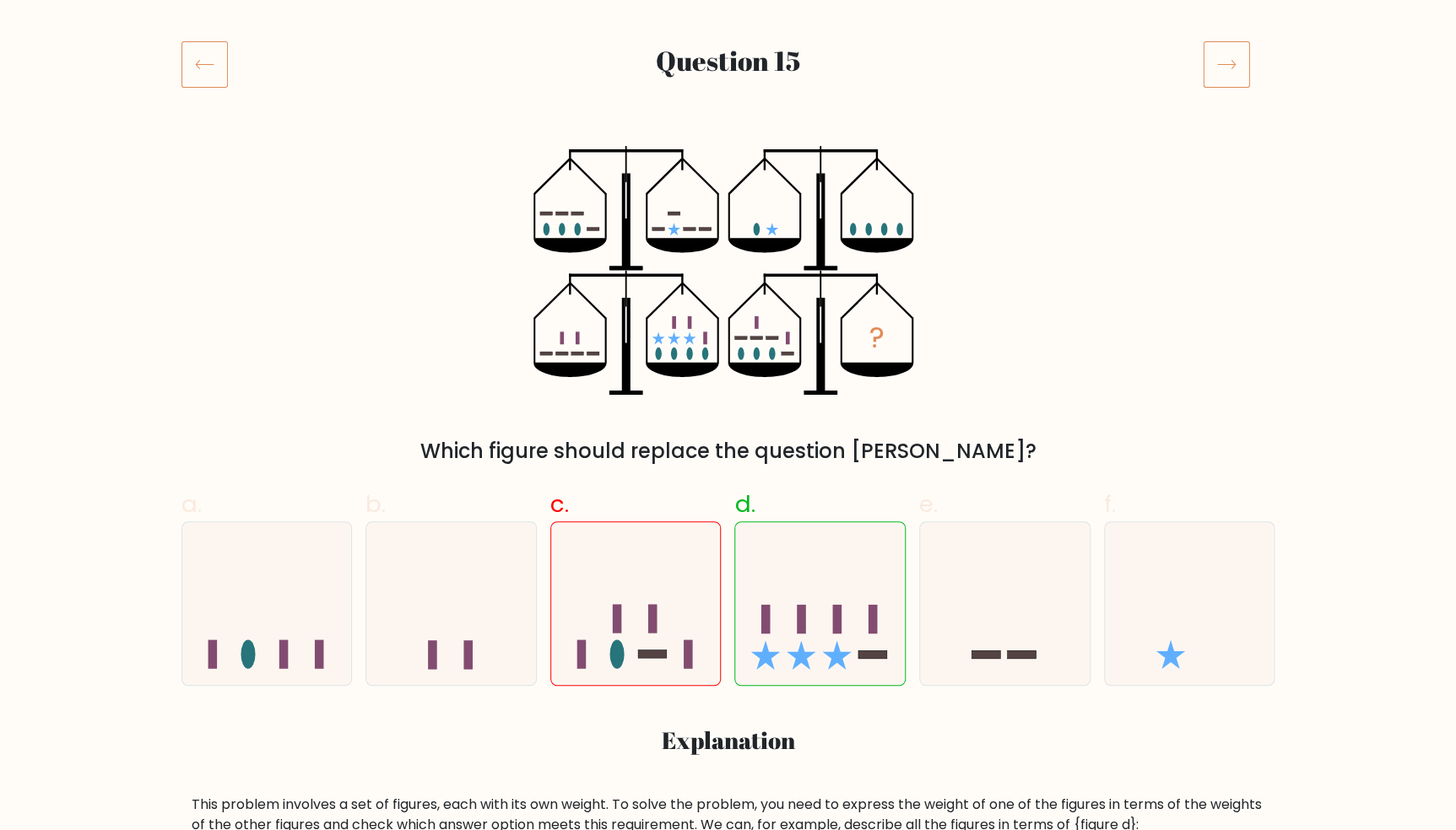
scroll to position [306, 0]
